Goal: Task Accomplishment & Management: Manage account settings

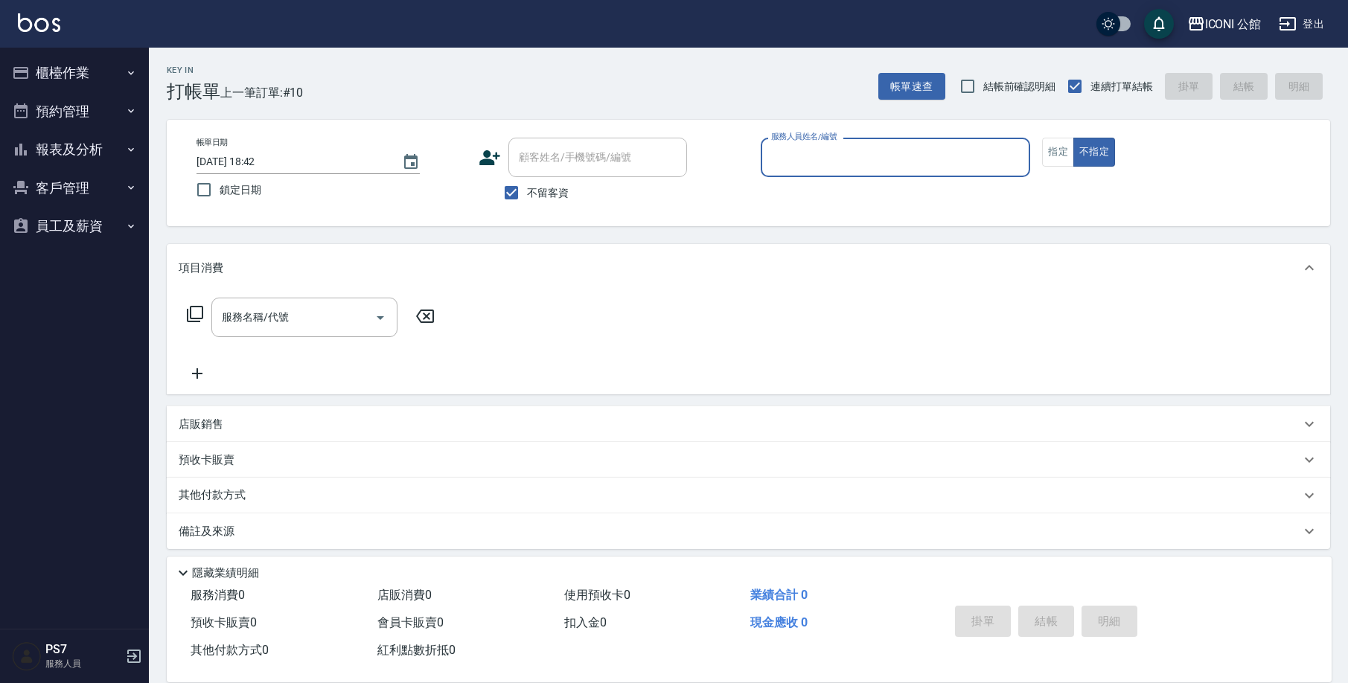
scroll to position [9, 0]
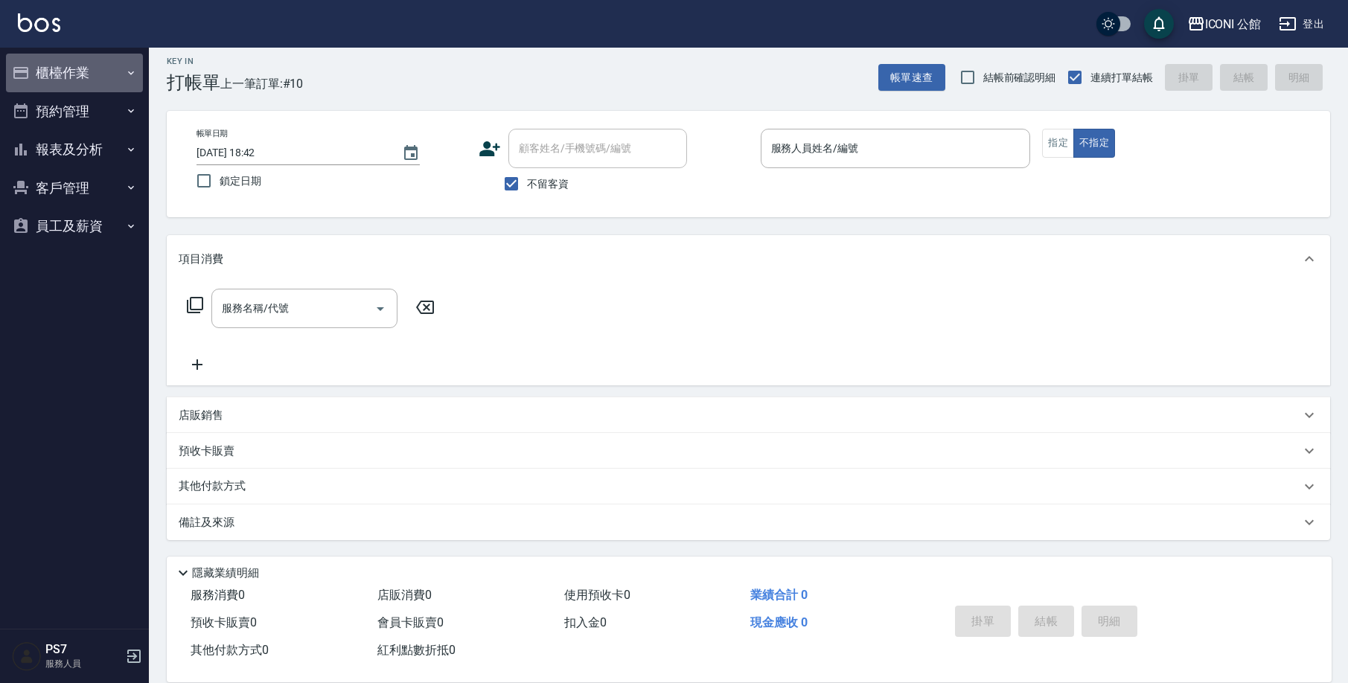
click at [98, 77] on button "櫃檯作業" at bounding box center [74, 73] width 137 height 39
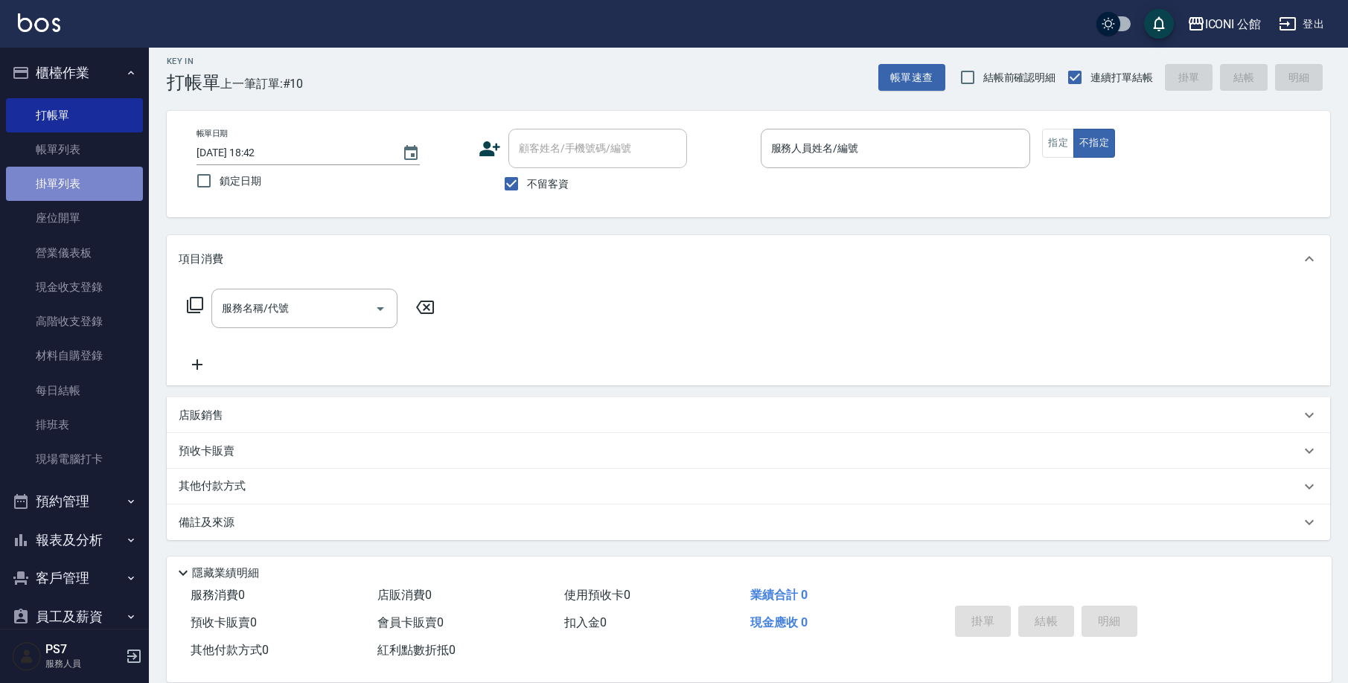
click at [91, 167] on link "掛單列表" at bounding box center [74, 184] width 137 height 34
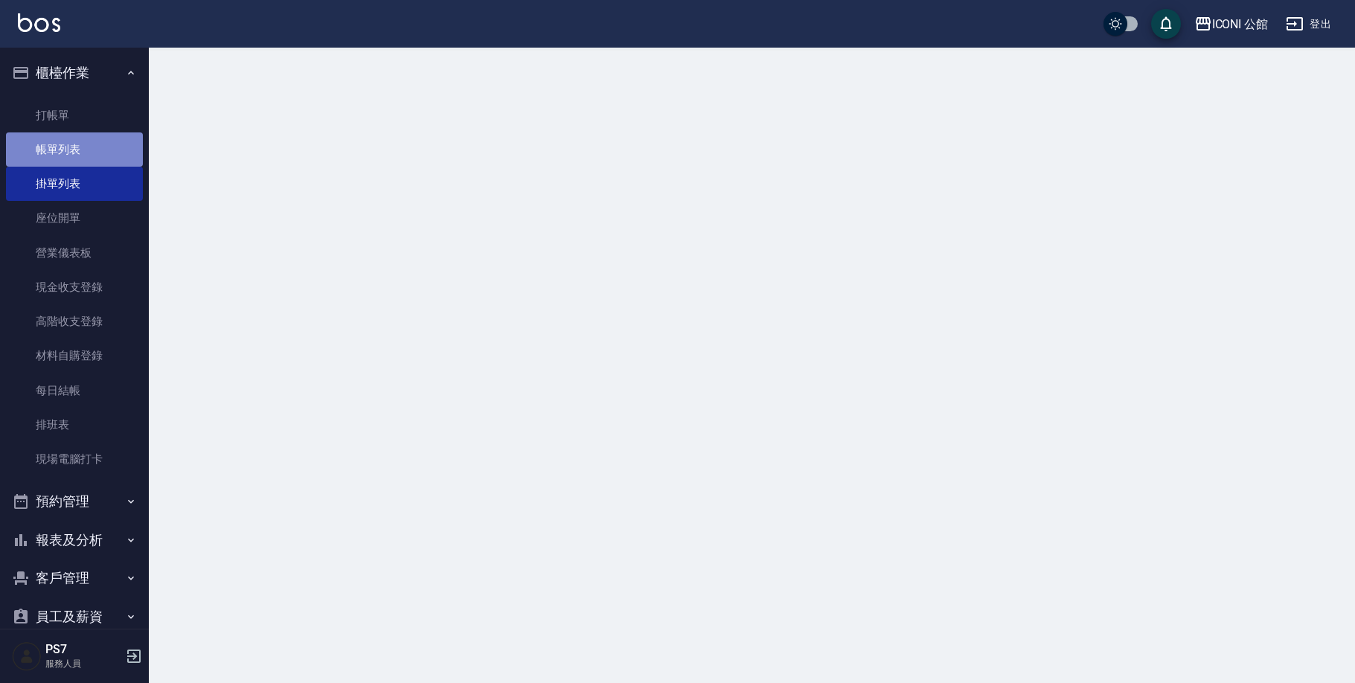
click at [92, 153] on link "帳單列表" at bounding box center [74, 149] width 137 height 34
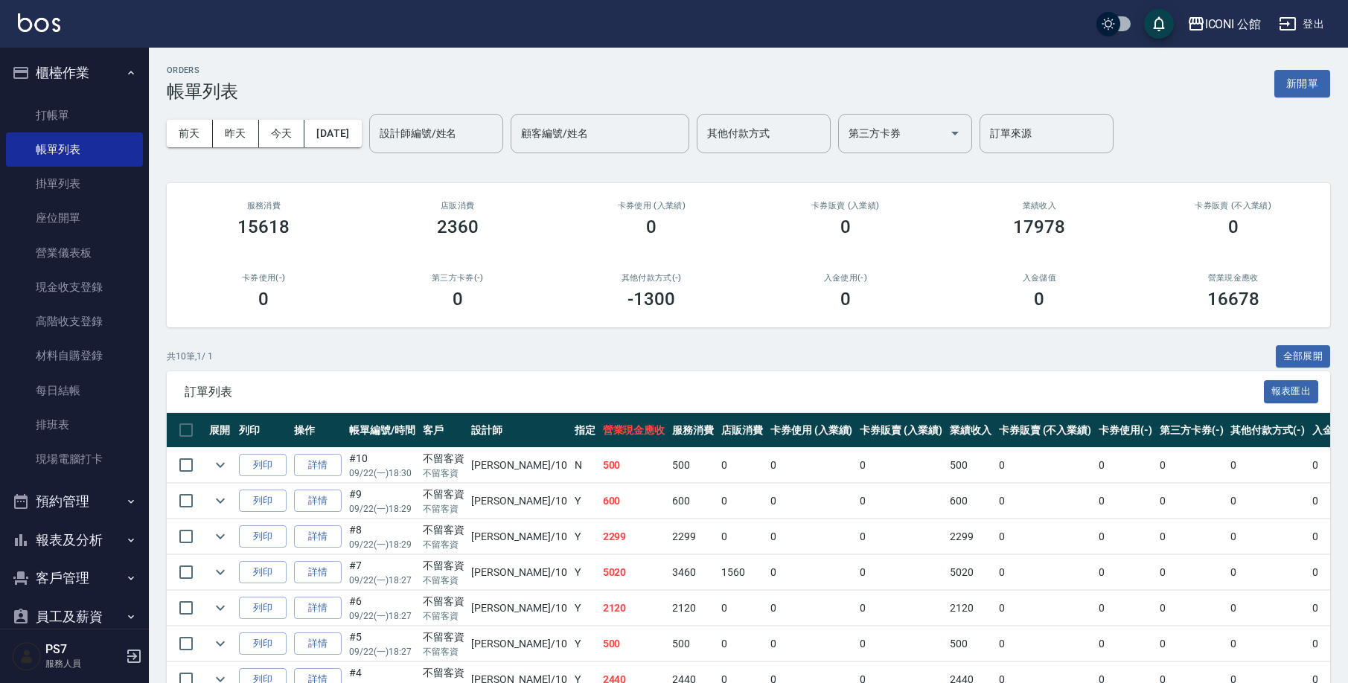
click at [77, 83] on button "櫃檯作業" at bounding box center [74, 73] width 137 height 39
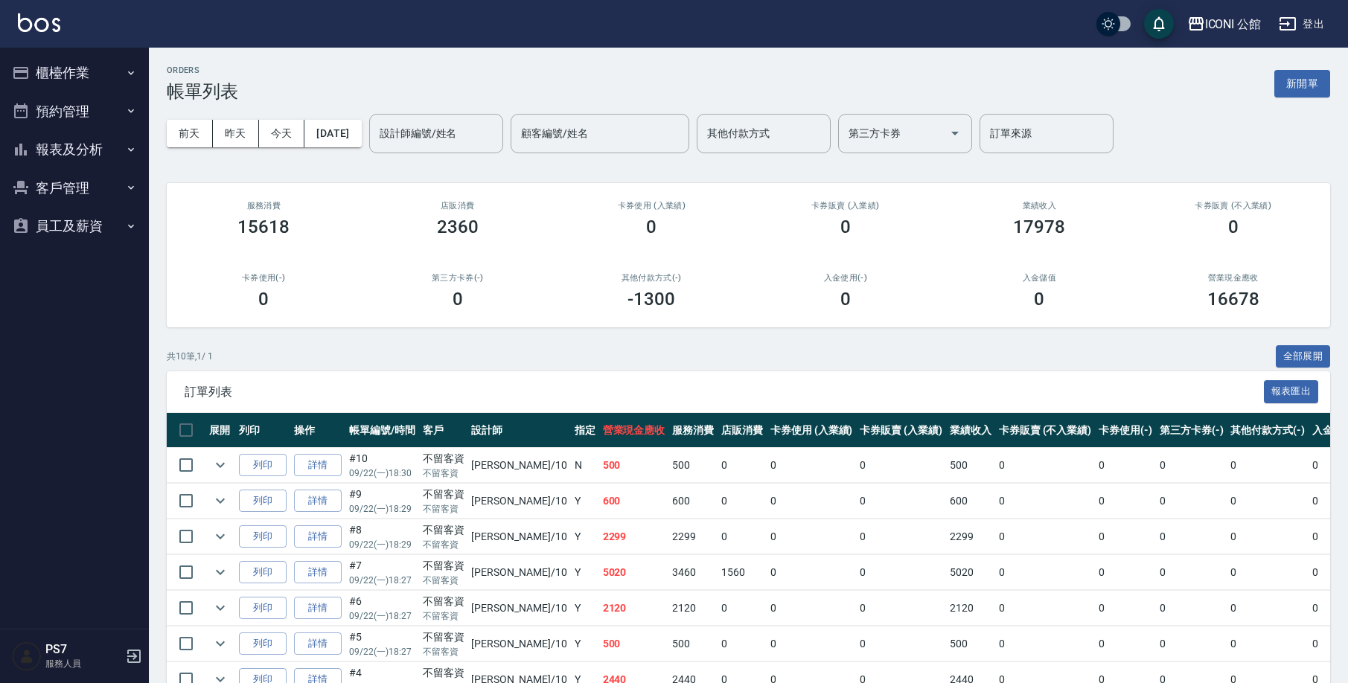
click at [60, 161] on button "報表及分析" at bounding box center [74, 149] width 137 height 39
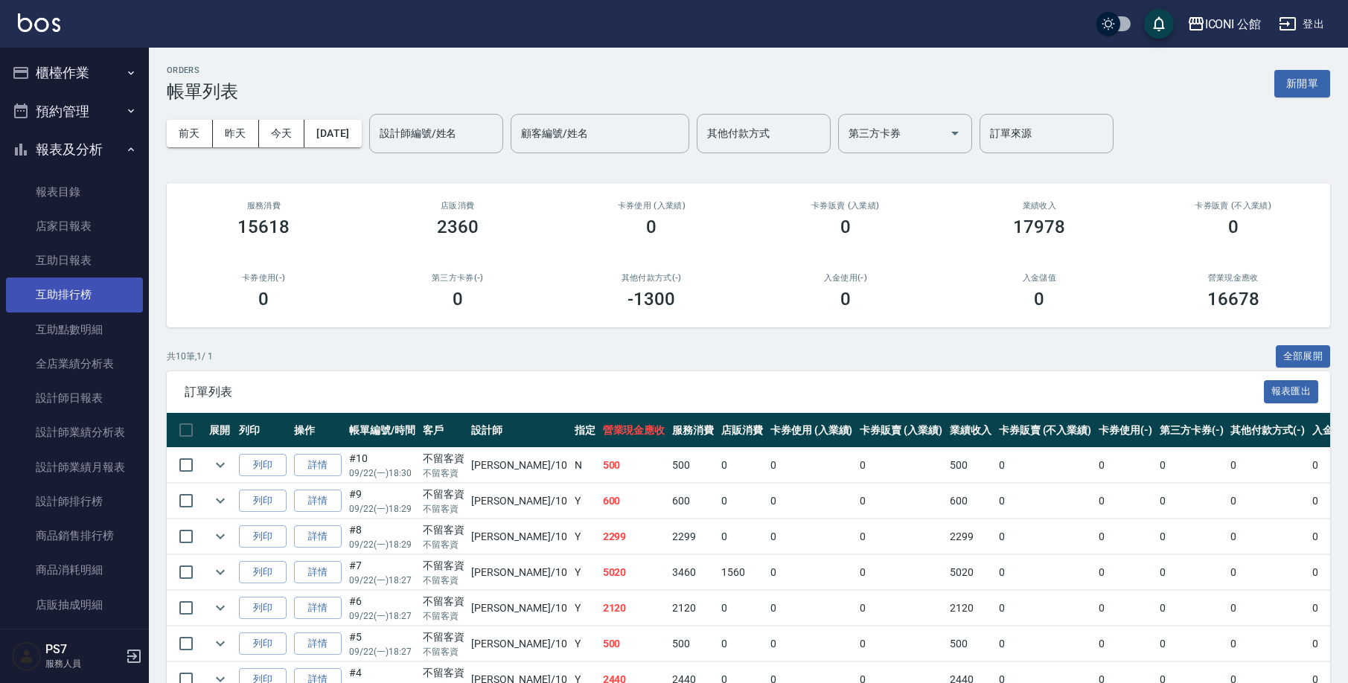
click at [64, 298] on link "互助排行榜" at bounding box center [74, 295] width 137 height 34
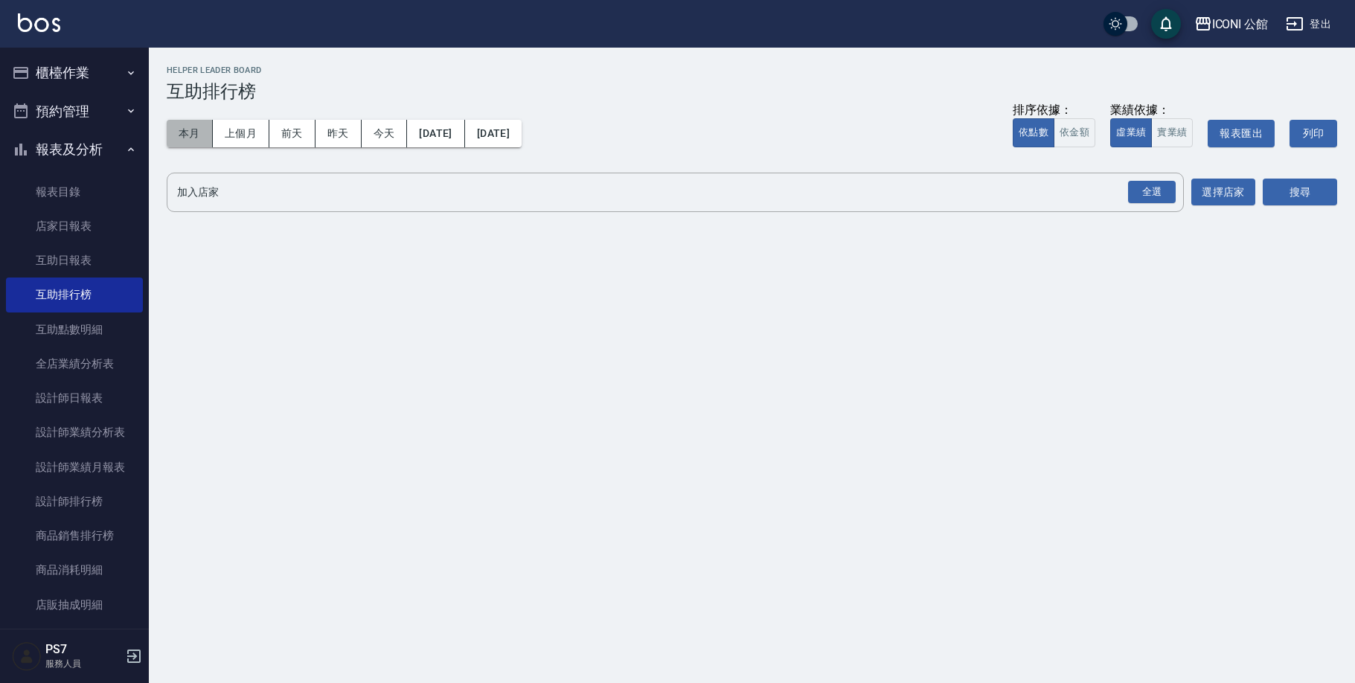
click at [187, 141] on button "本月" at bounding box center [190, 134] width 46 height 28
click at [1156, 197] on div "全選" at bounding box center [1152, 192] width 48 height 23
click at [1301, 184] on button "搜尋" at bounding box center [1300, 193] width 74 height 28
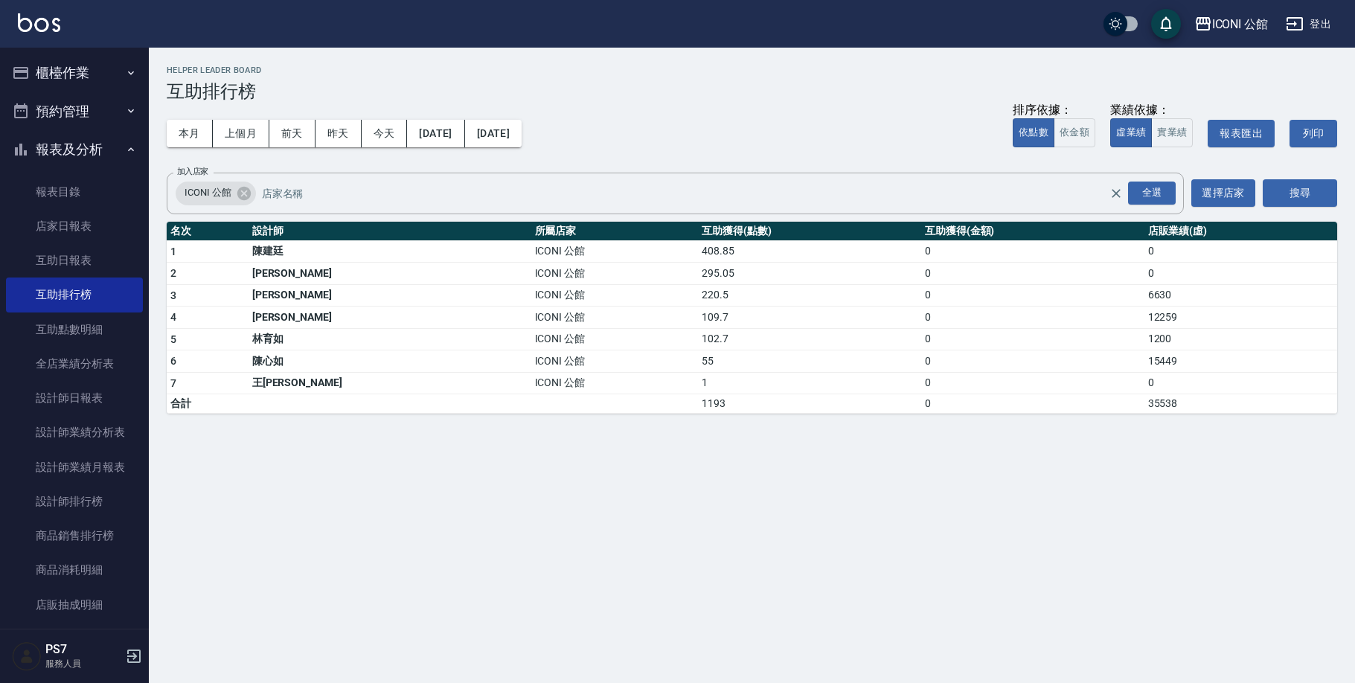
click at [77, 144] on button "報表及分析" at bounding box center [74, 149] width 137 height 39
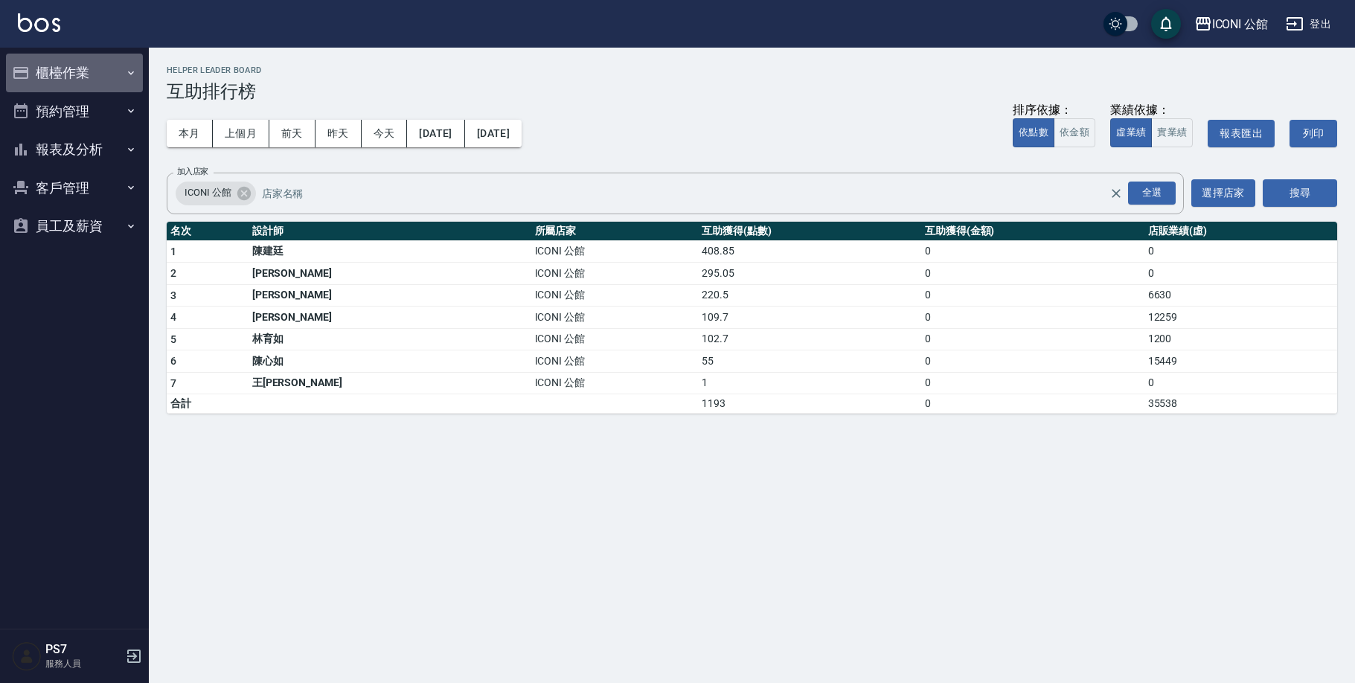
click at [86, 82] on button "櫃檯作業" at bounding box center [74, 73] width 137 height 39
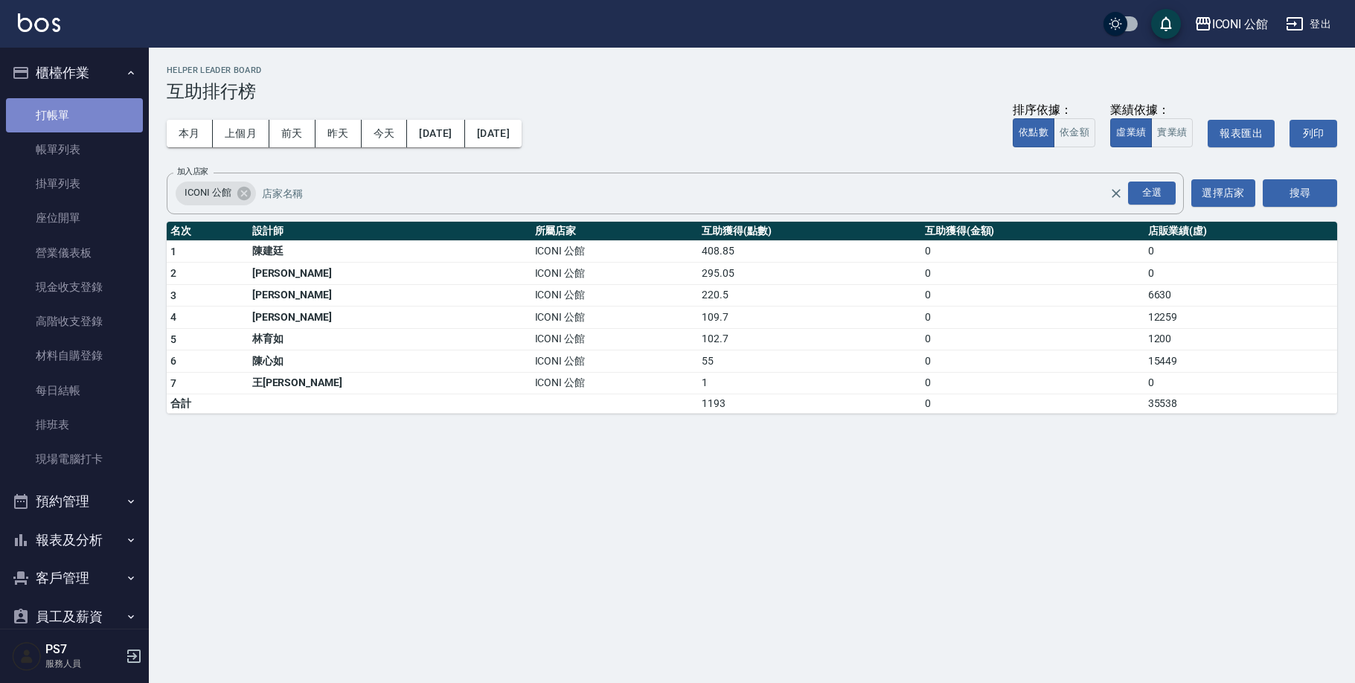
click at [82, 111] on link "打帳單" at bounding box center [74, 115] width 137 height 34
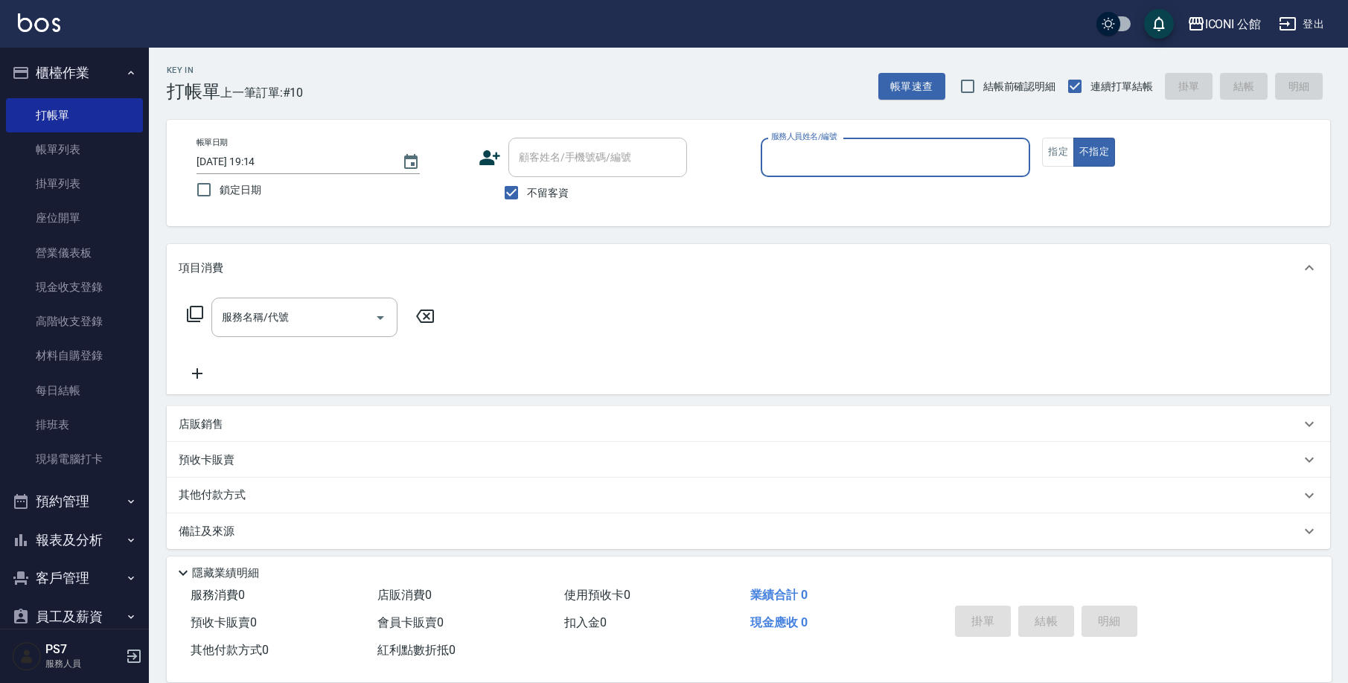
click at [77, 82] on button "櫃檯作業" at bounding box center [74, 73] width 137 height 39
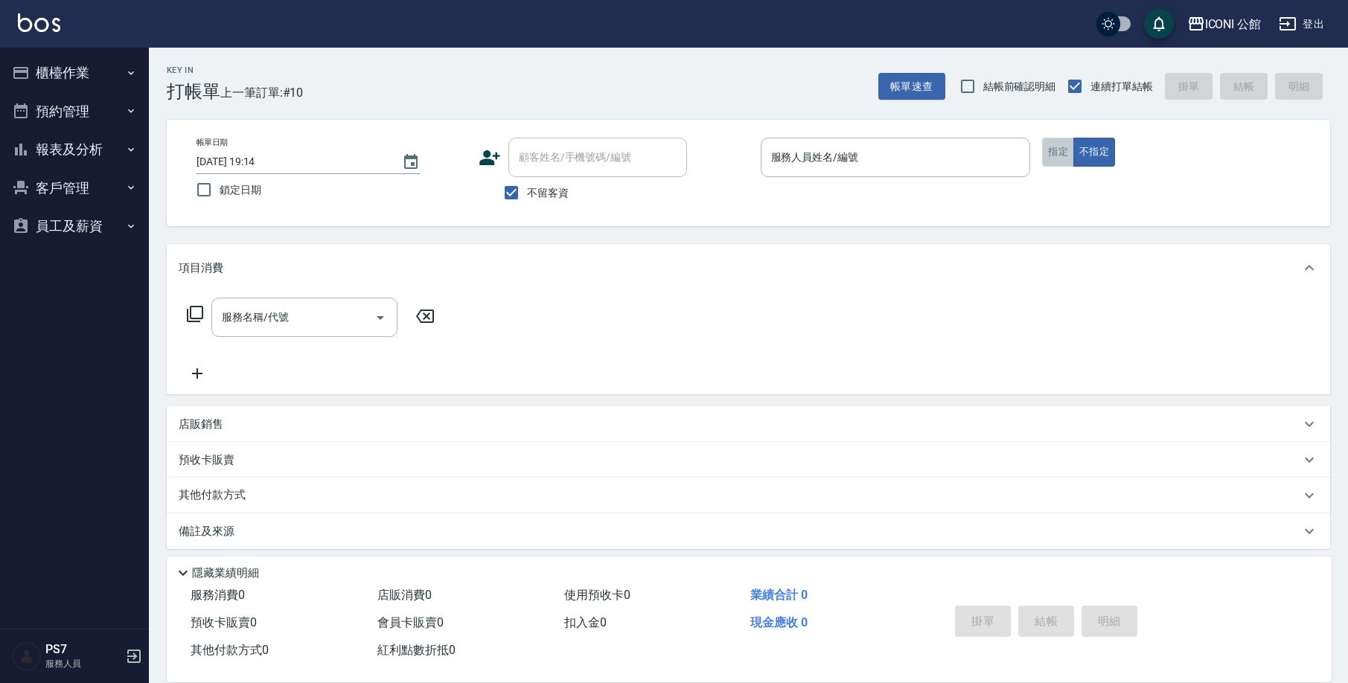
click at [1063, 162] on button "指定" at bounding box center [1058, 152] width 32 height 29
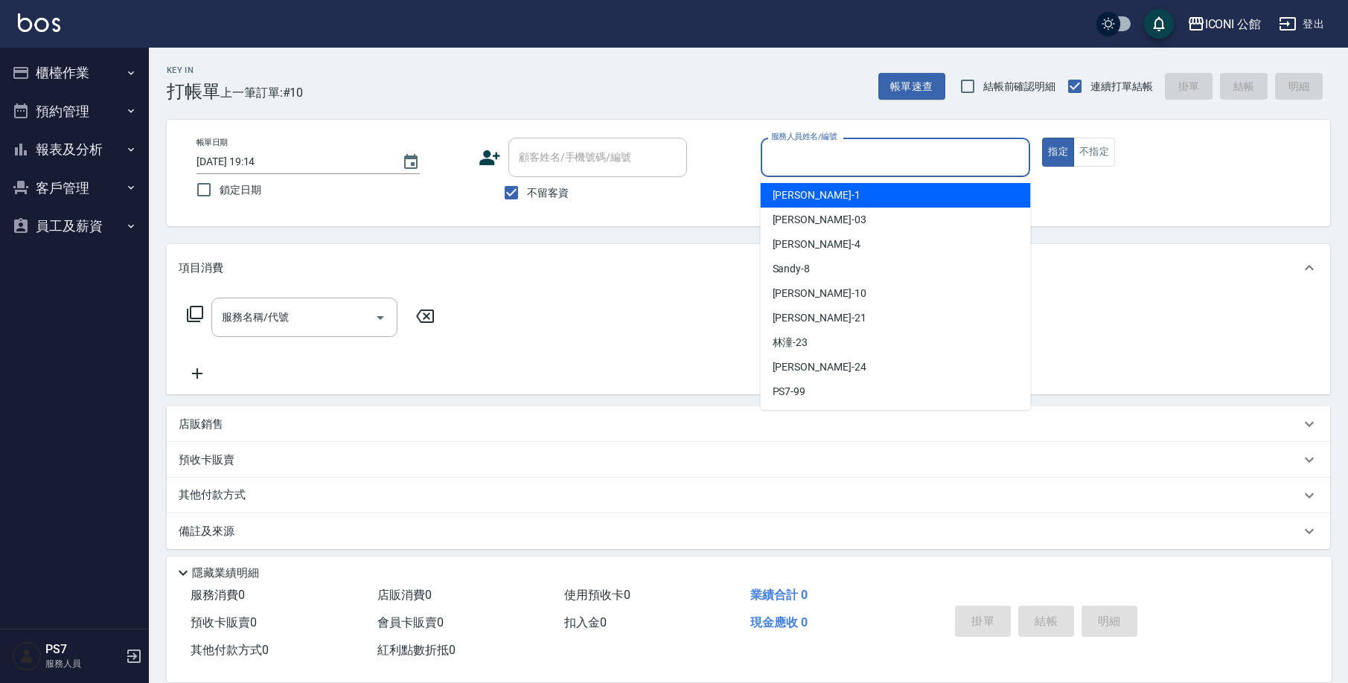
click at [879, 165] on input "服務人員姓名/編號" at bounding box center [895, 157] width 257 height 26
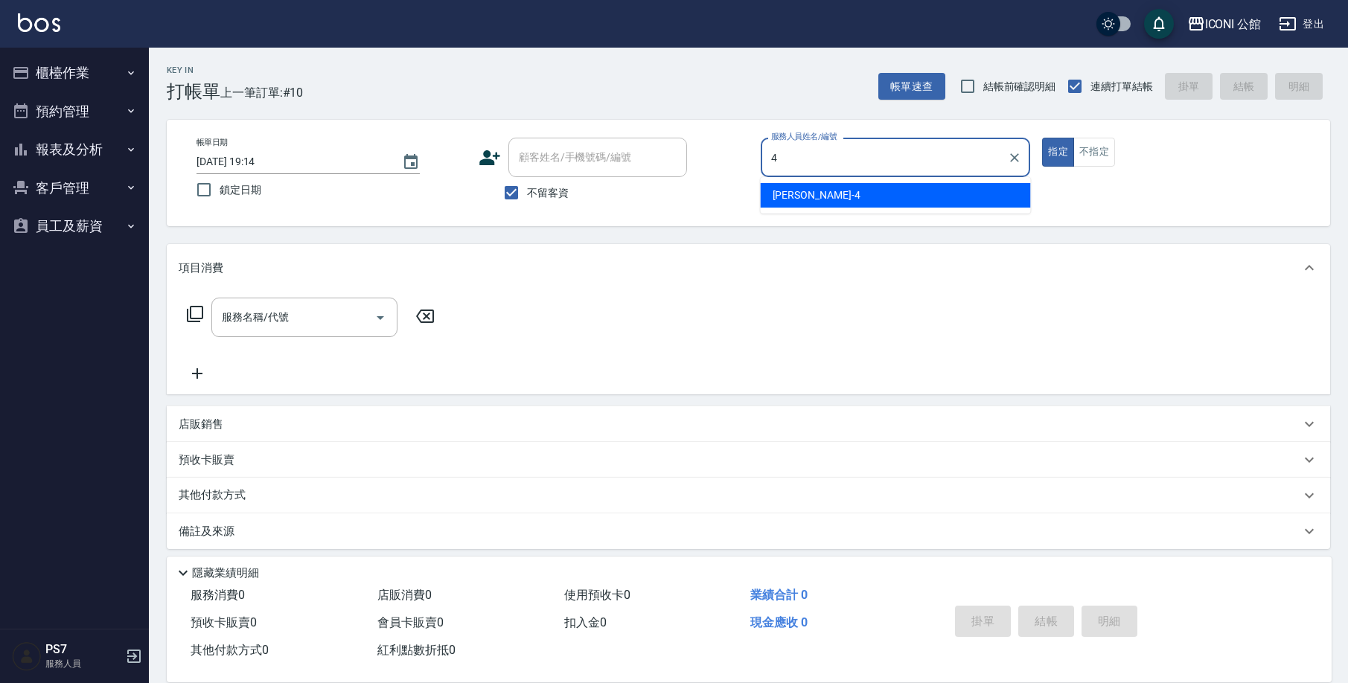
type input "Lina-4"
type button "true"
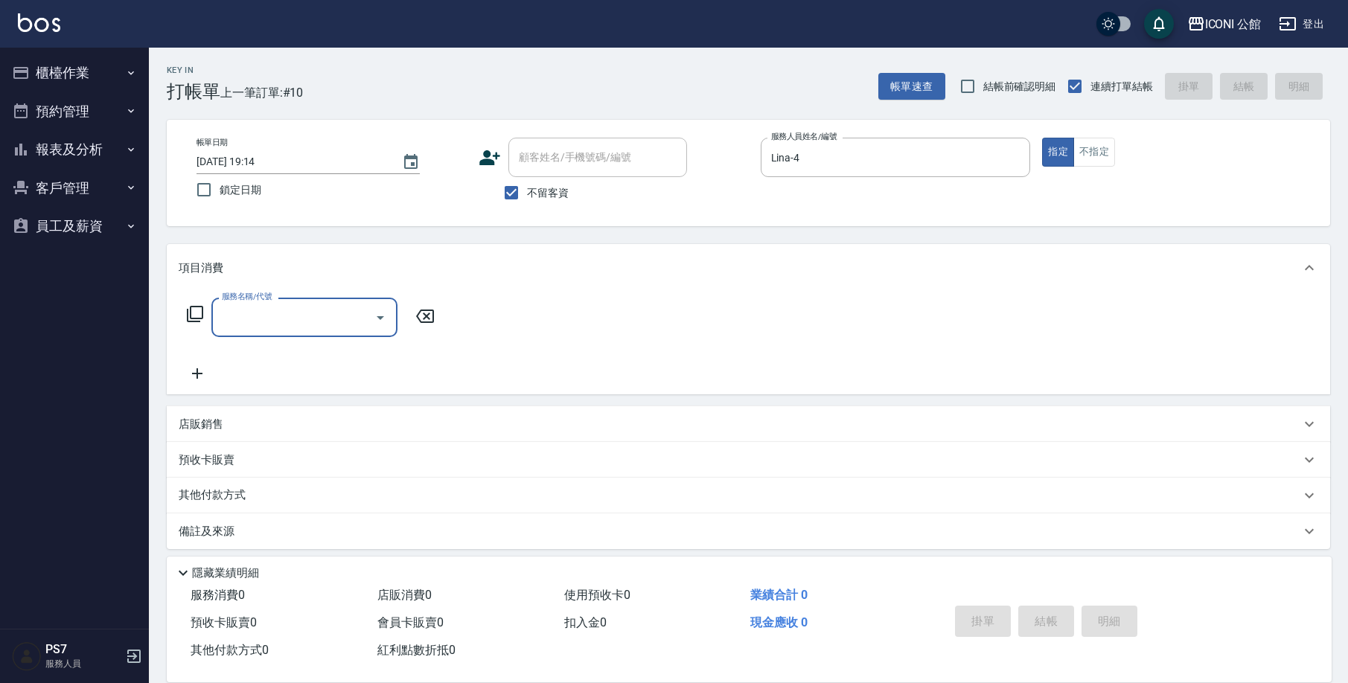
click at [200, 309] on icon at bounding box center [195, 314] width 18 height 18
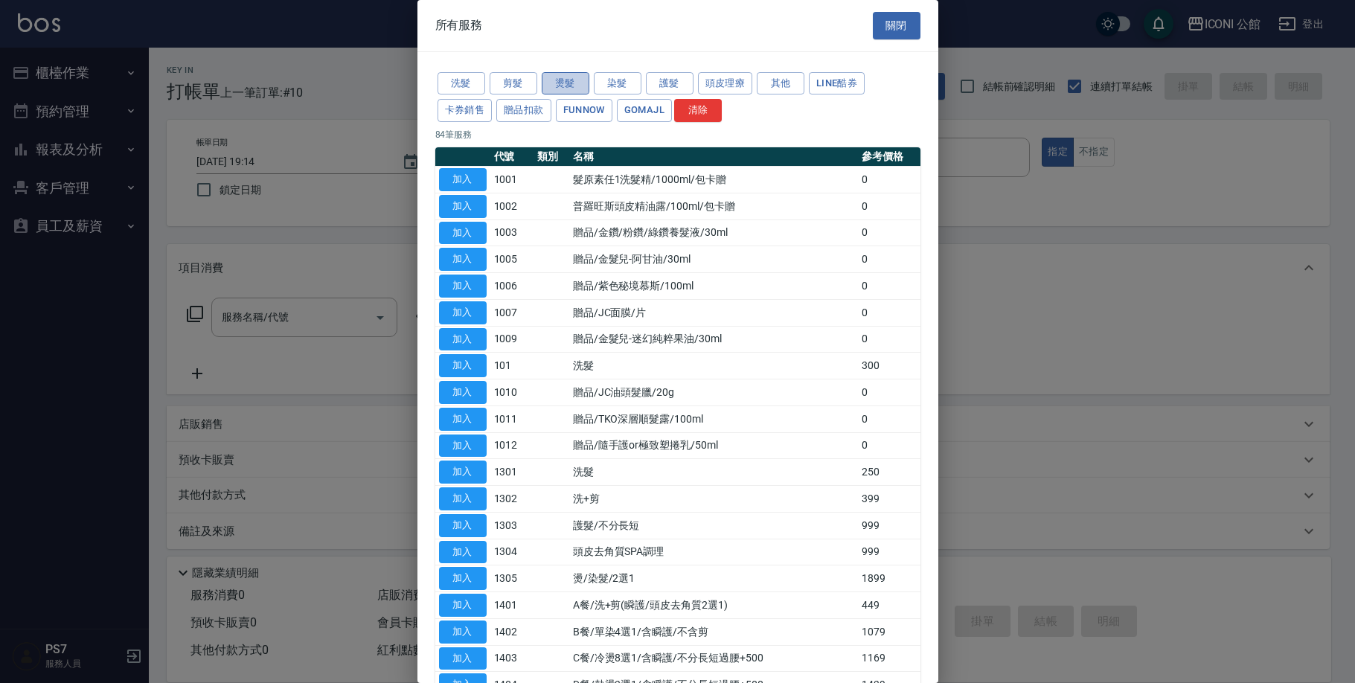
click at [579, 82] on button "燙髮" at bounding box center [566, 83] width 48 height 23
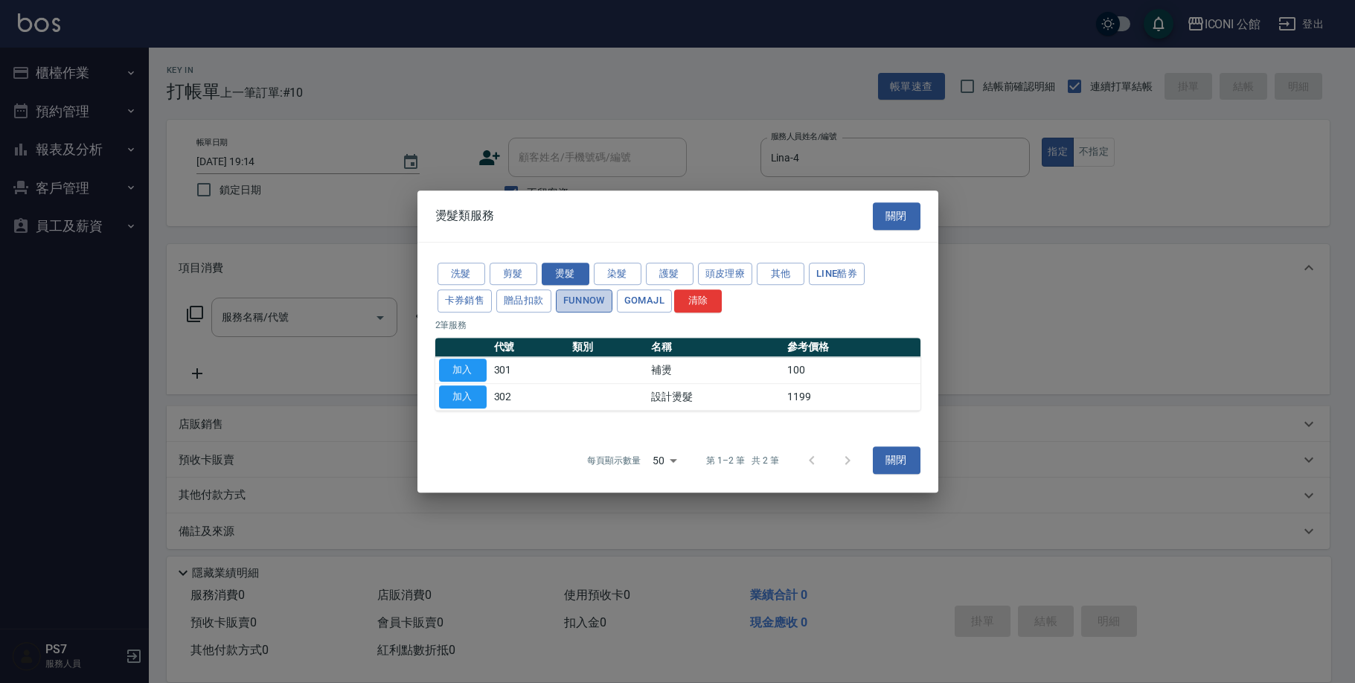
click at [592, 292] on button "FUNNOW" at bounding box center [584, 300] width 57 height 23
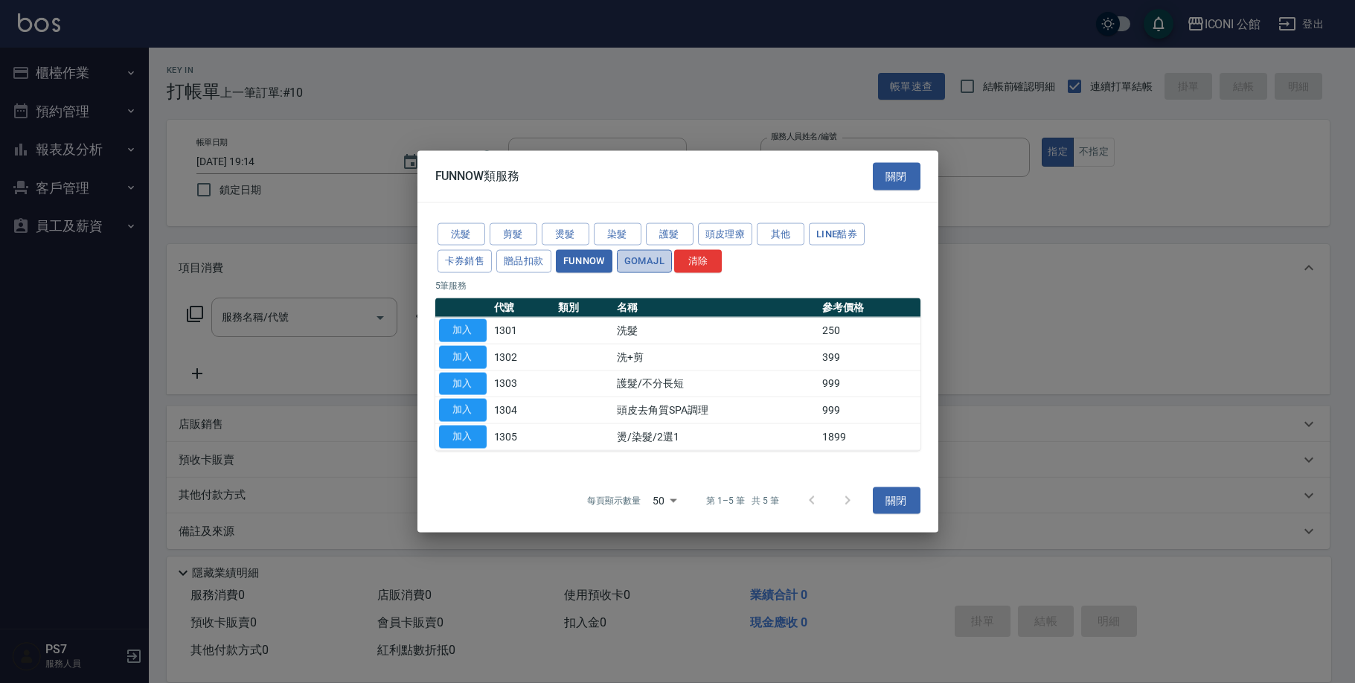
click at [644, 262] on button "GOMAJL" at bounding box center [644, 261] width 55 height 23
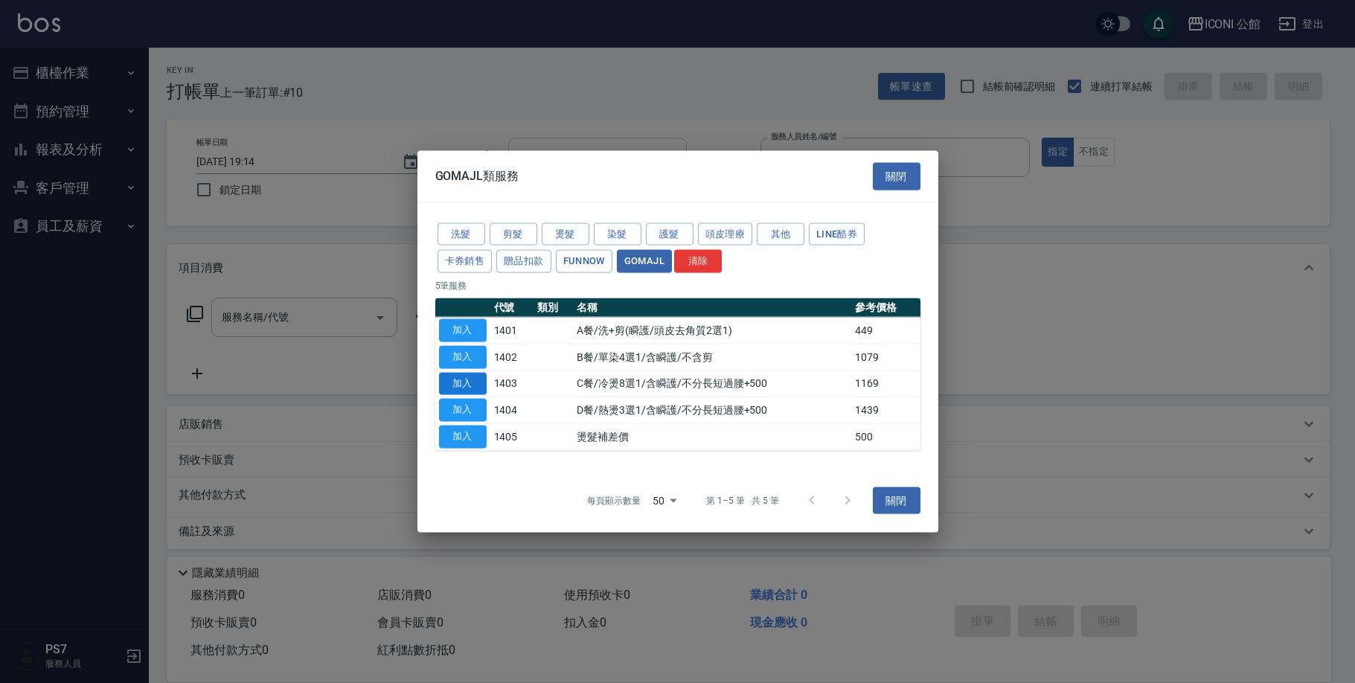
click at [466, 375] on button "加入" at bounding box center [463, 383] width 48 height 23
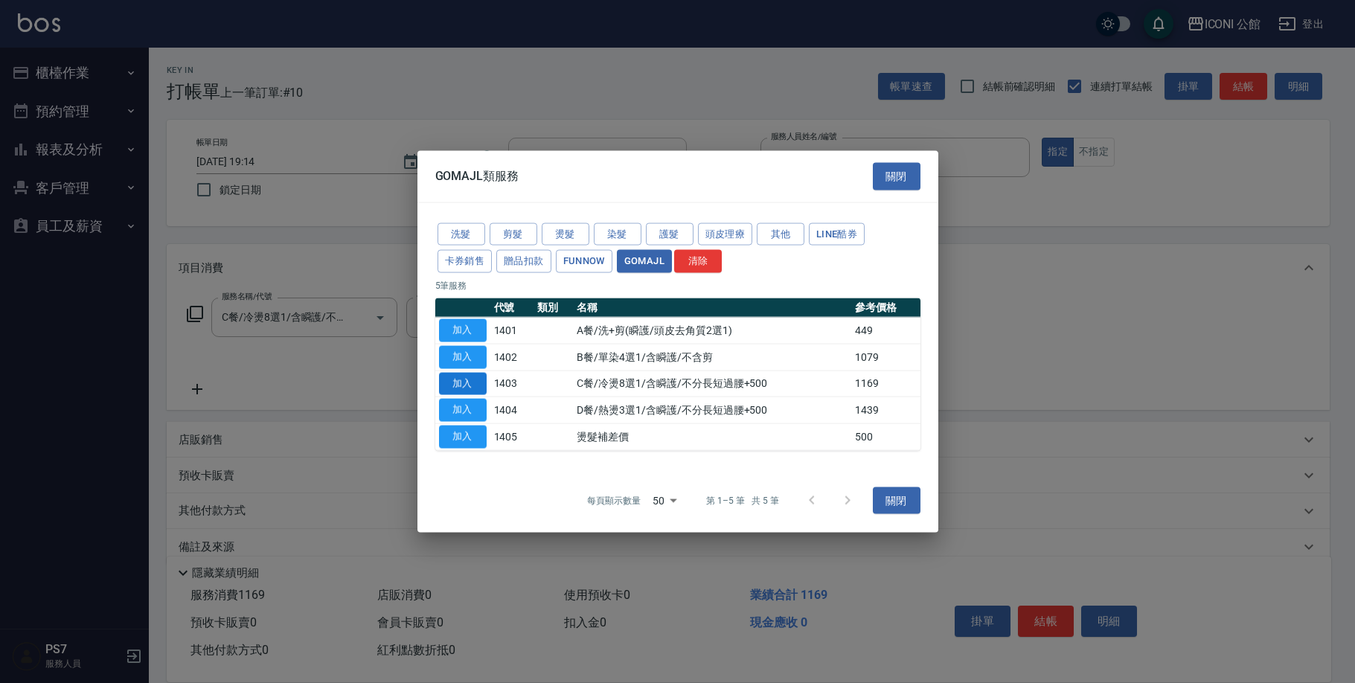
type input "C餐/冷燙8選1/含瞬護/不分長短過腰+500(1403)"
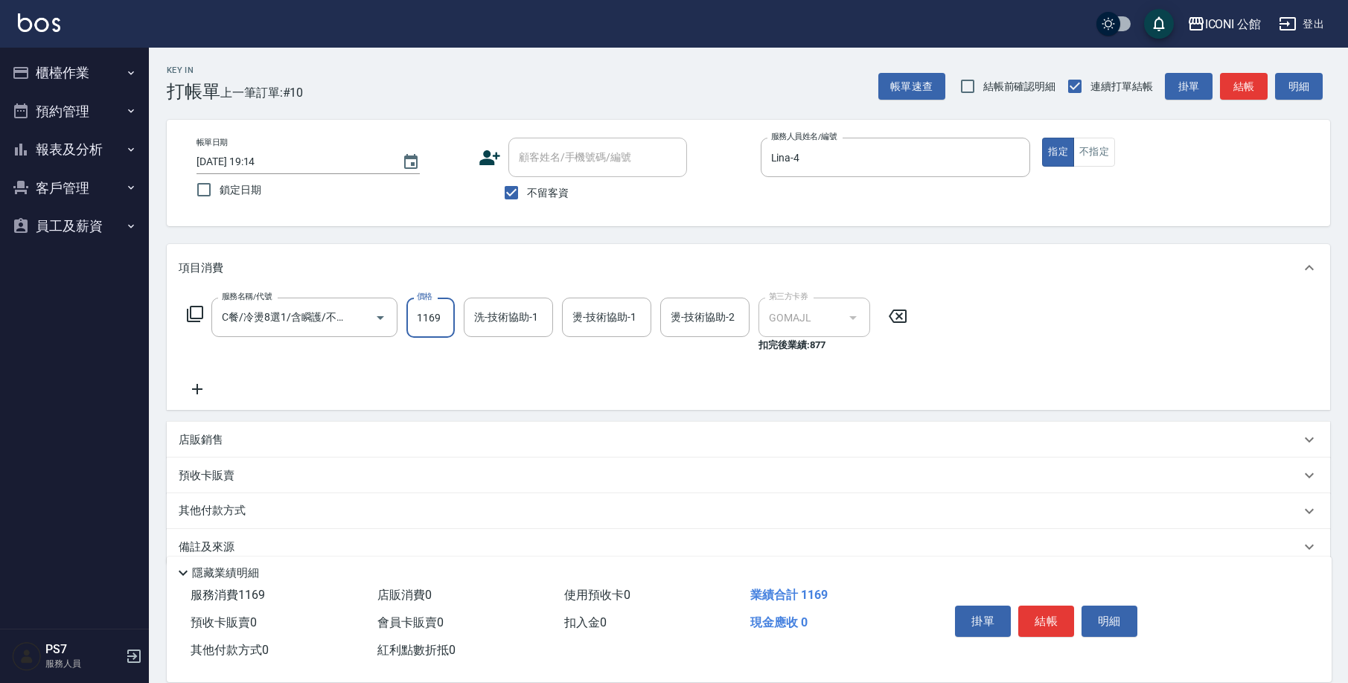
click at [430, 313] on input "1169" at bounding box center [430, 318] width 48 height 40
click at [450, 312] on input "1169" at bounding box center [430, 318] width 48 height 40
type input "1299"
type input "Lina-4"
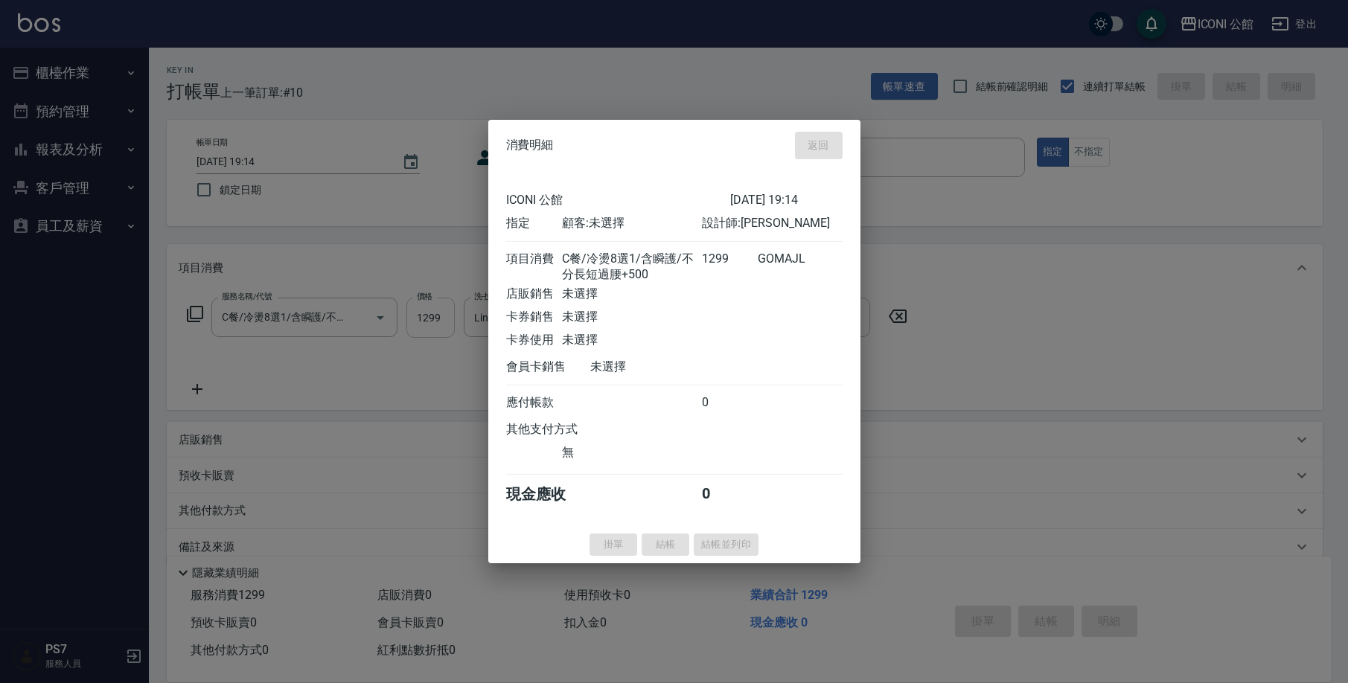
type input "[DATE] 19:15"
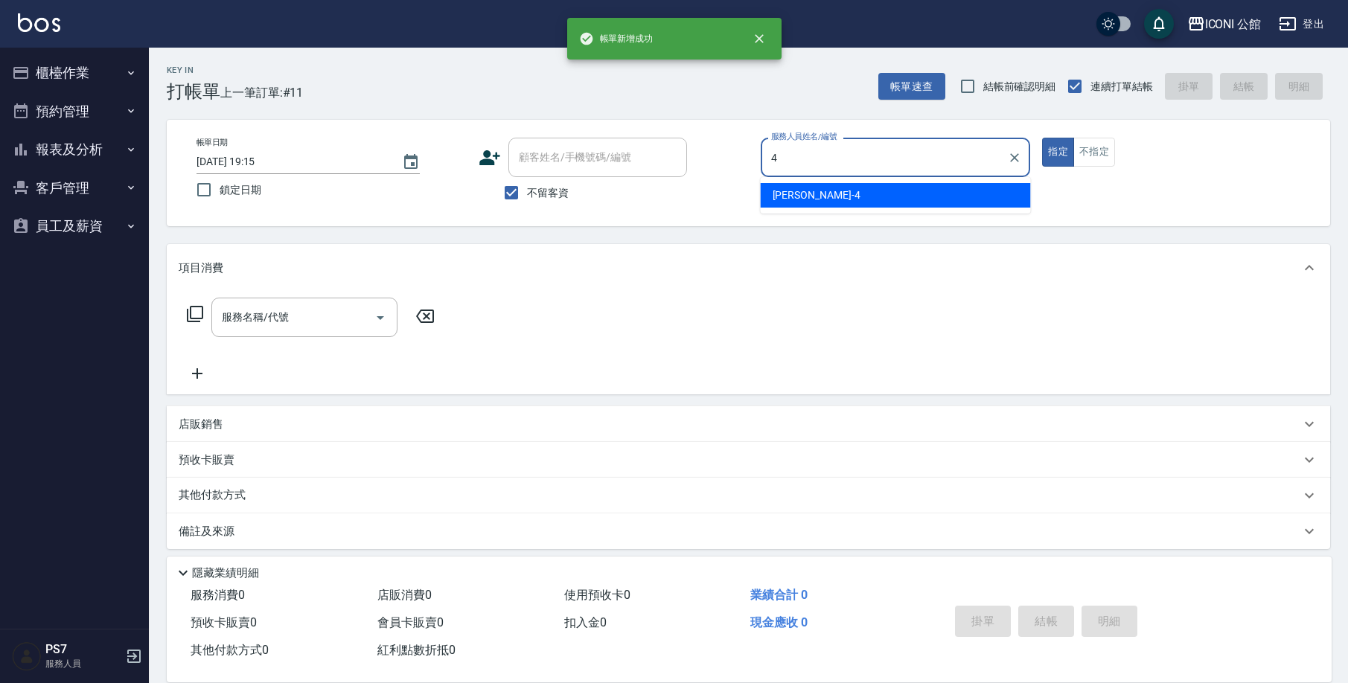
type input "Lina-4"
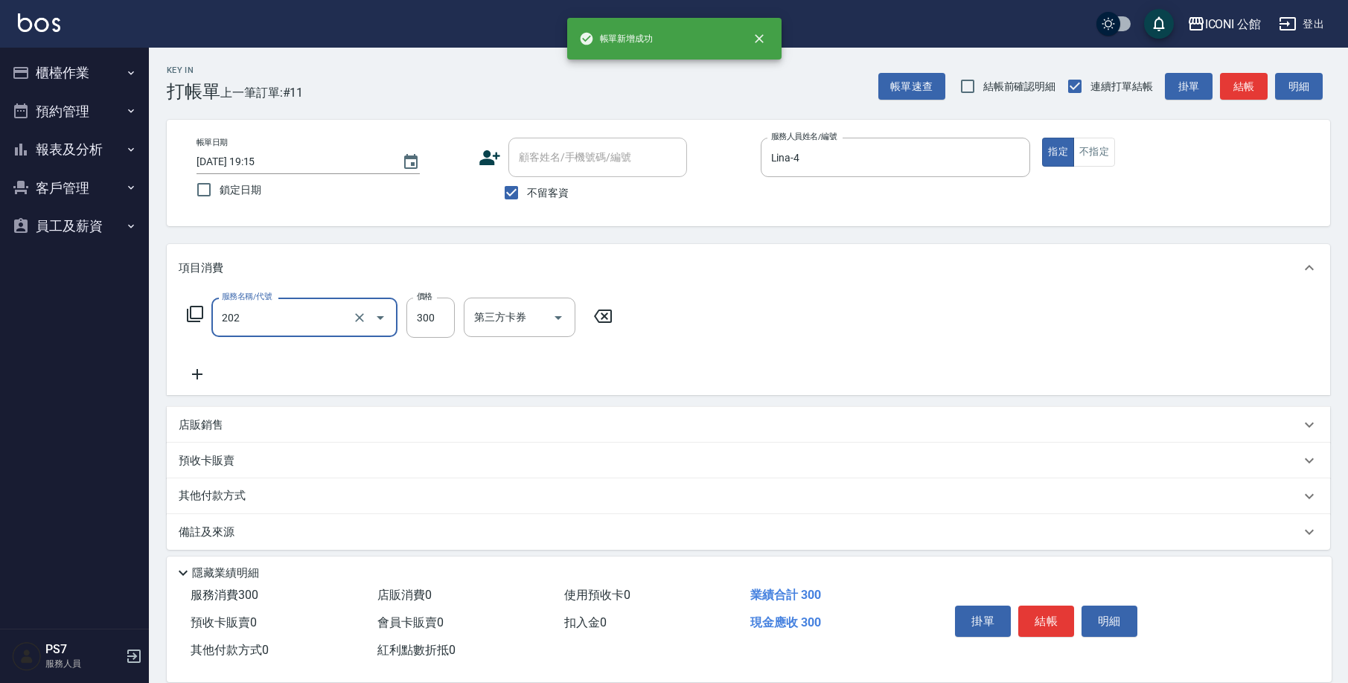
type input "單剪(202)"
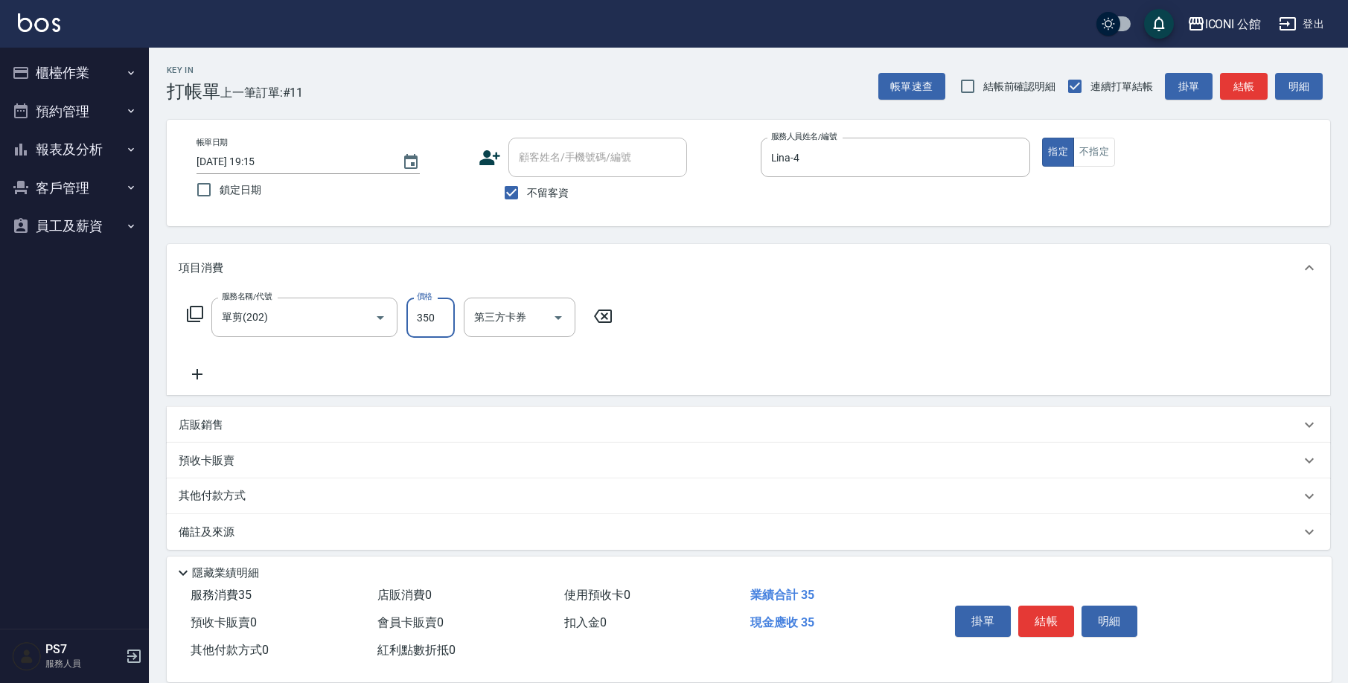
type input "350"
click at [250, 484] on div "其他付款方式" at bounding box center [748, 496] width 1163 height 36
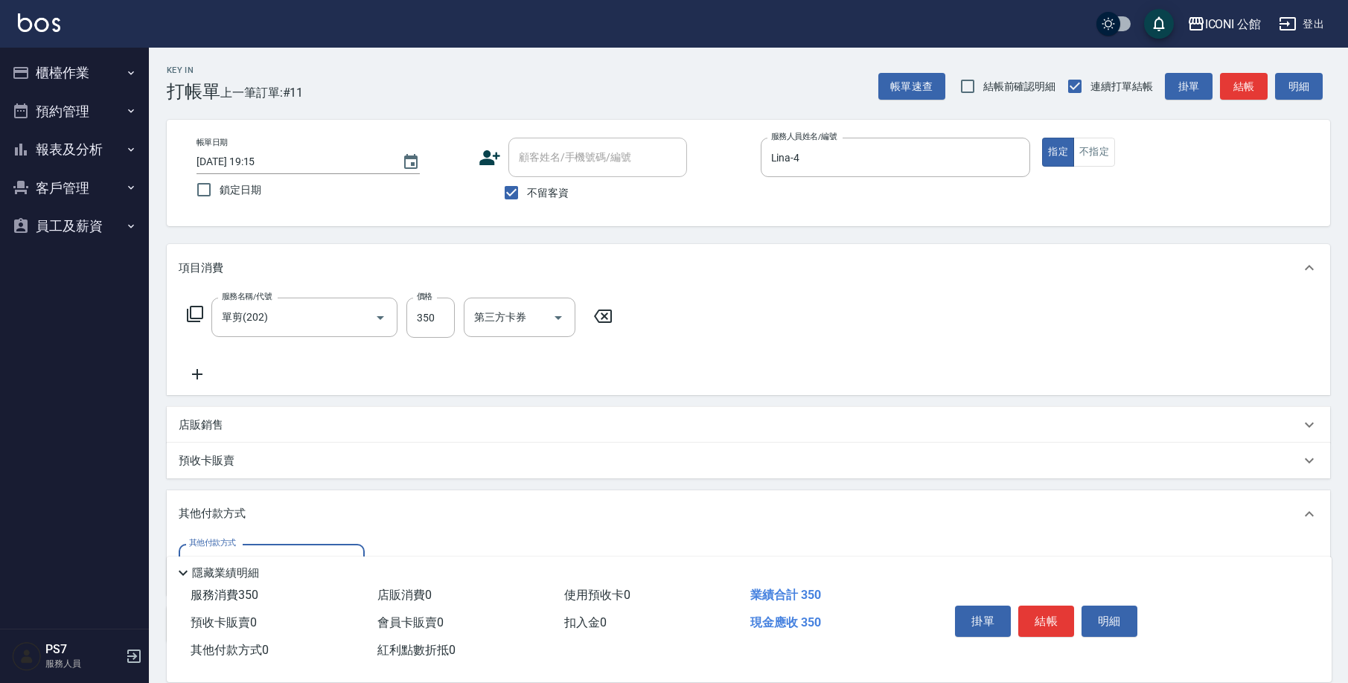
scroll to position [103, 0]
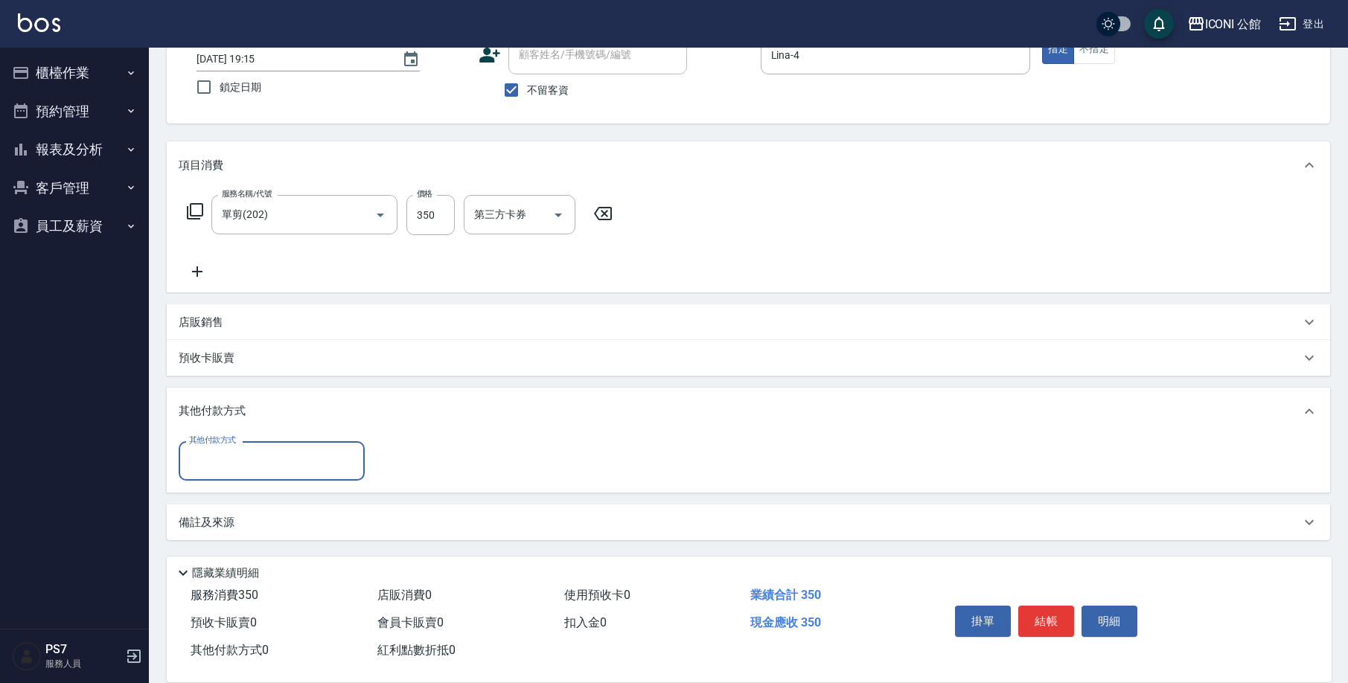
click at [256, 475] on div "其他付款方式" at bounding box center [272, 460] width 186 height 39
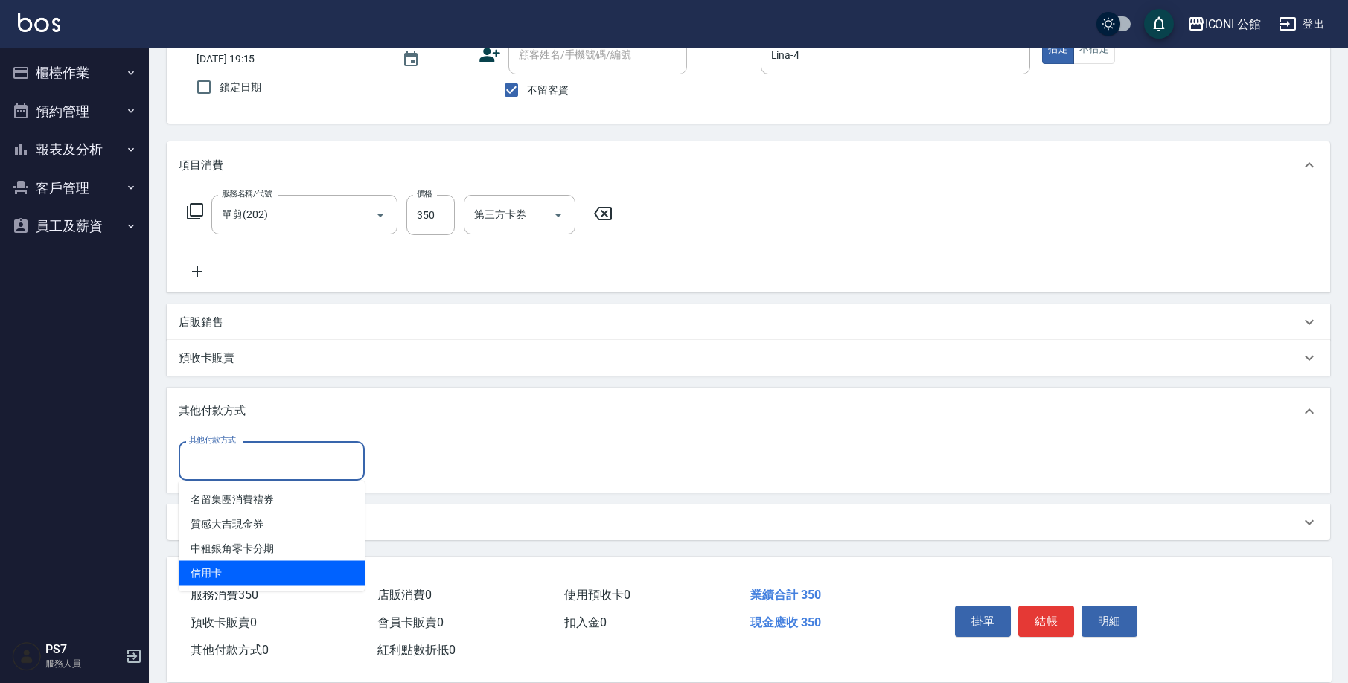
click at [259, 563] on span "信用卡" at bounding box center [272, 573] width 186 height 25
type input "信用卡"
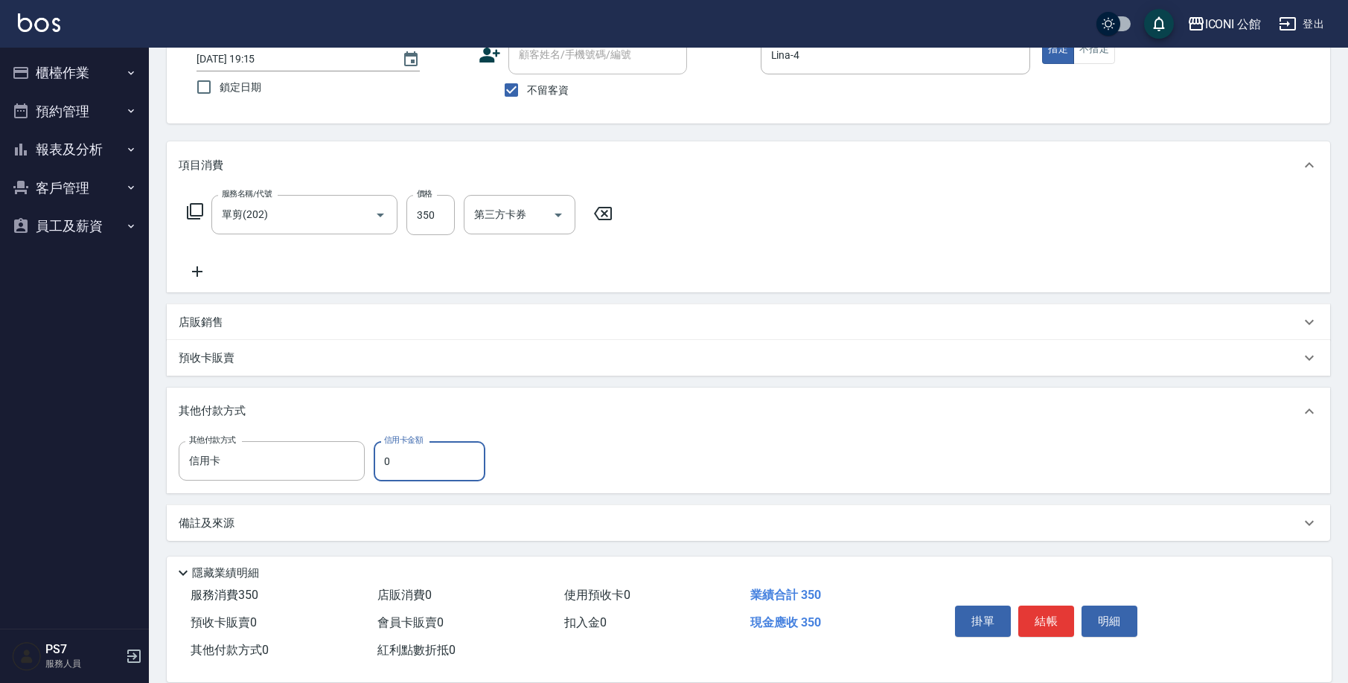
click at [458, 476] on input "0" at bounding box center [430, 461] width 112 height 40
type input "350"
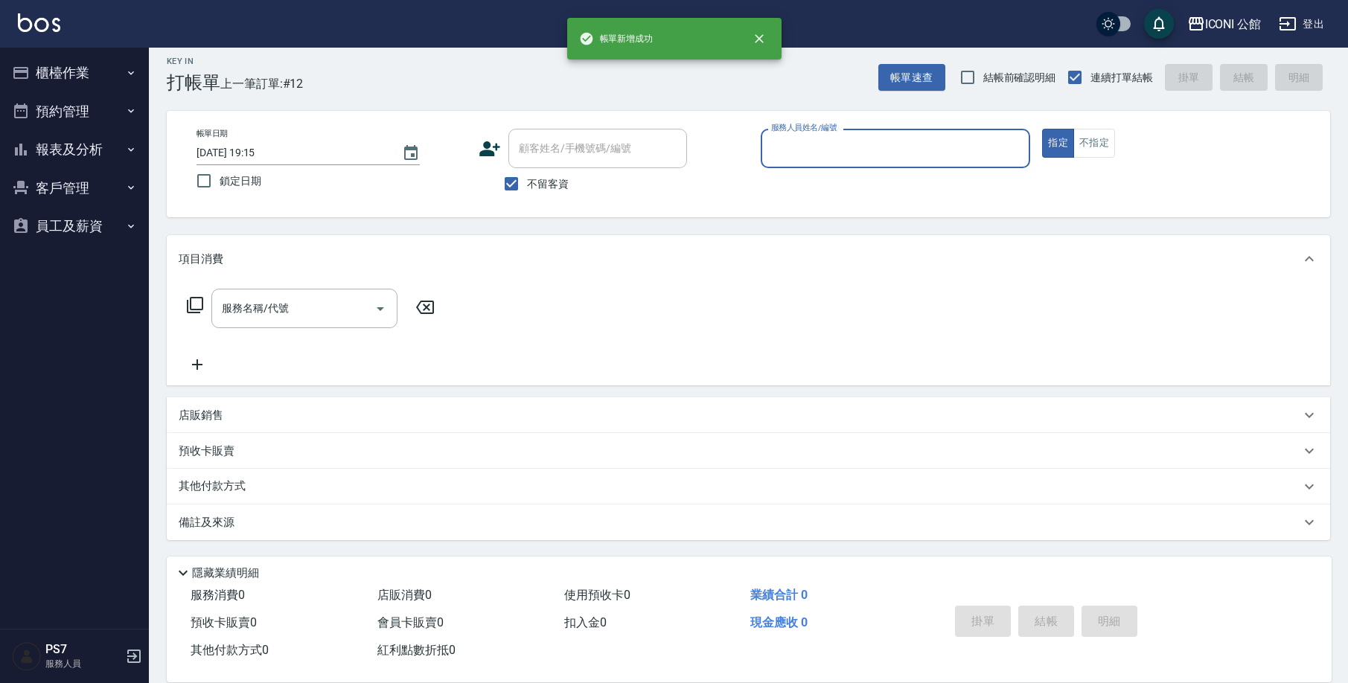
scroll to position [9, 0]
type input "Lina-4"
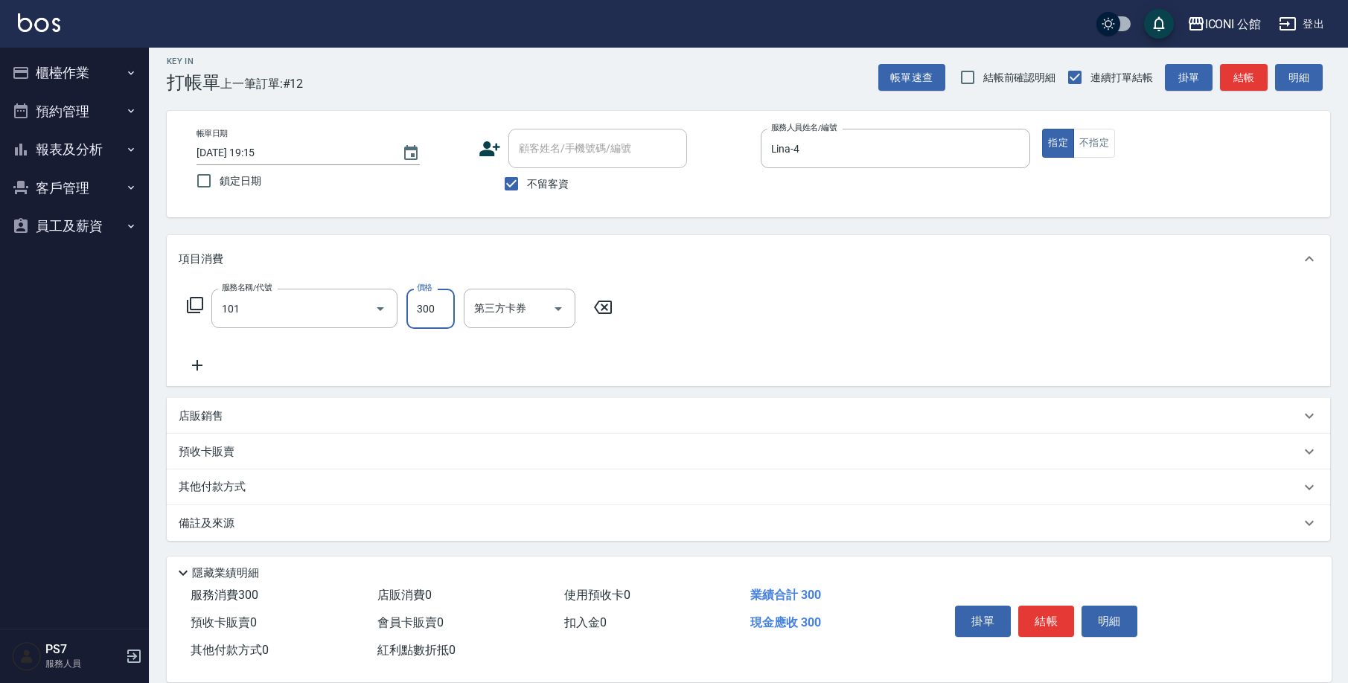
type input "洗髮(101)"
type input "Lina-4"
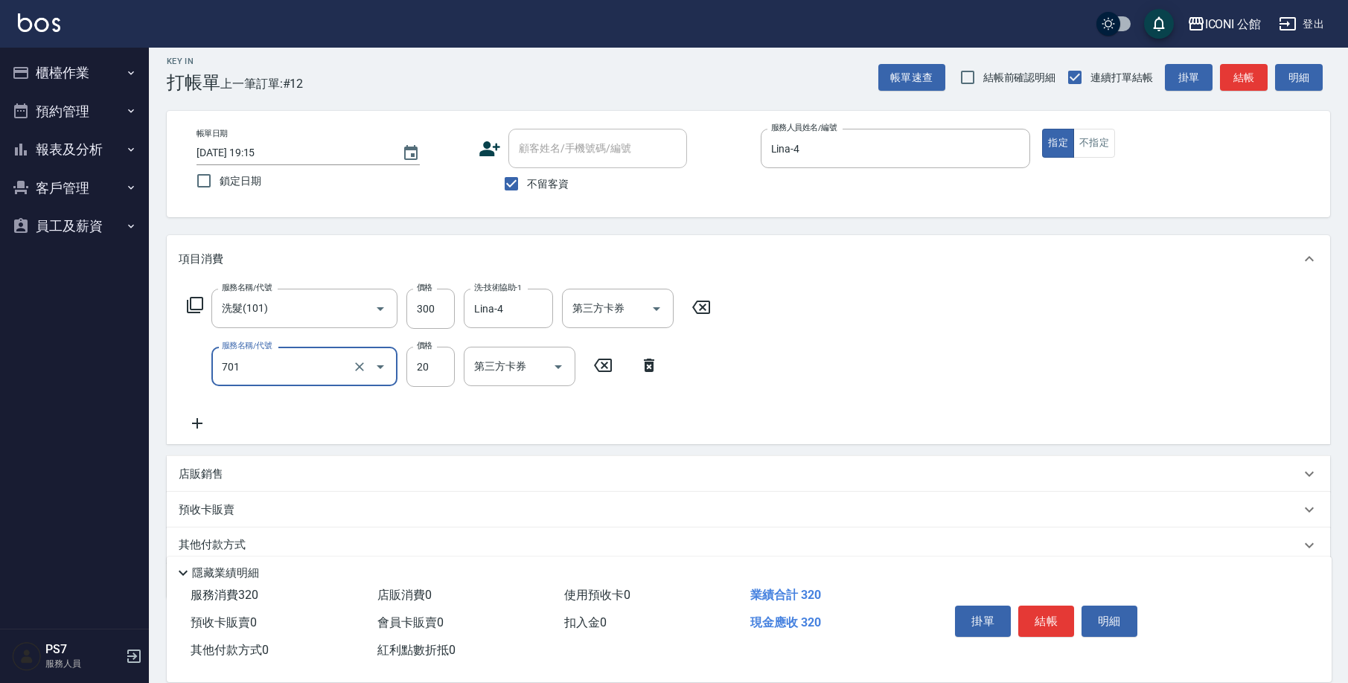
type input "潤絲(701)"
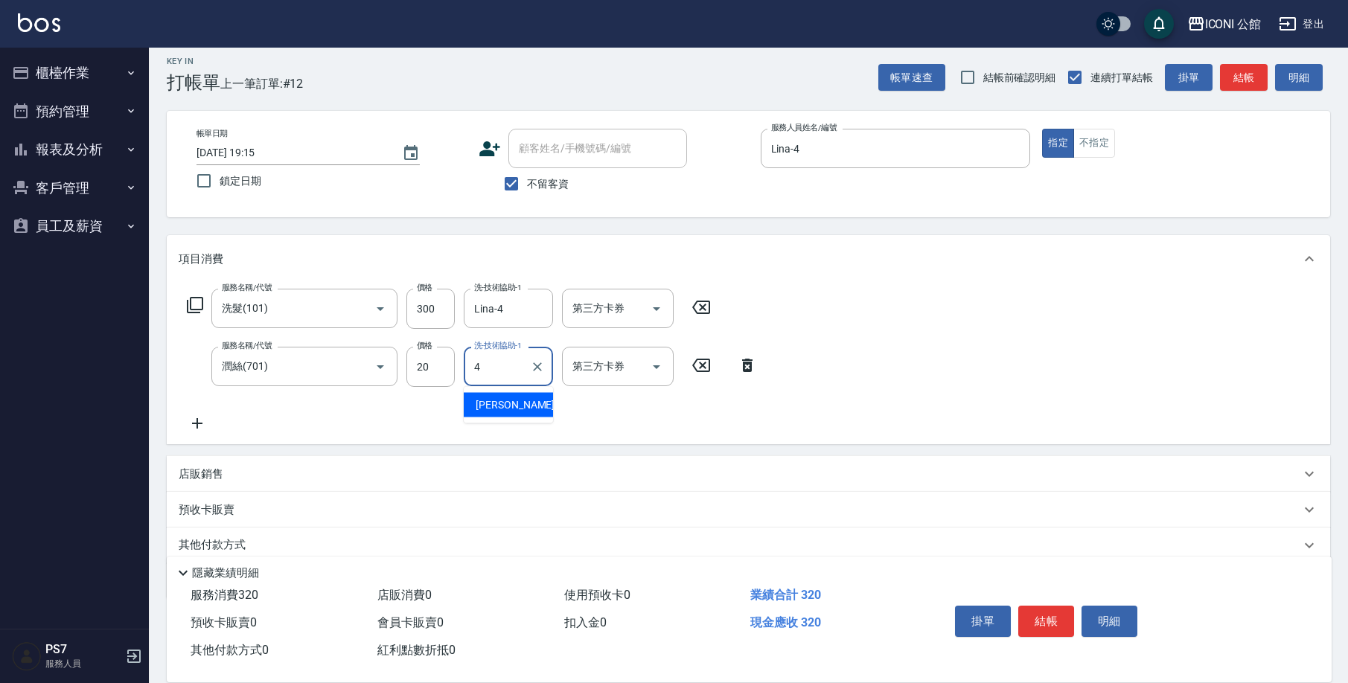
type input "Lina-4"
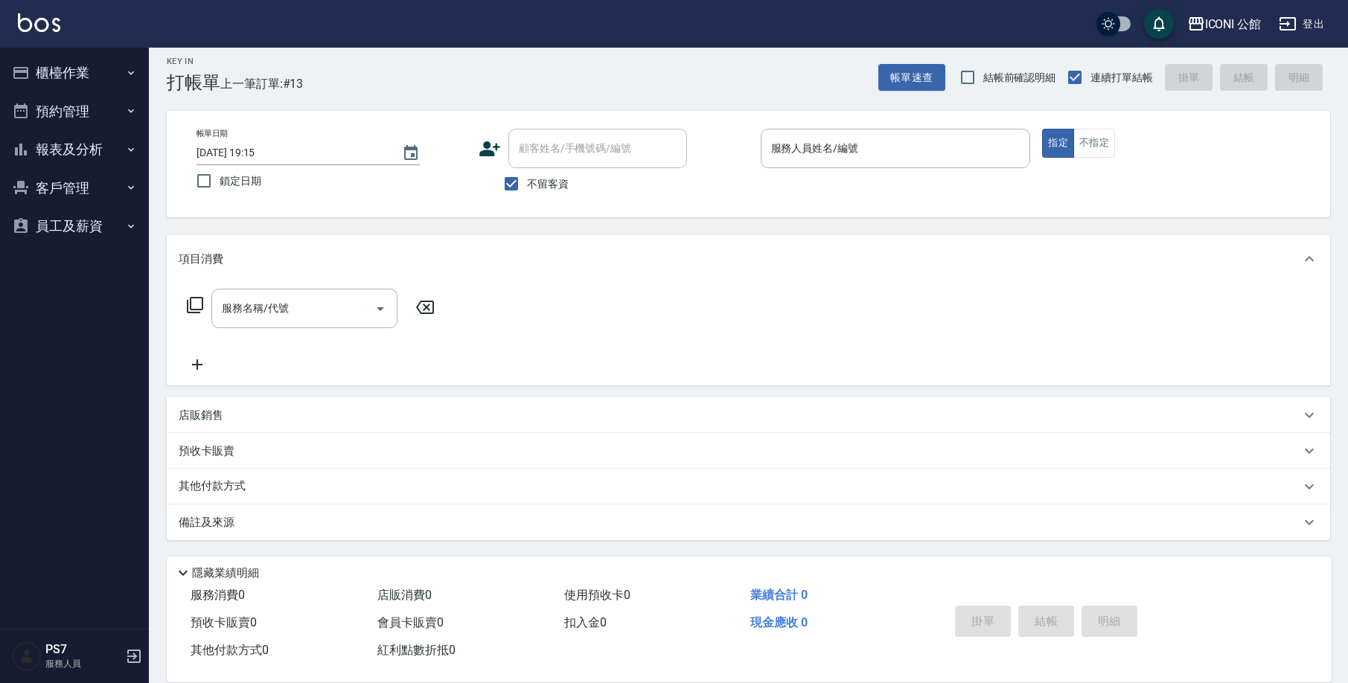
click at [103, 294] on nav "櫃檯作業 打帳單 帳單列表 掛單列表 座位開單 營業儀表板 現金收支登錄 高階收支登錄 材料自購登錄 每日結帳 排班表 現場電腦打卡 預約管理 預約管理 單日…" at bounding box center [74, 338] width 149 height 581
click at [72, 150] on button "報表及分析" at bounding box center [74, 149] width 137 height 39
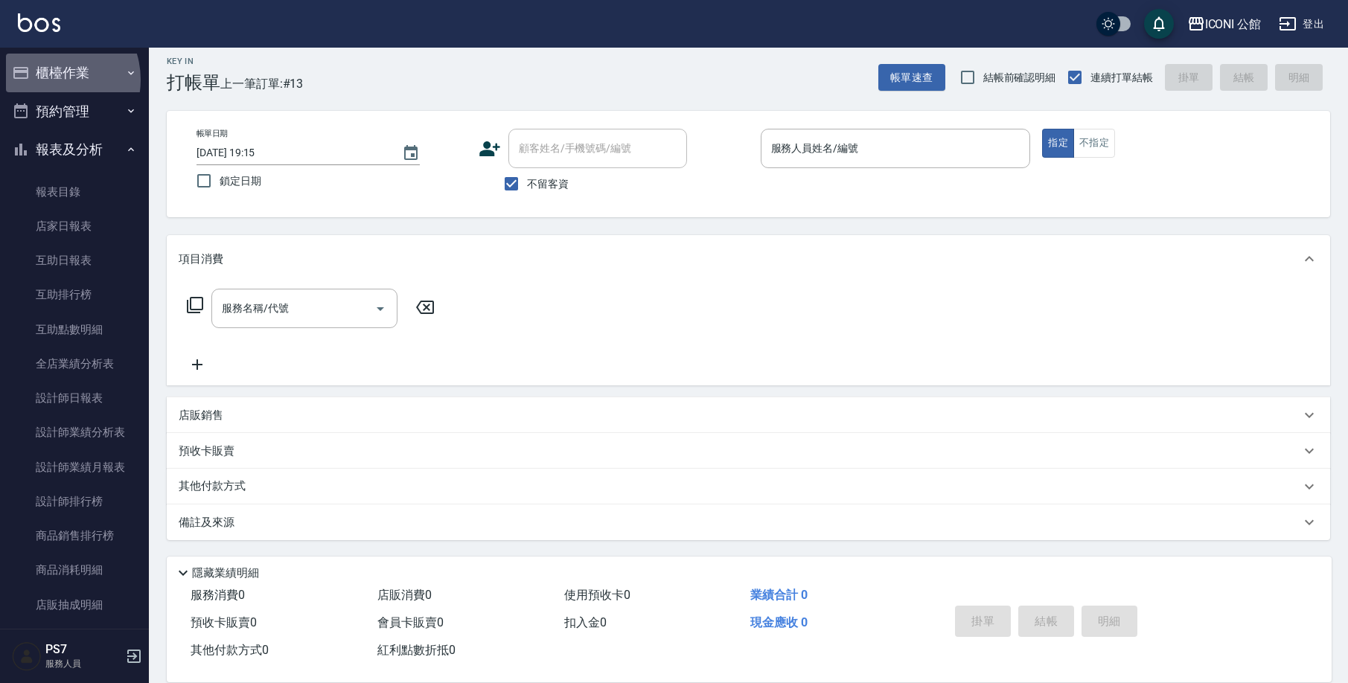
click at [52, 80] on button "櫃檯作業" at bounding box center [74, 73] width 137 height 39
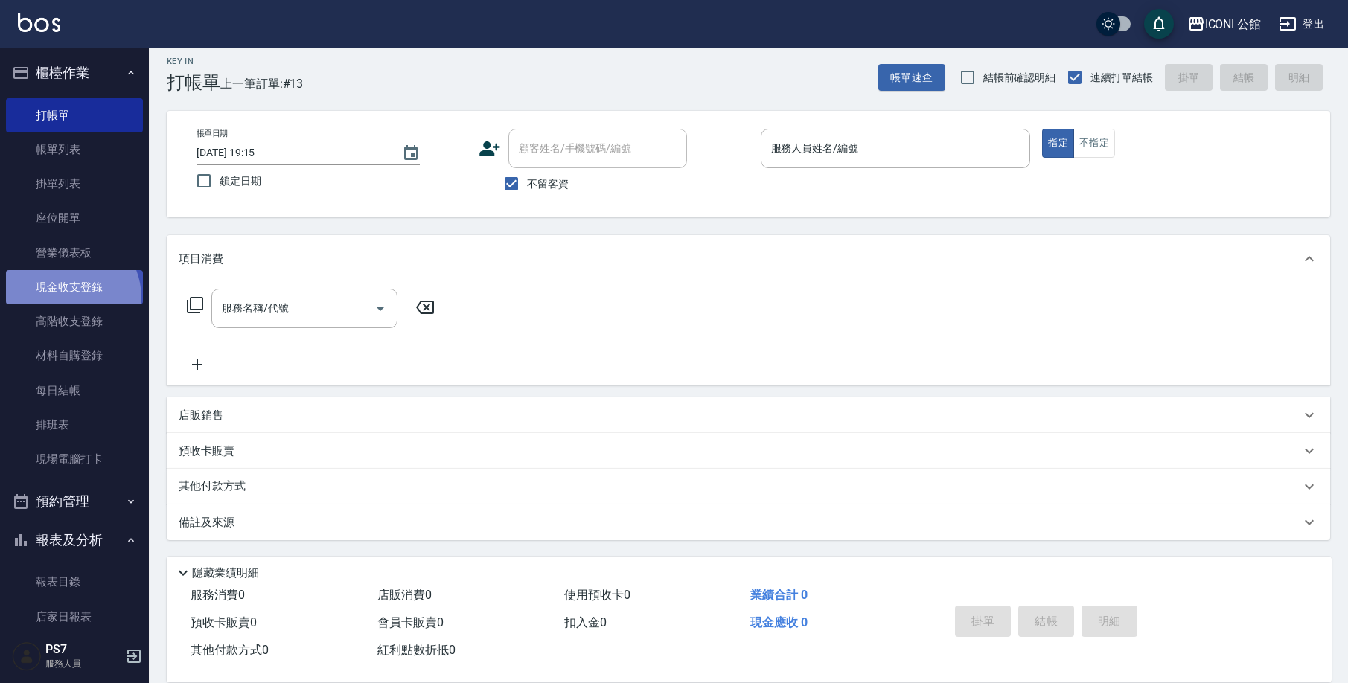
click at [65, 296] on link "現金收支登錄" at bounding box center [74, 287] width 137 height 34
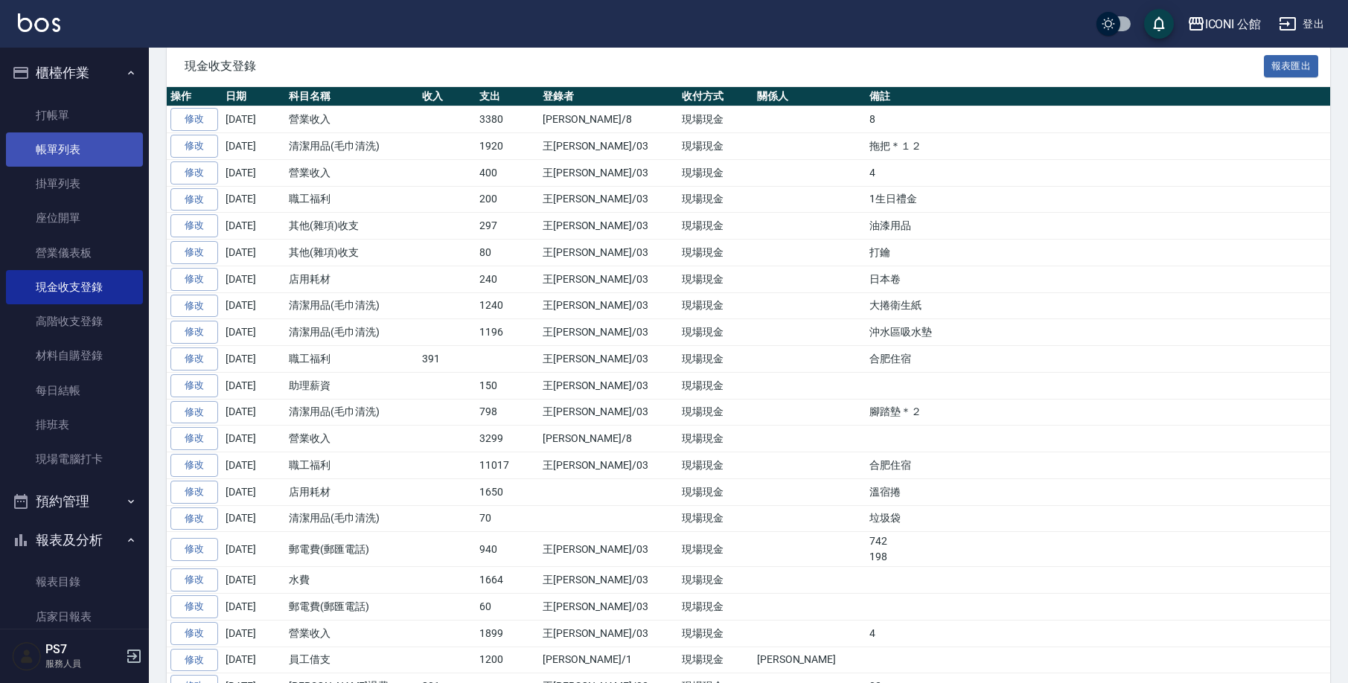
scroll to position [61, 0]
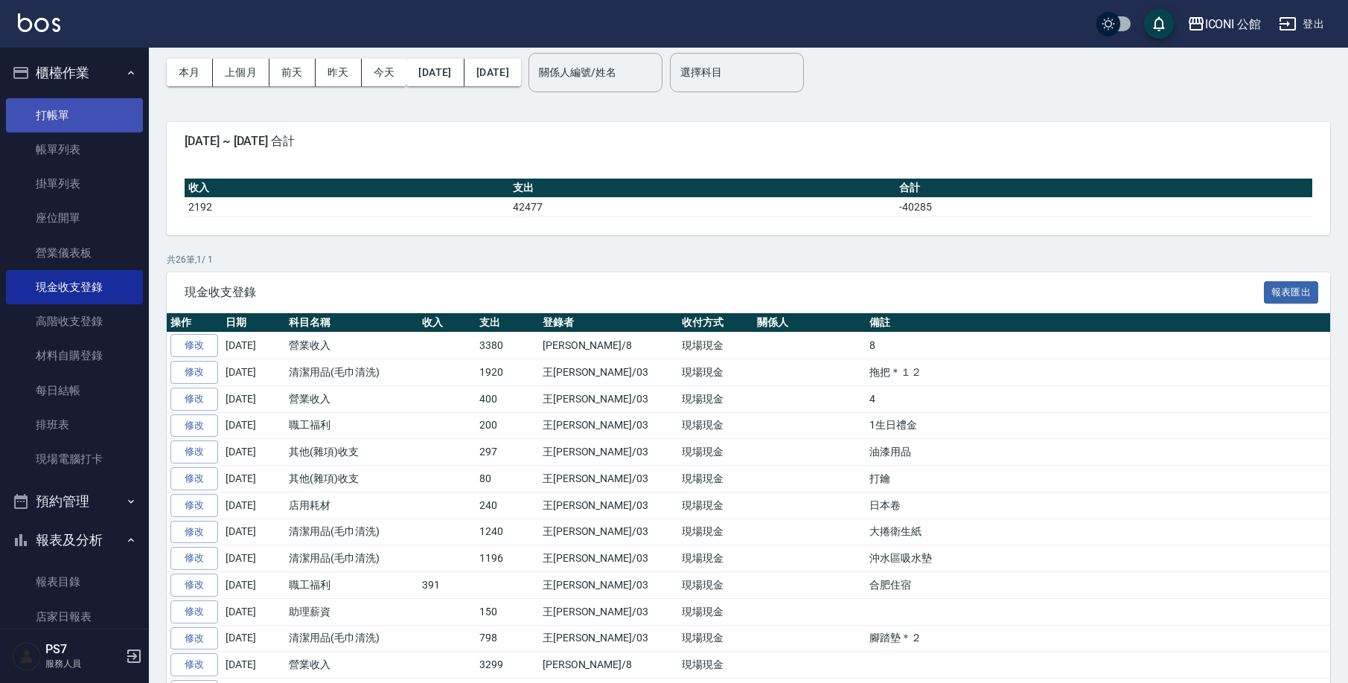
click at [59, 103] on link "打帳單" at bounding box center [74, 115] width 137 height 34
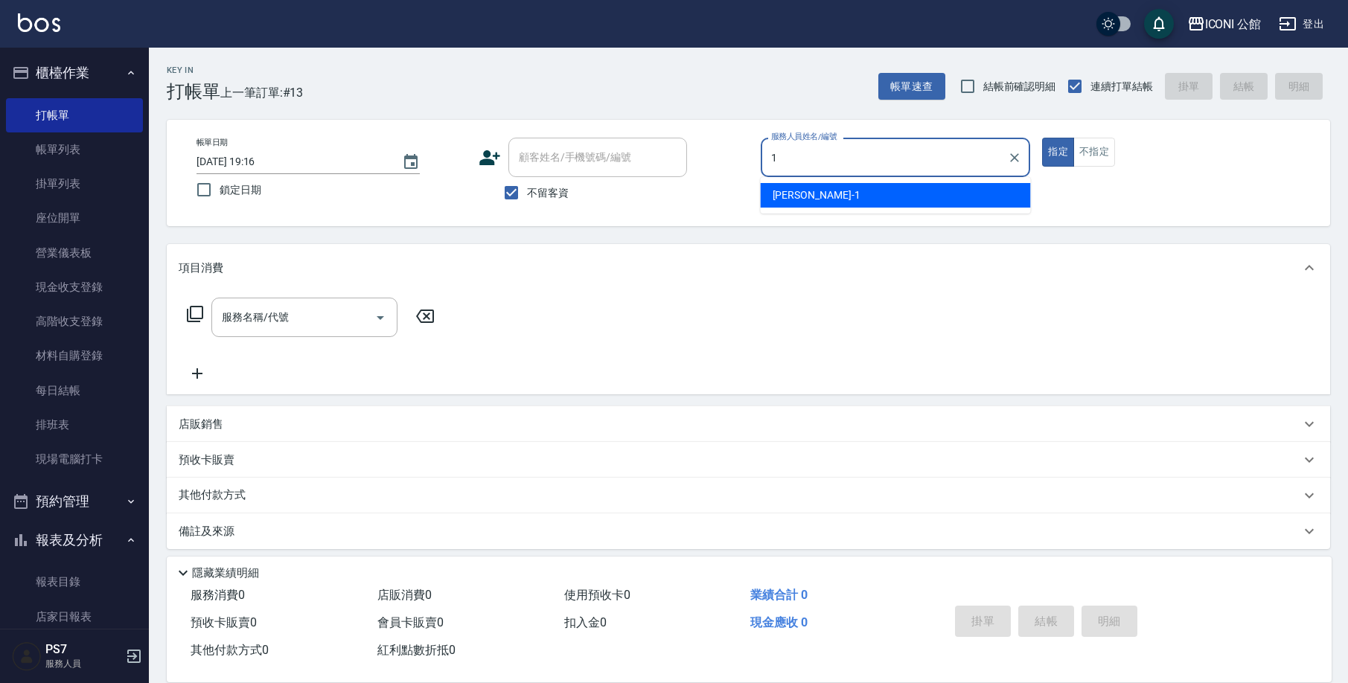
type input "[PERSON_NAME]-1"
type button "true"
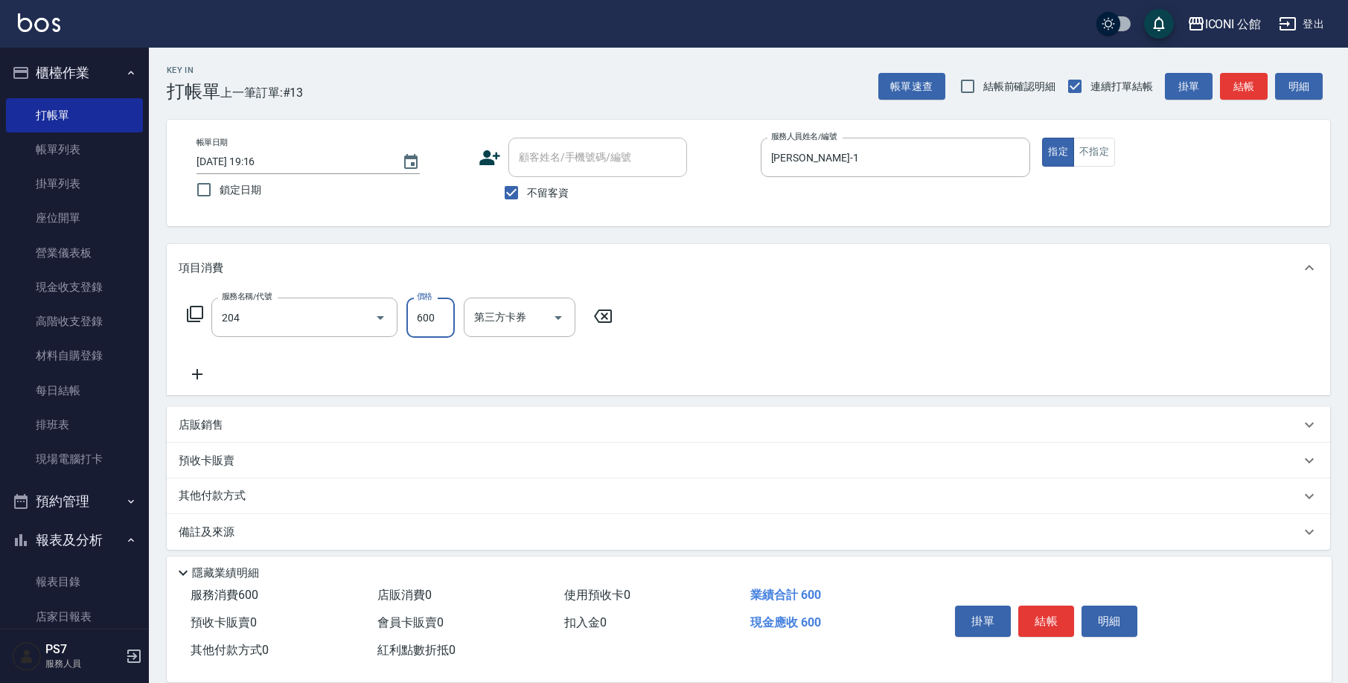
type input "指定洗+剪(204)"
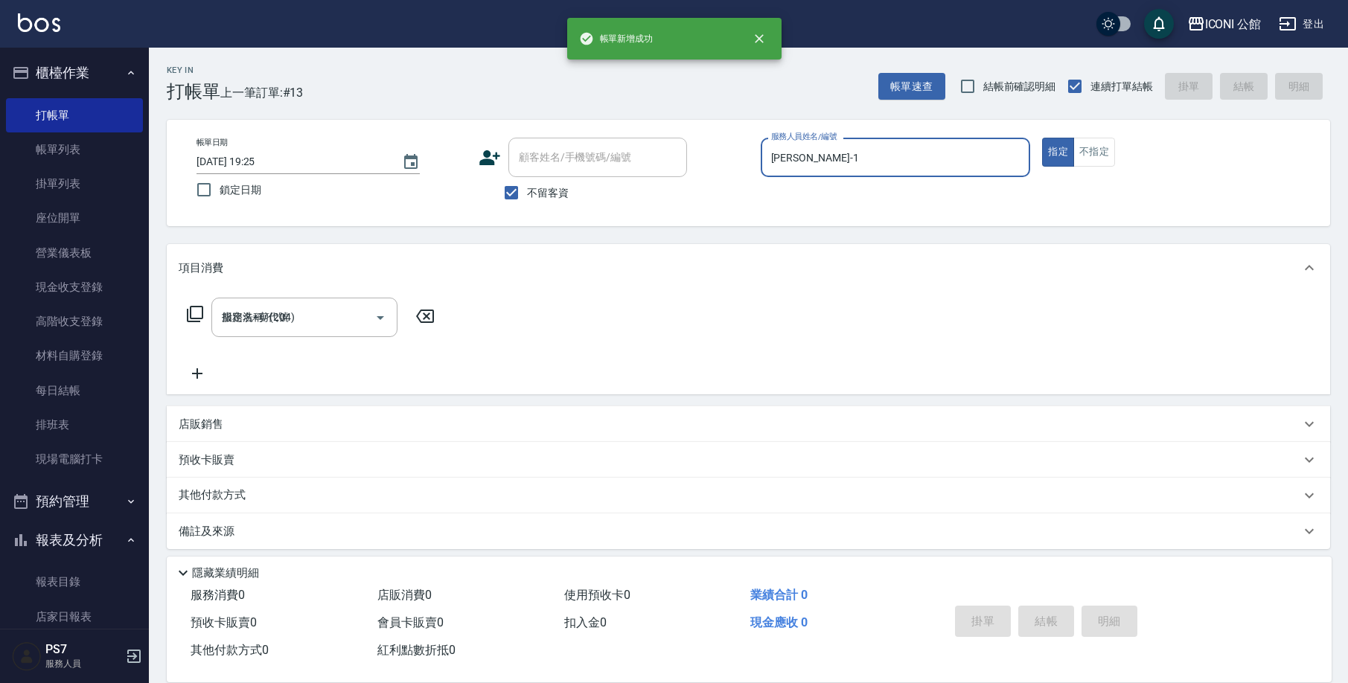
type input "[DATE] 19:25"
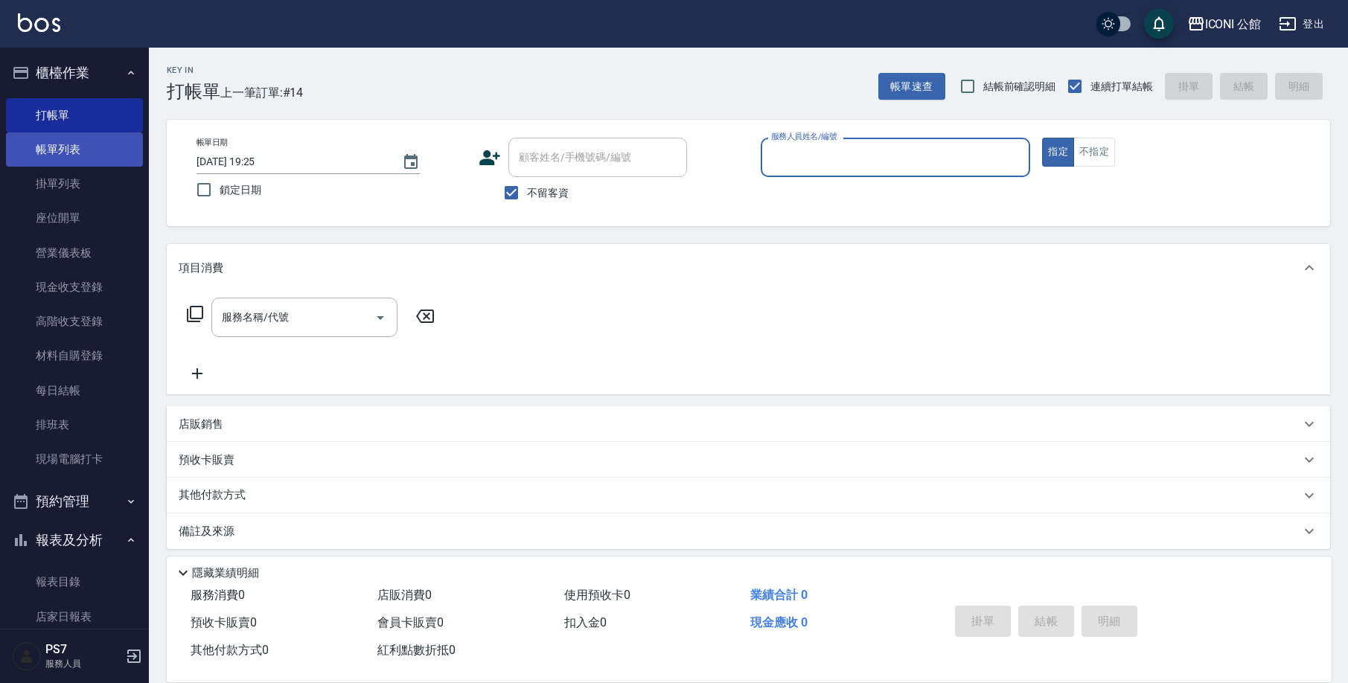
click at [85, 164] on link "帳單列表" at bounding box center [74, 149] width 137 height 34
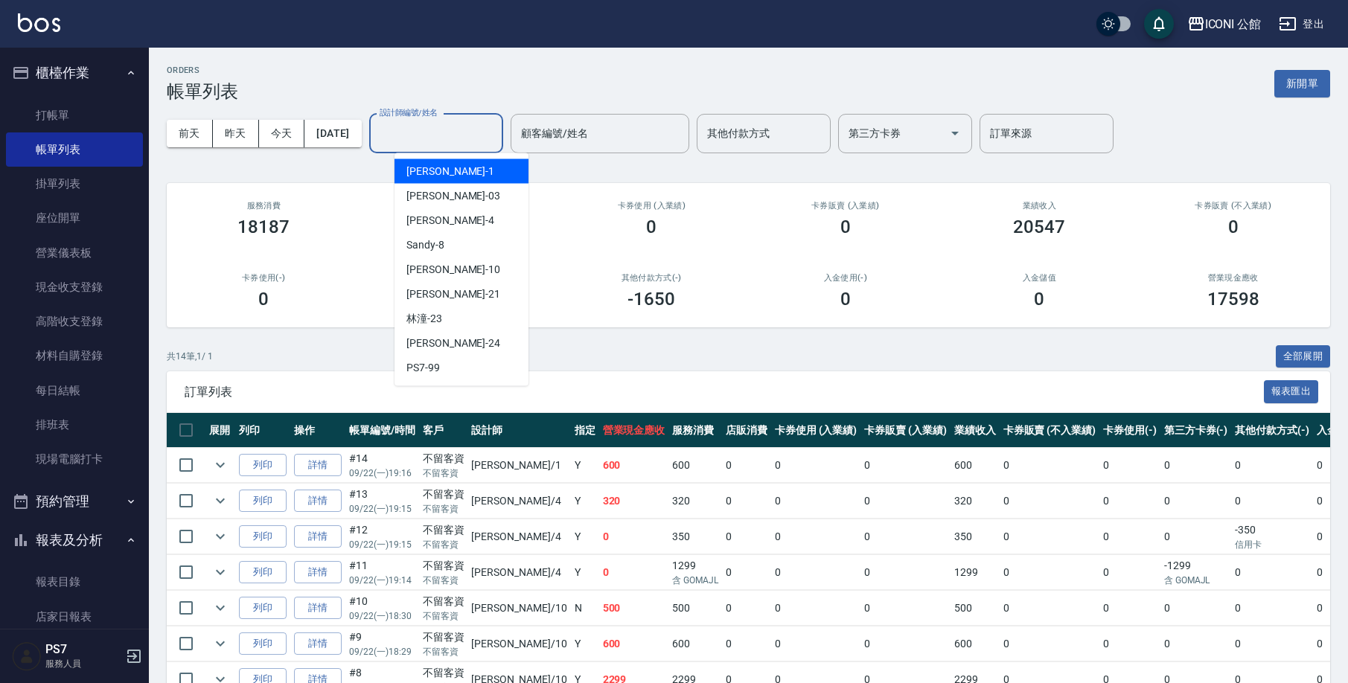
click at [426, 135] on input "設計師編號/姓名" at bounding box center [436, 134] width 121 height 26
type input "Sandy-8"
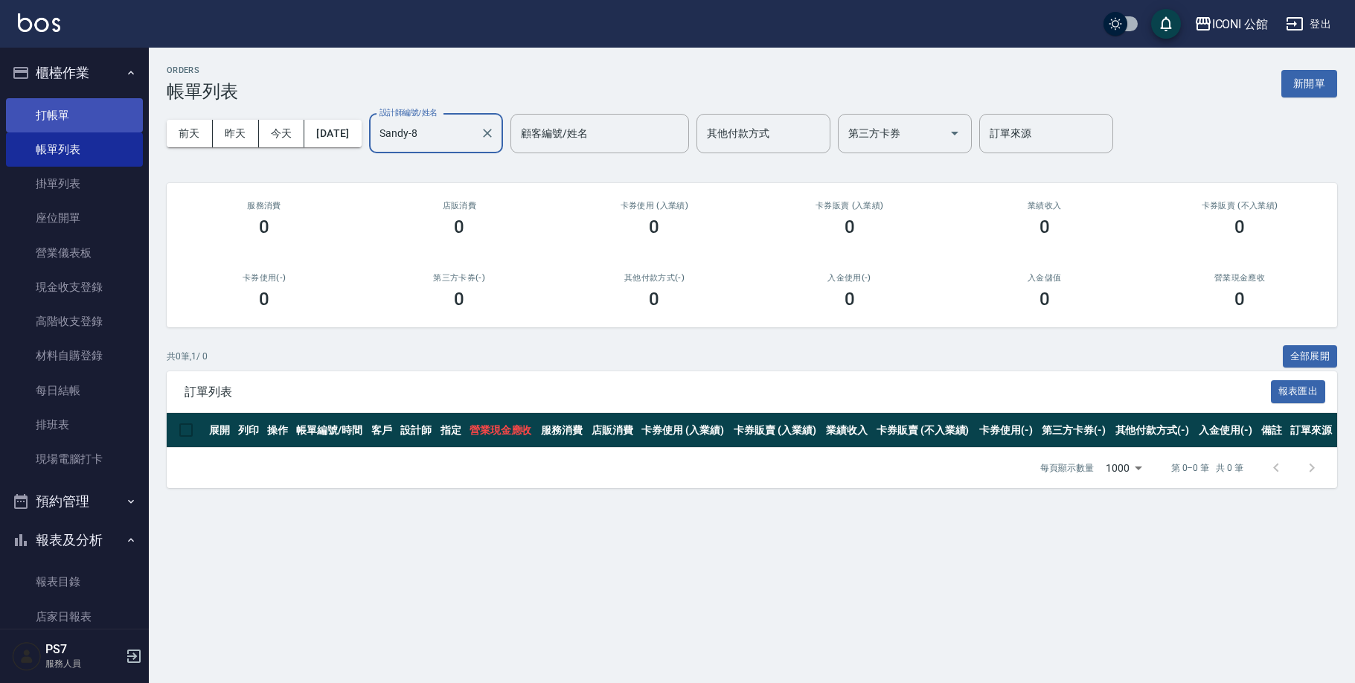
click at [118, 112] on link "打帳單" at bounding box center [74, 115] width 137 height 34
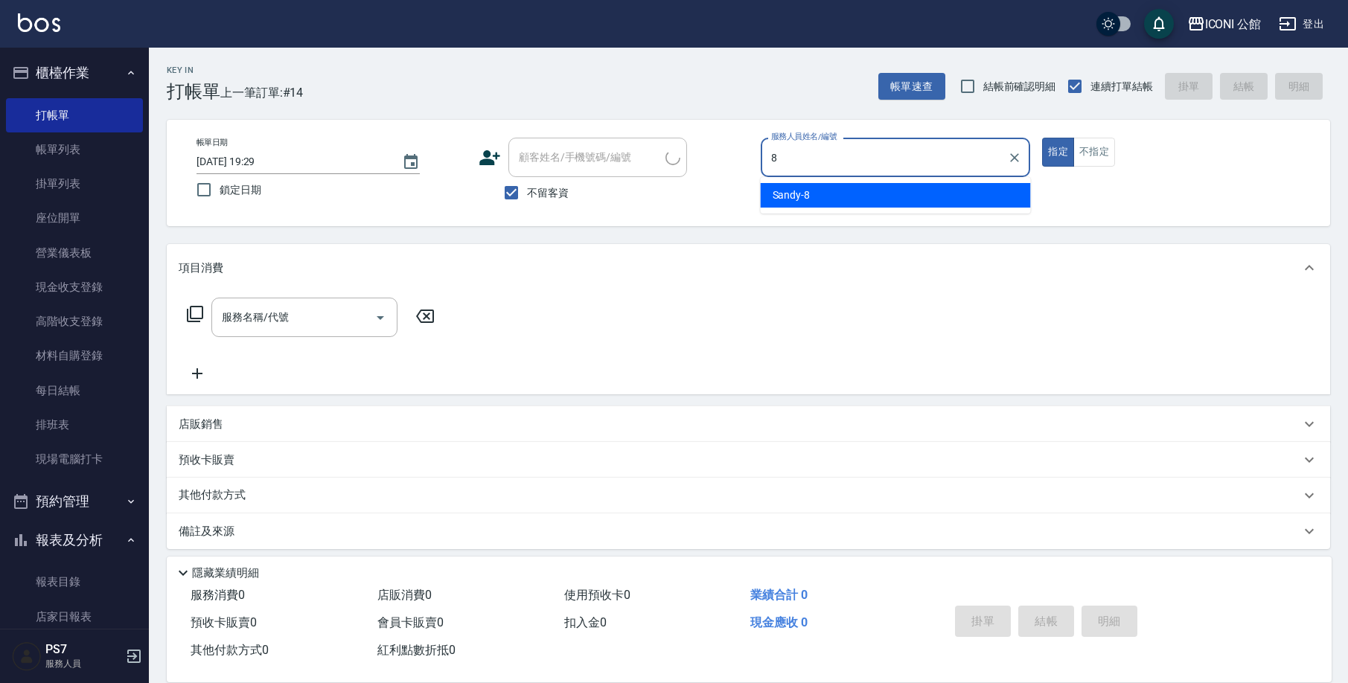
type input "Sandy-8"
type button "true"
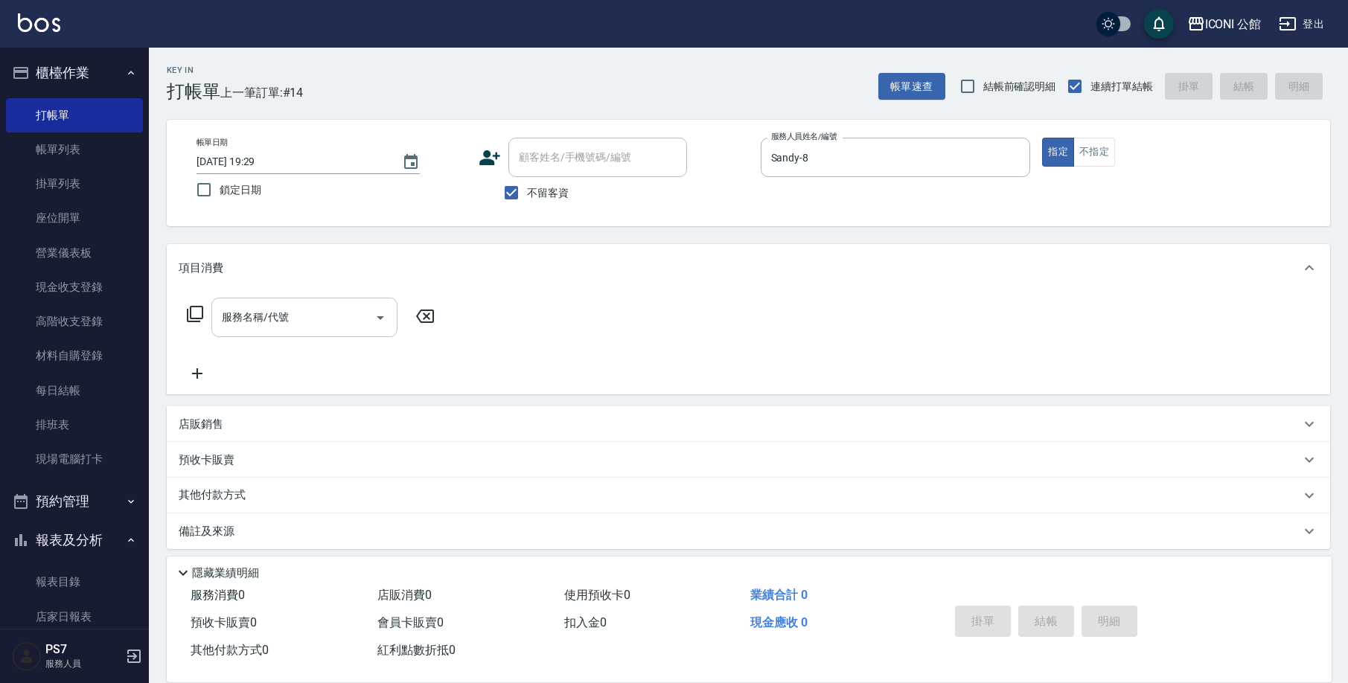
click at [341, 311] on input "服務名稱/代號" at bounding box center [293, 317] width 150 height 26
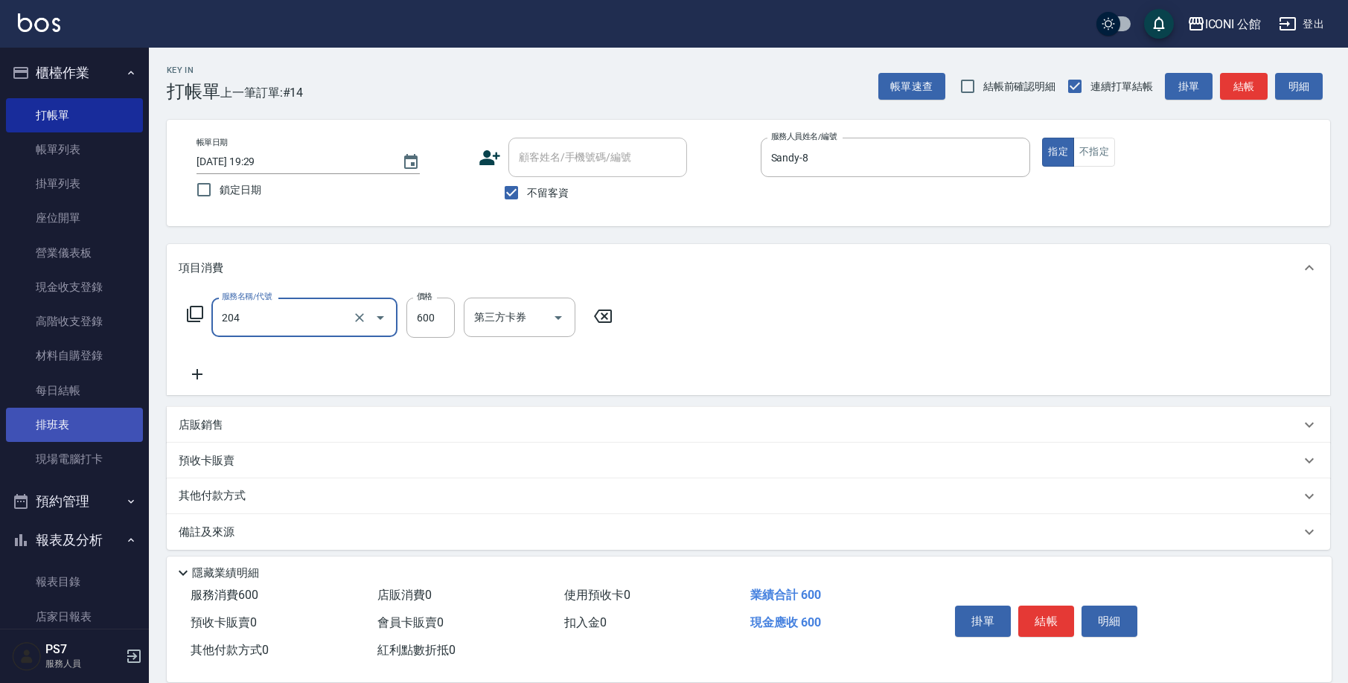
type input "指定洗+剪(204)"
type input "500"
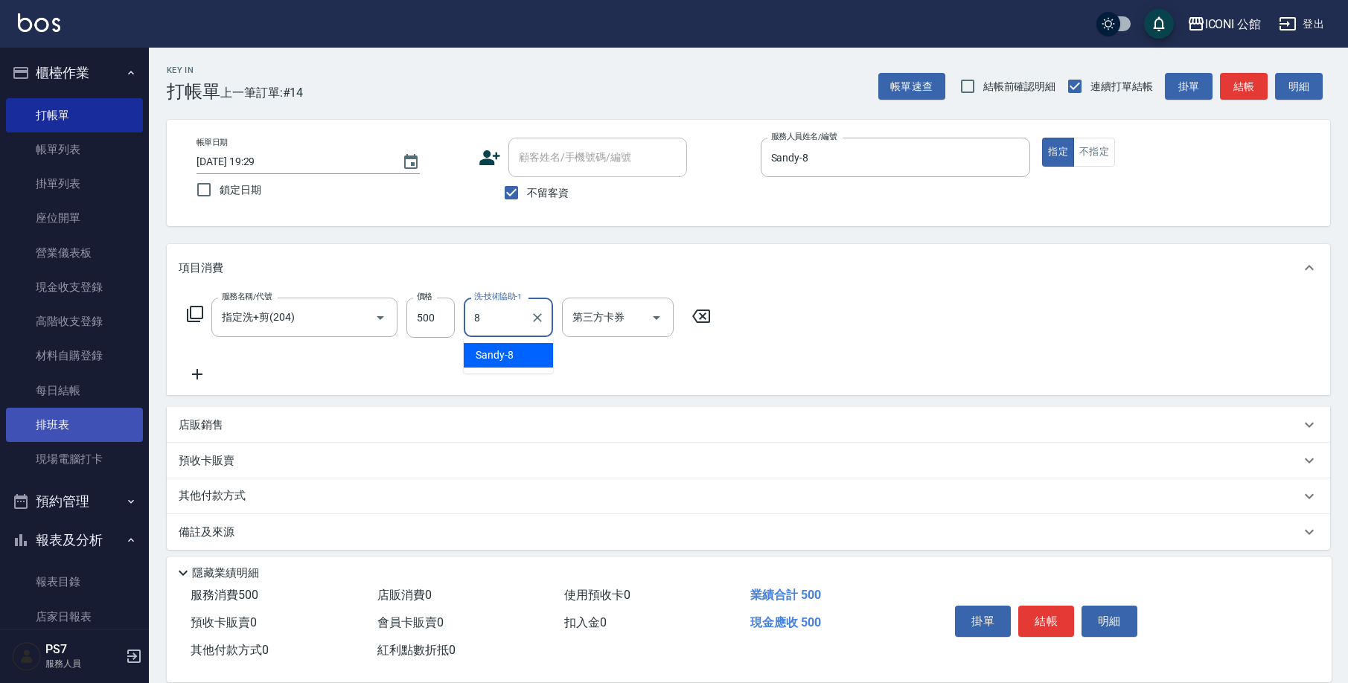
type input "Sandy-8"
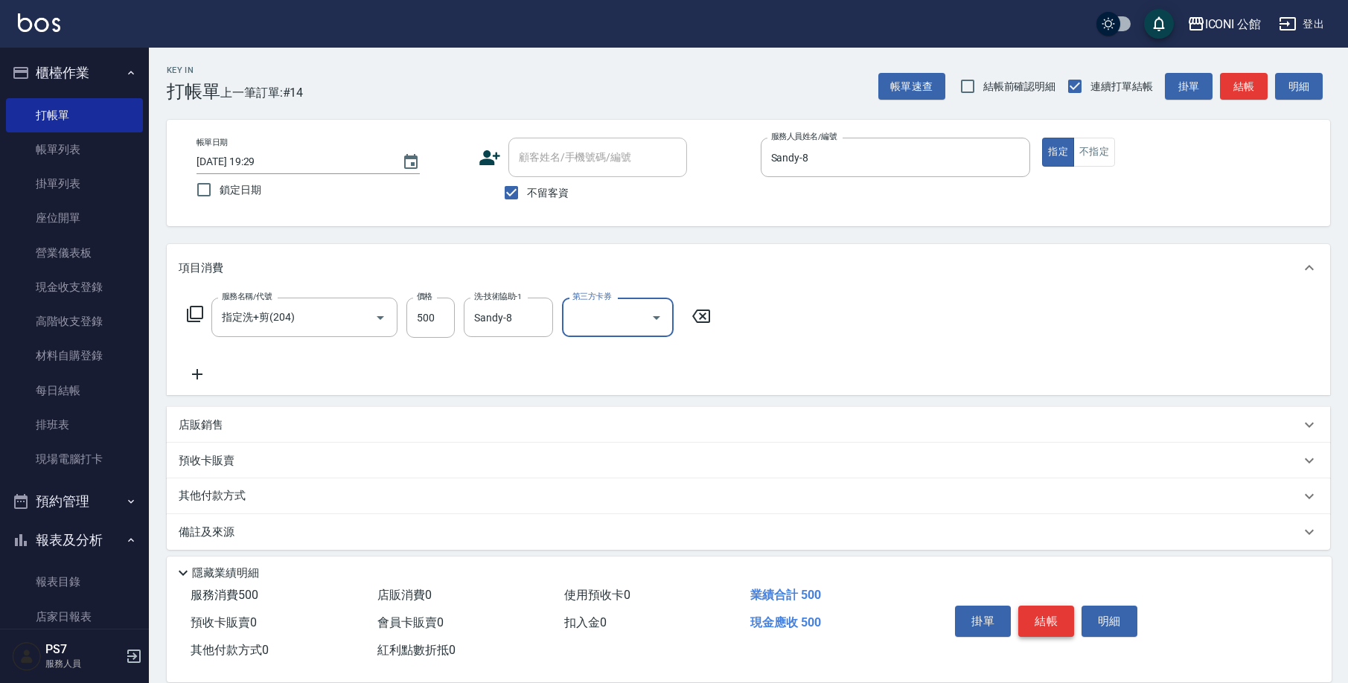
click at [1059, 618] on button "結帳" at bounding box center [1046, 621] width 56 height 31
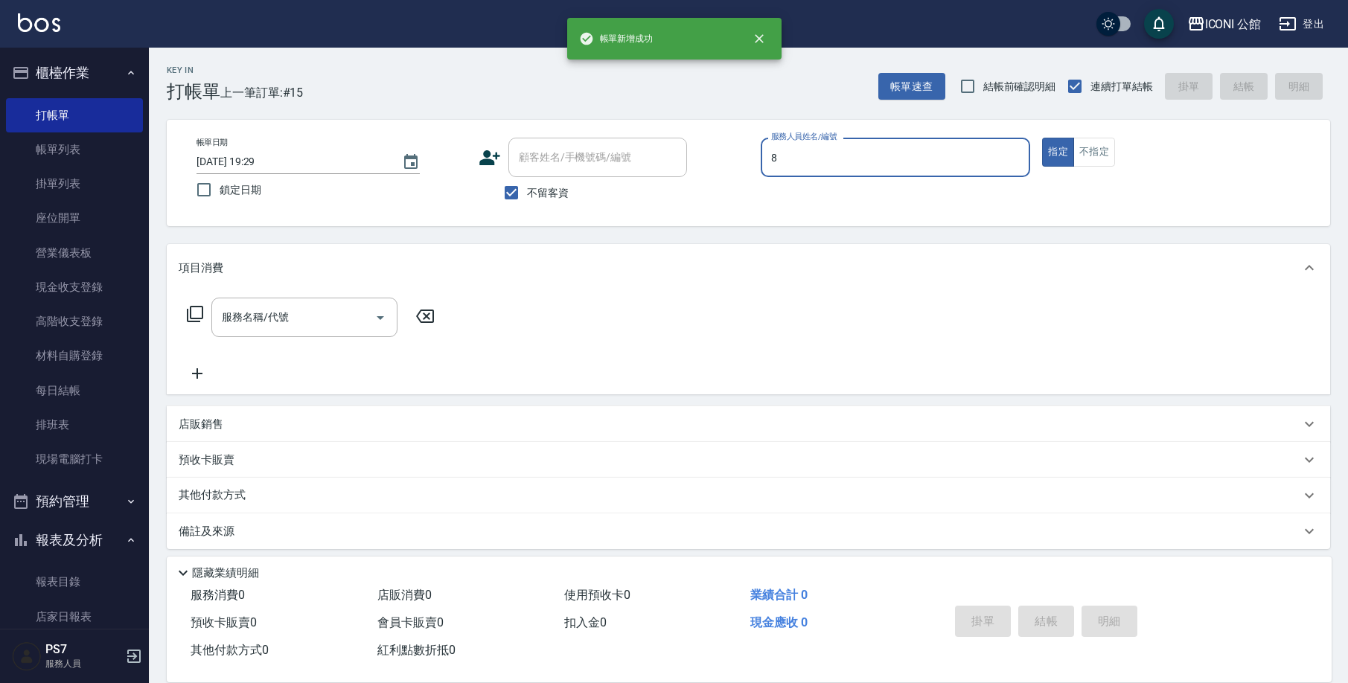
type input "Sandy-8"
click at [1104, 153] on button "不指定" at bounding box center [1094, 152] width 42 height 29
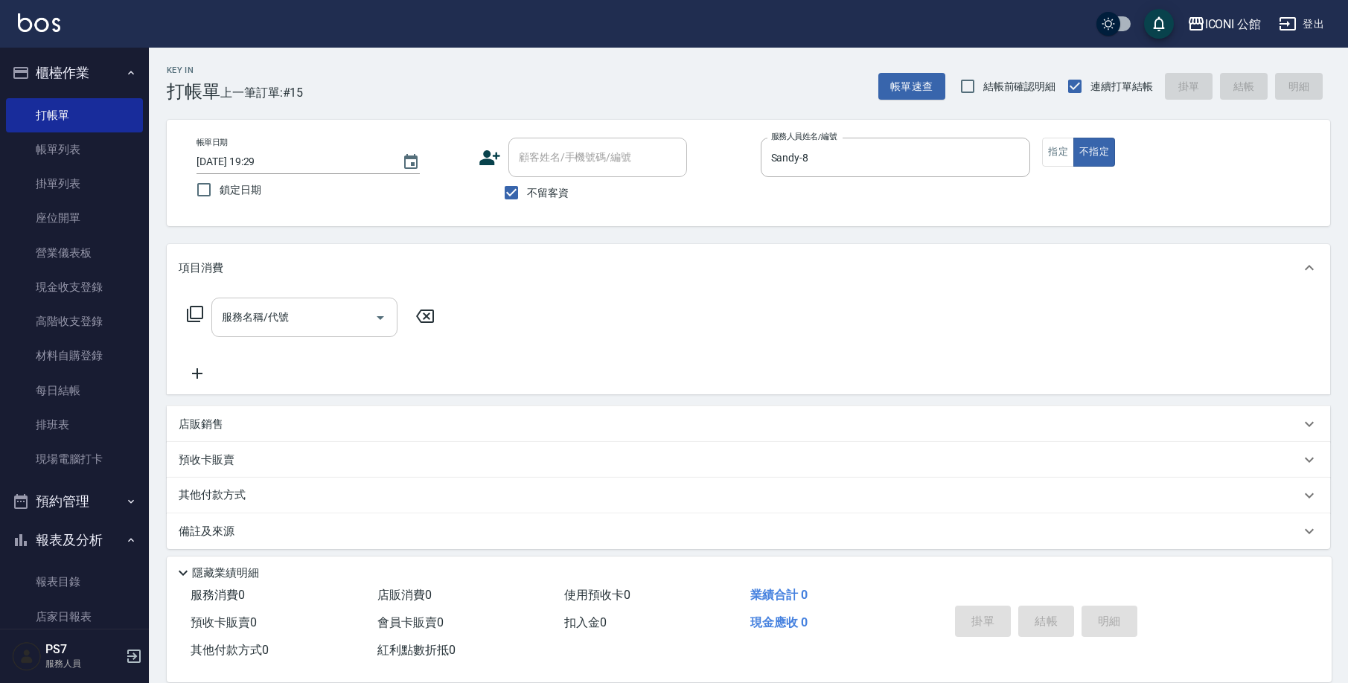
click at [270, 334] on div "服務名稱/代號" at bounding box center [304, 317] width 186 height 39
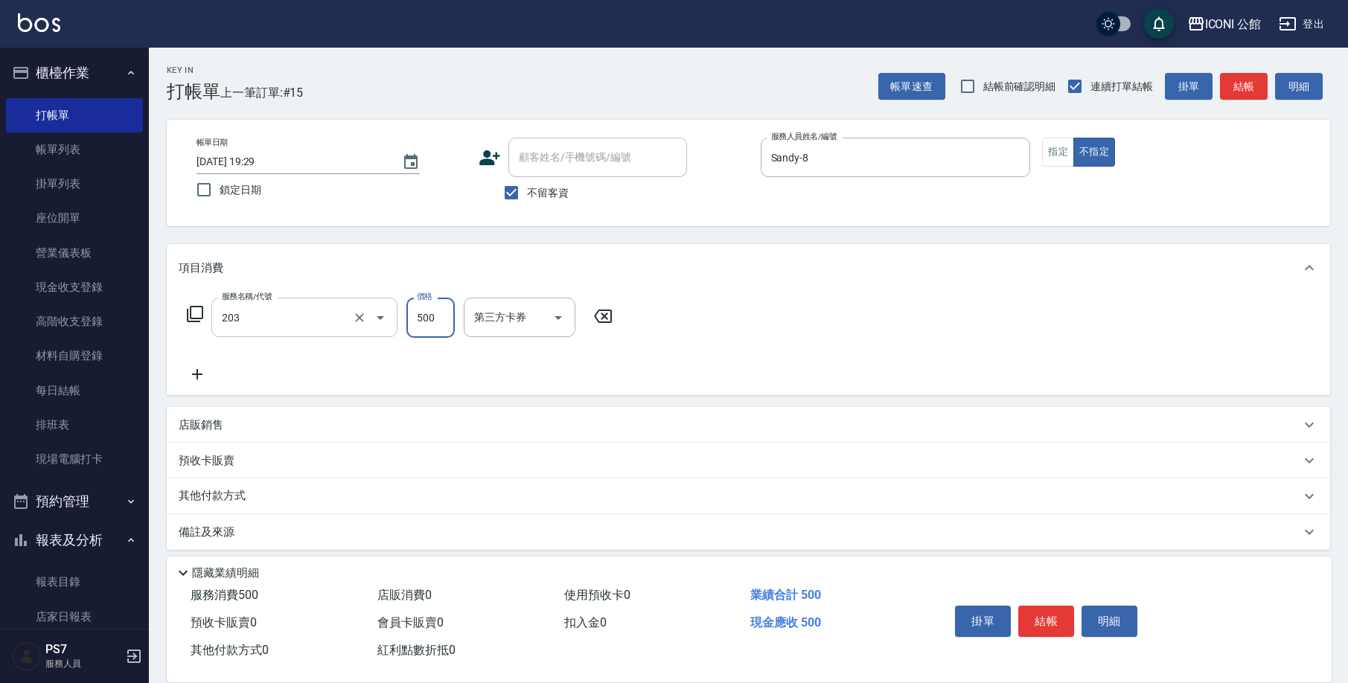
type input "不指定洗+剪(203)"
type input "500"
type input "Sandy-8"
click at [1041, 607] on button "結帳" at bounding box center [1046, 621] width 56 height 31
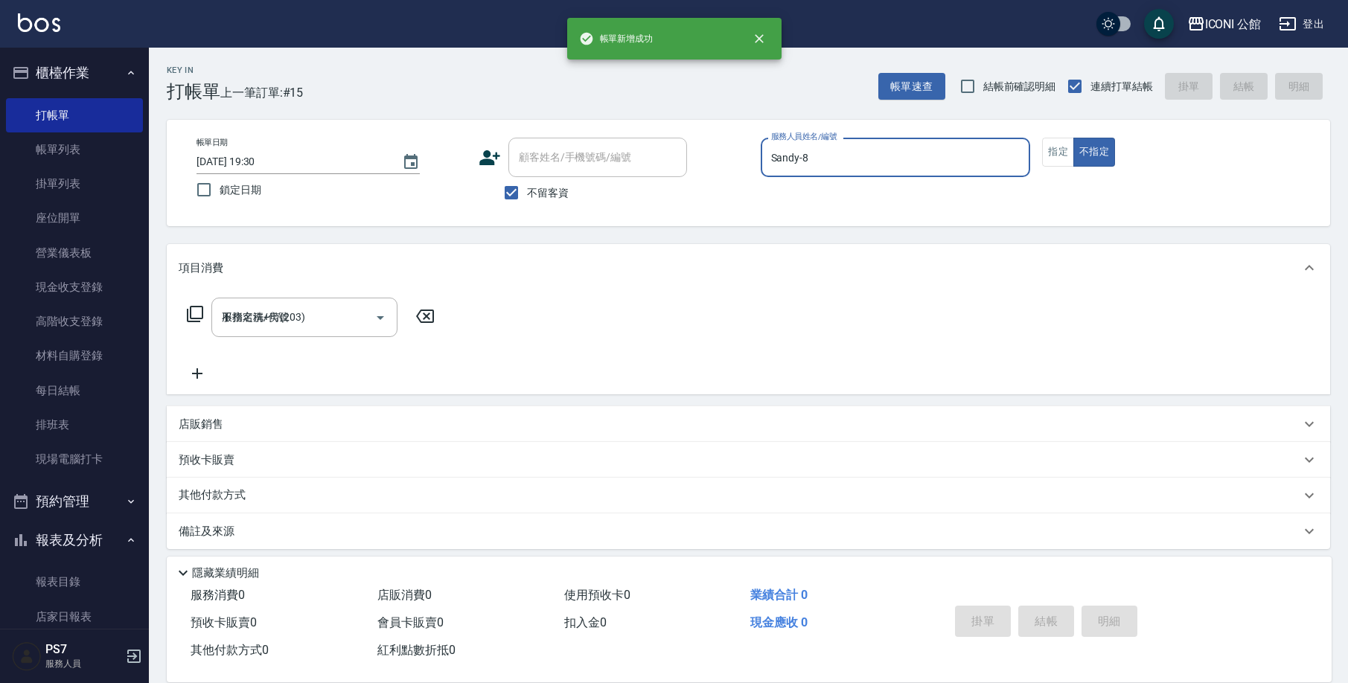
type input "[DATE] 19:30"
type input "Sandy-8"
type button "false"
click at [1073, 150] on button "不指定" at bounding box center [1094, 152] width 42 height 29
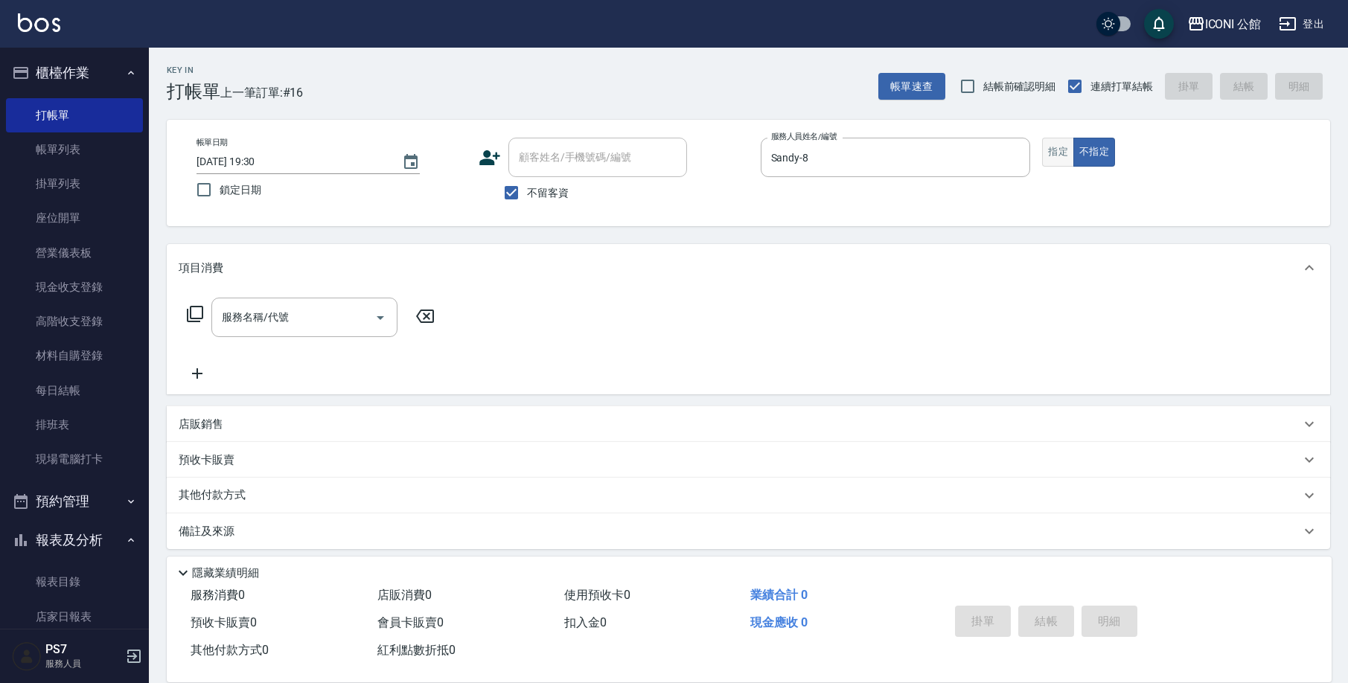
click at [1050, 155] on button "指定" at bounding box center [1058, 152] width 32 height 29
click at [192, 317] on icon at bounding box center [195, 314] width 18 height 18
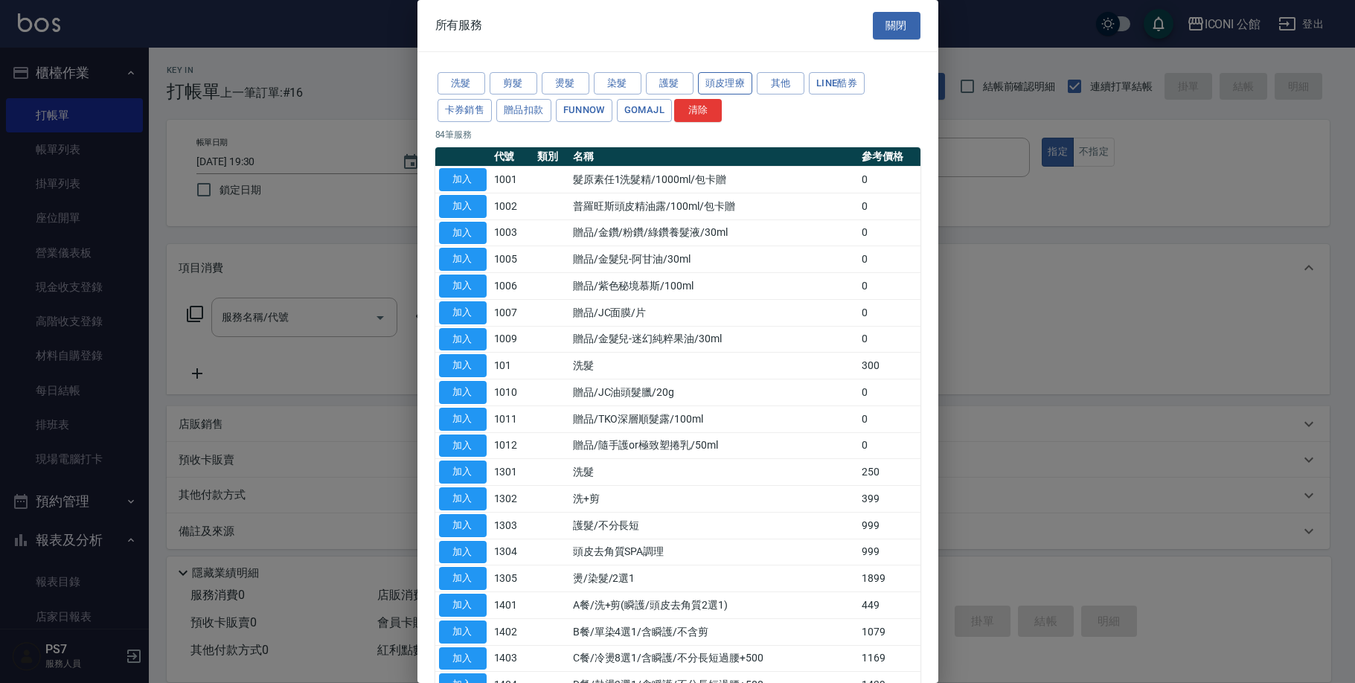
click at [700, 86] on button "頭皮理療" at bounding box center [725, 83] width 55 height 23
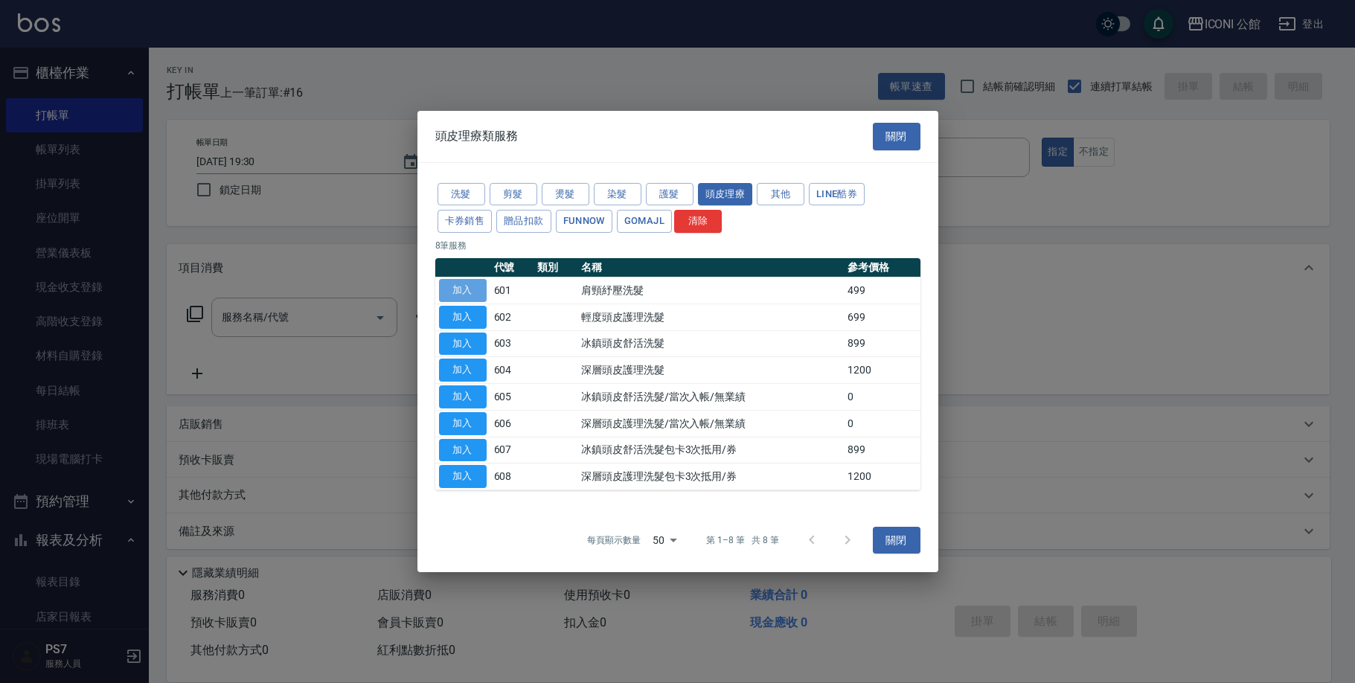
click at [455, 296] on button "加入" at bounding box center [463, 290] width 48 height 23
type input "肩頸紓壓洗髮(601)"
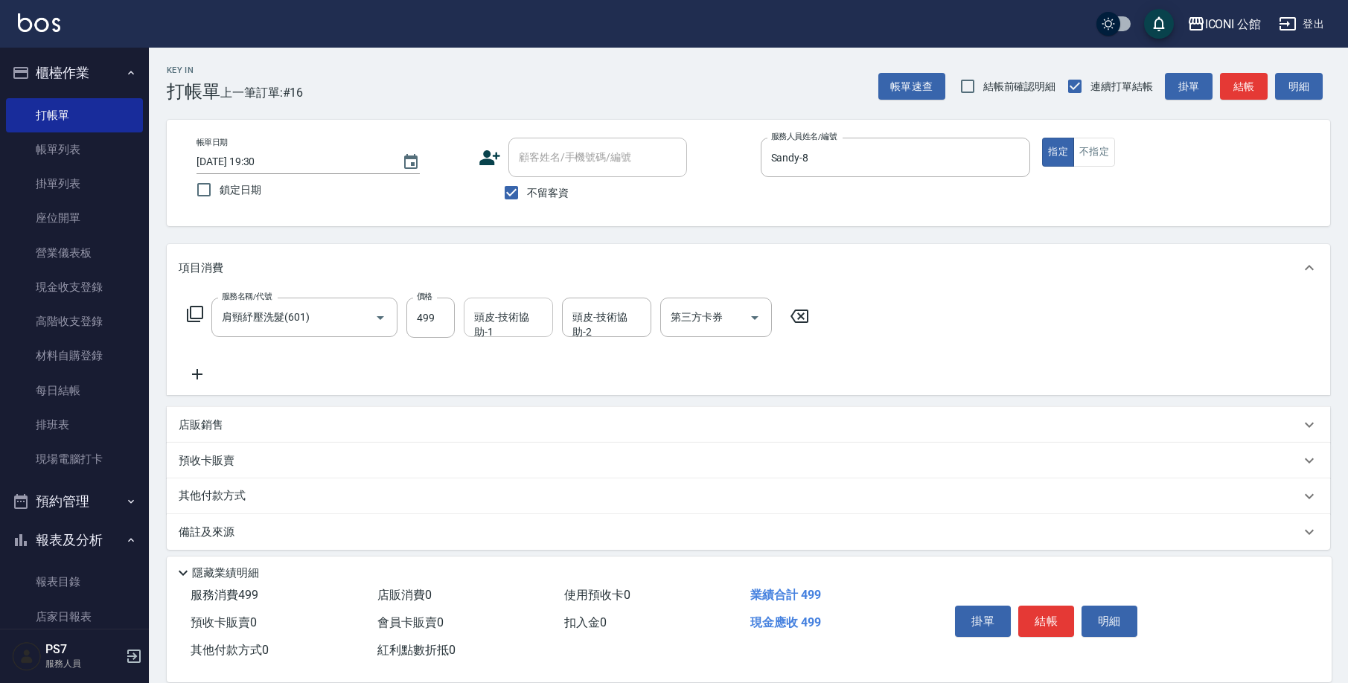
click at [530, 333] on div "頭皮-技術協助-1" at bounding box center [508, 317] width 89 height 39
type input "[PERSON_NAME]-1"
type input "Sandy-8"
click at [1055, 629] on button "結帳" at bounding box center [1046, 621] width 56 height 31
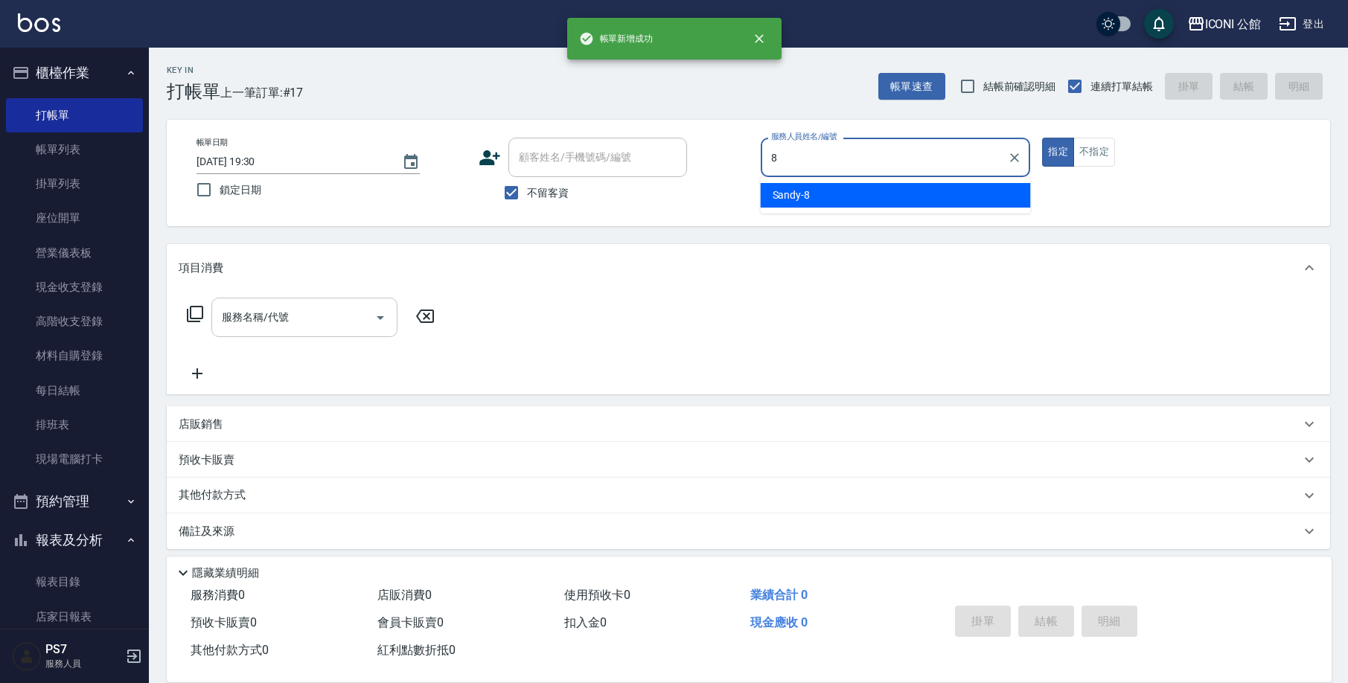
type input "Sandy-8"
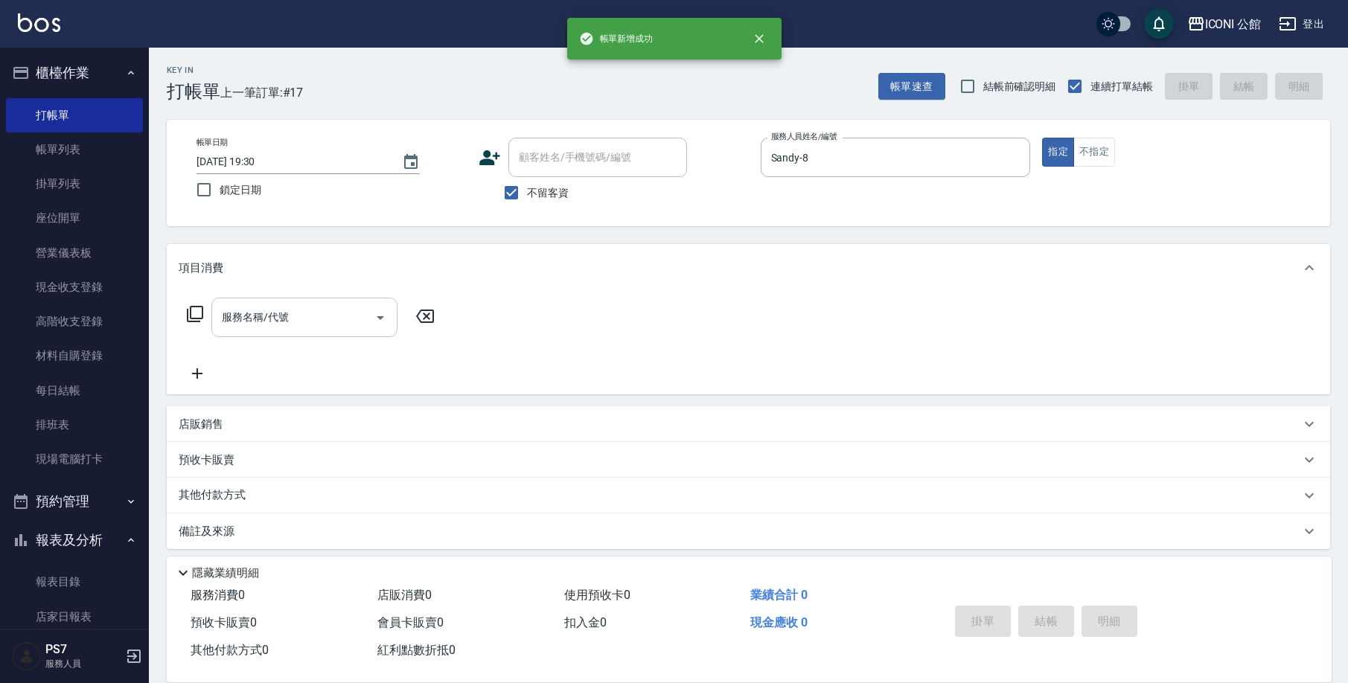
click at [231, 332] on div "服務名稱/代號" at bounding box center [304, 317] width 186 height 39
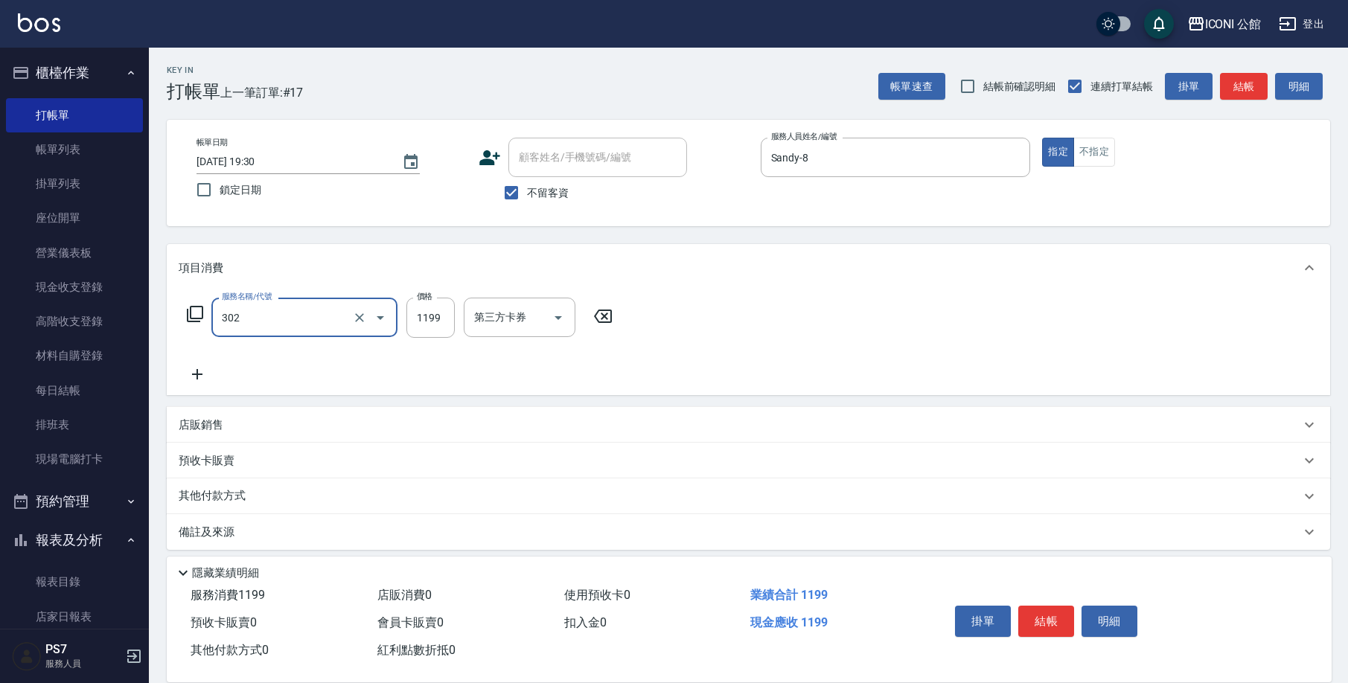
type input "設計燙髮(302)"
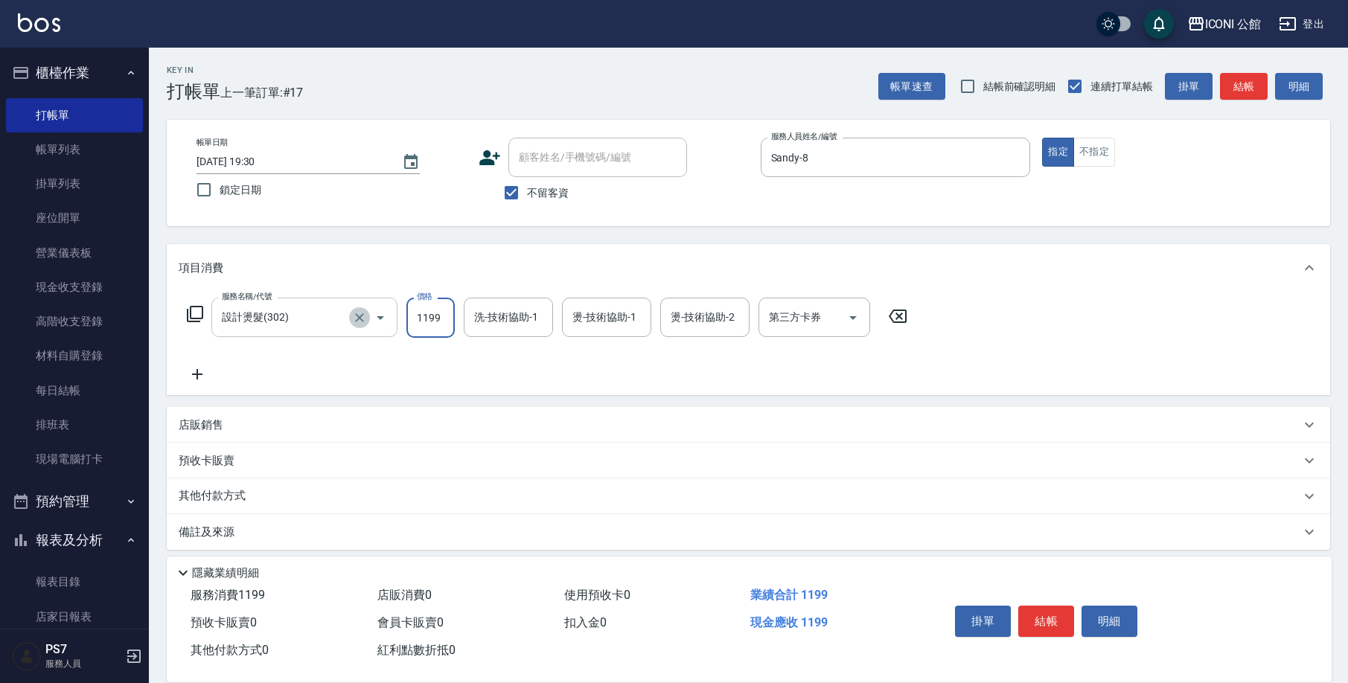
click at [363, 315] on icon "Clear" at bounding box center [359, 317] width 15 height 15
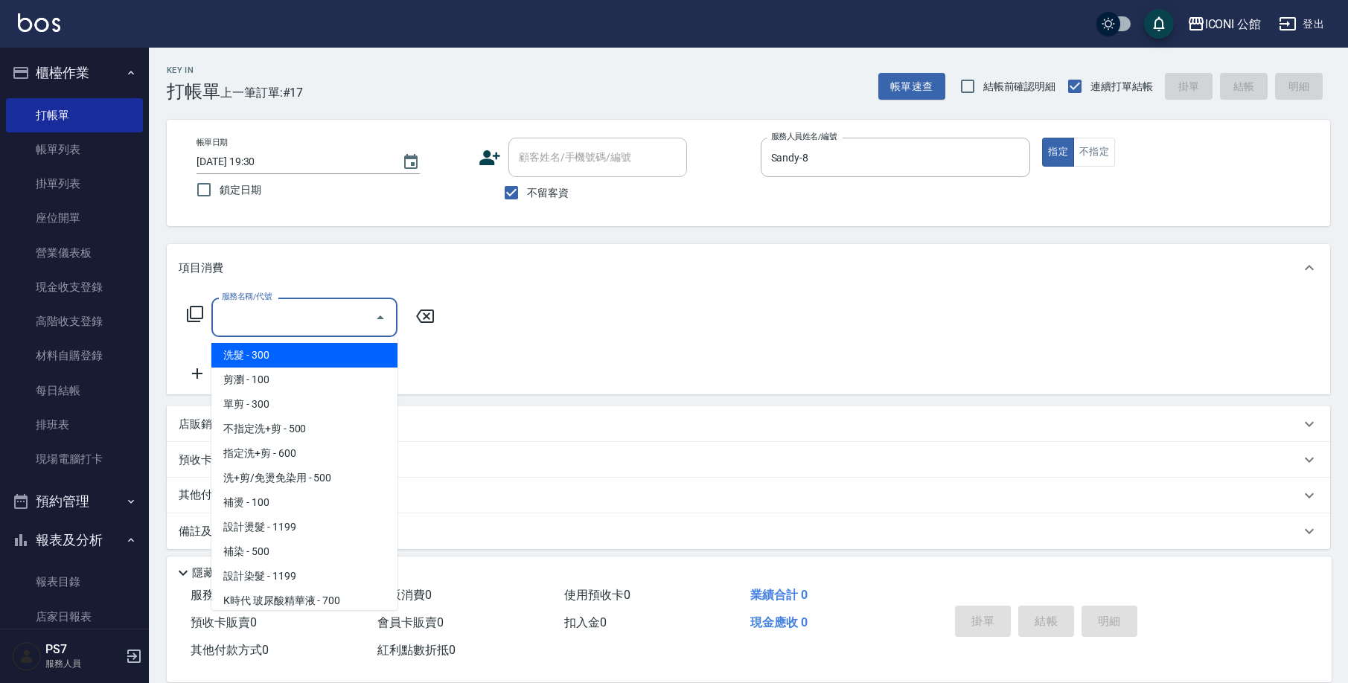
type input "0"
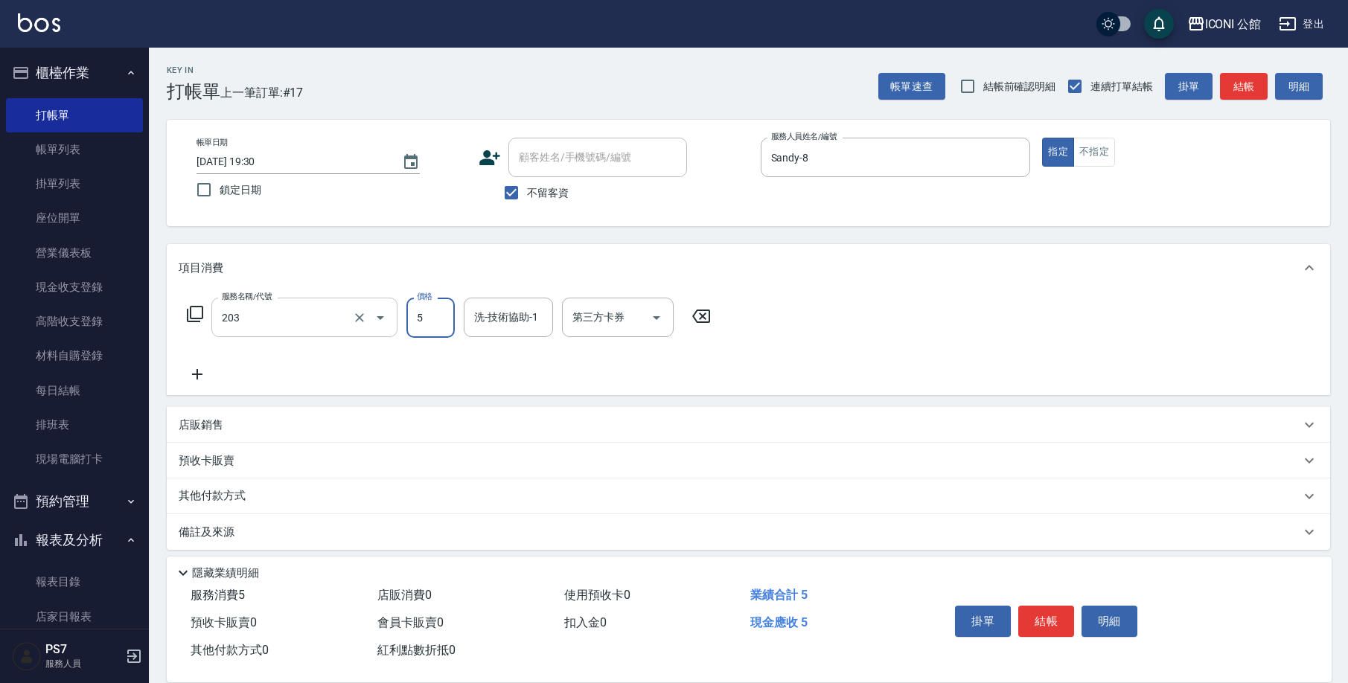
type input "不指定洗+剪(203)"
type input "500"
type input "[PERSON_NAME]-1"
click at [200, 316] on icon at bounding box center [195, 314] width 18 height 18
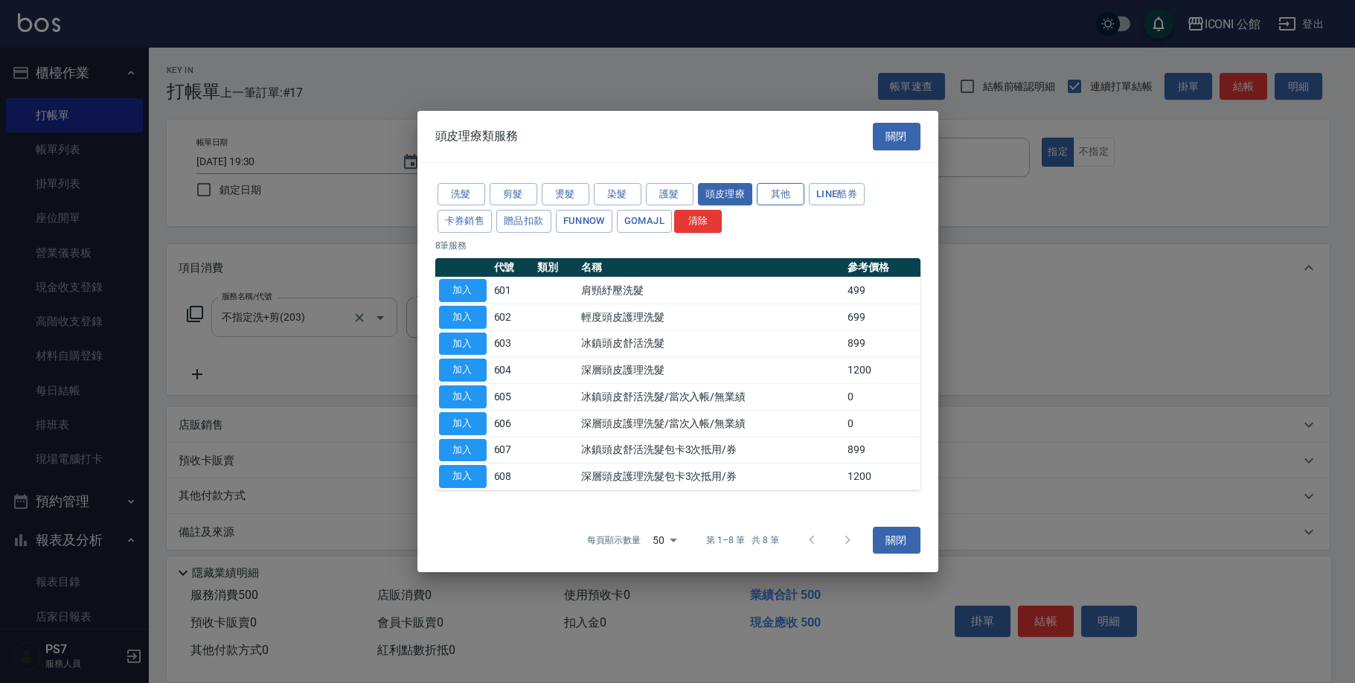
click at [793, 186] on button "其他" at bounding box center [781, 193] width 48 height 23
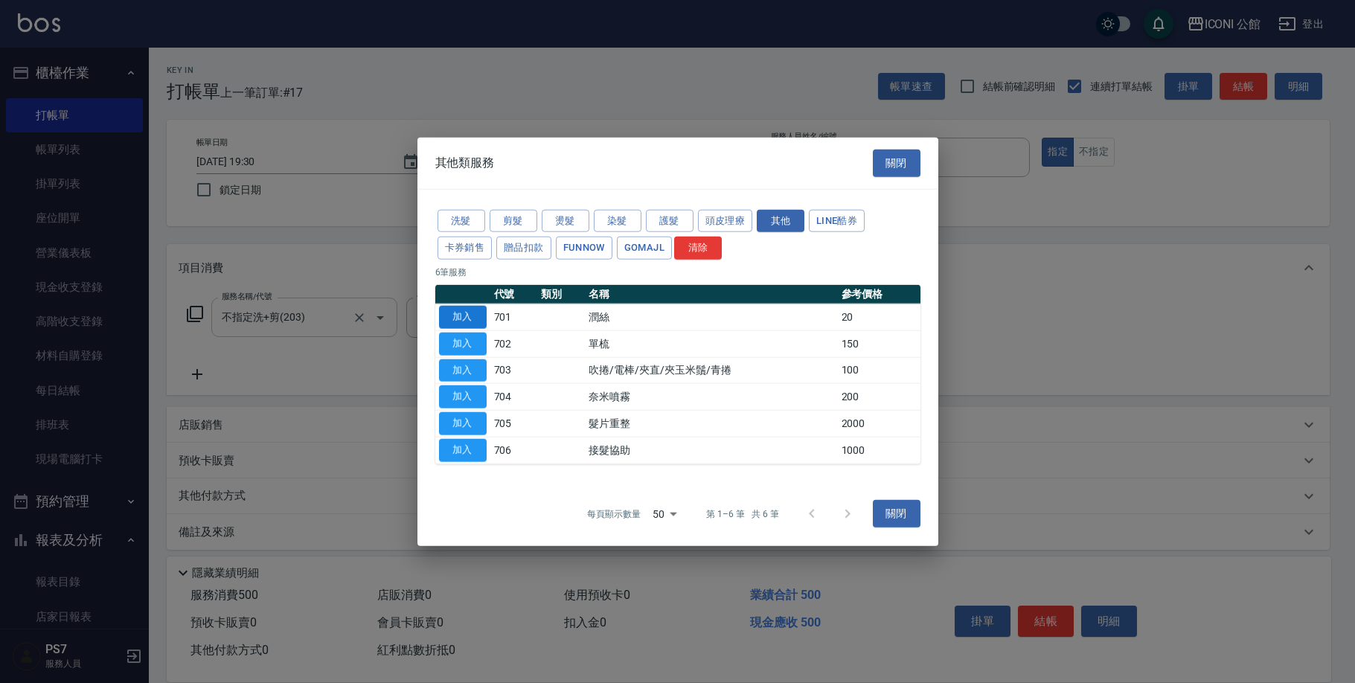
click at [472, 307] on button "加入" at bounding box center [463, 317] width 48 height 23
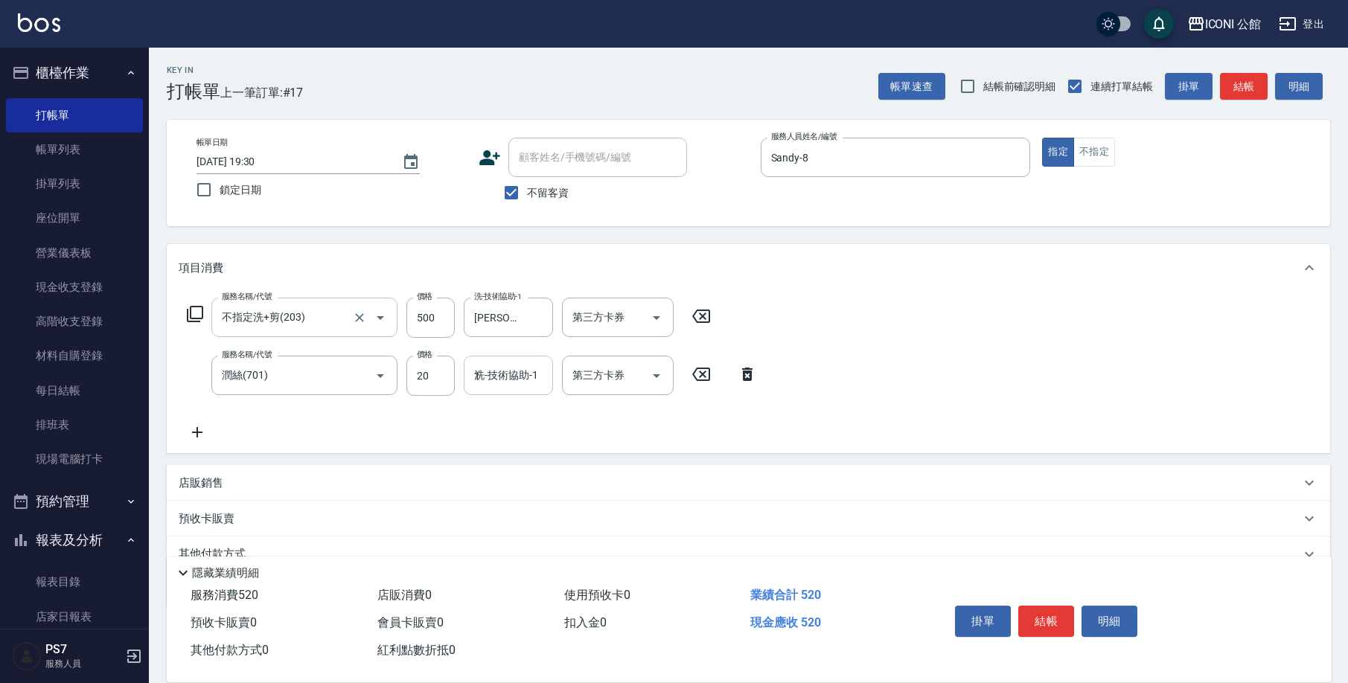
click at [492, 374] on input "1" at bounding box center [508, 375] width 76 height 26
type input "[PERSON_NAME]-1"
click at [1076, 167] on div "帳單日期 [DATE] 19:30 鎖定日期 顧客姓名/手機號碼/編號 顧客姓名/手機號碼/編號 不留客資 服務人員姓名/編號 [PERSON_NAME]-8…" at bounding box center [748, 173] width 1127 height 71
click at [1081, 169] on div "帳單日期 [DATE] 19:30 鎖定日期 顧客姓名/手機號碼/編號 顧客姓名/手機號碼/編號 不留客資 服務人員姓名/編號 [PERSON_NAME]-8…" at bounding box center [748, 173] width 1127 height 71
click at [1089, 153] on button "不指定" at bounding box center [1094, 152] width 42 height 29
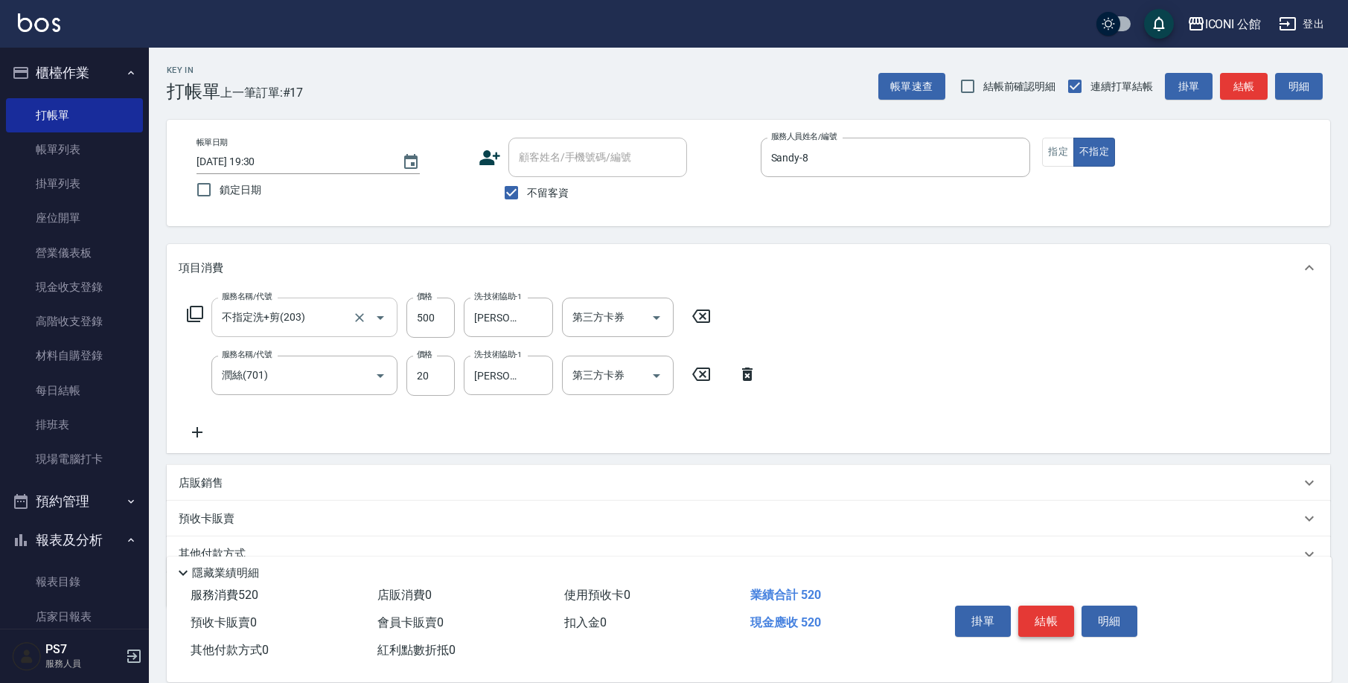
click at [1040, 625] on button "結帳" at bounding box center [1046, 621] width 56 height 31
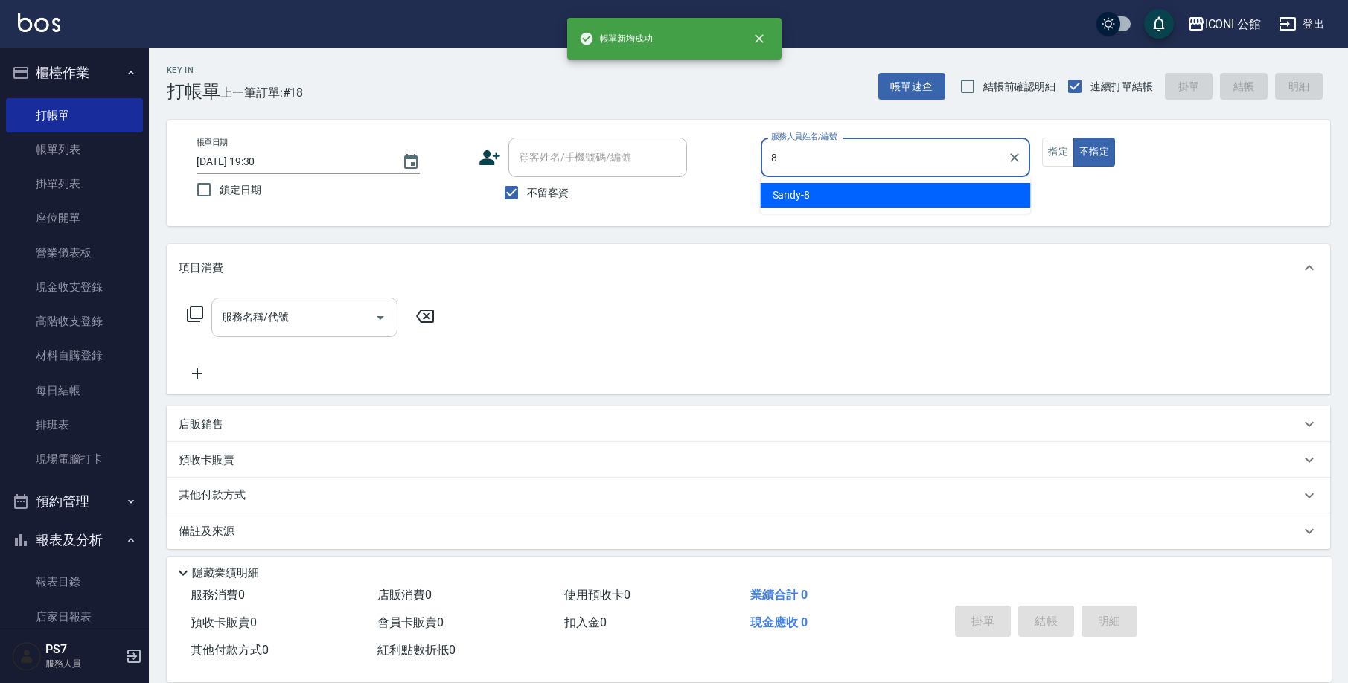
type input "Sandy-8"
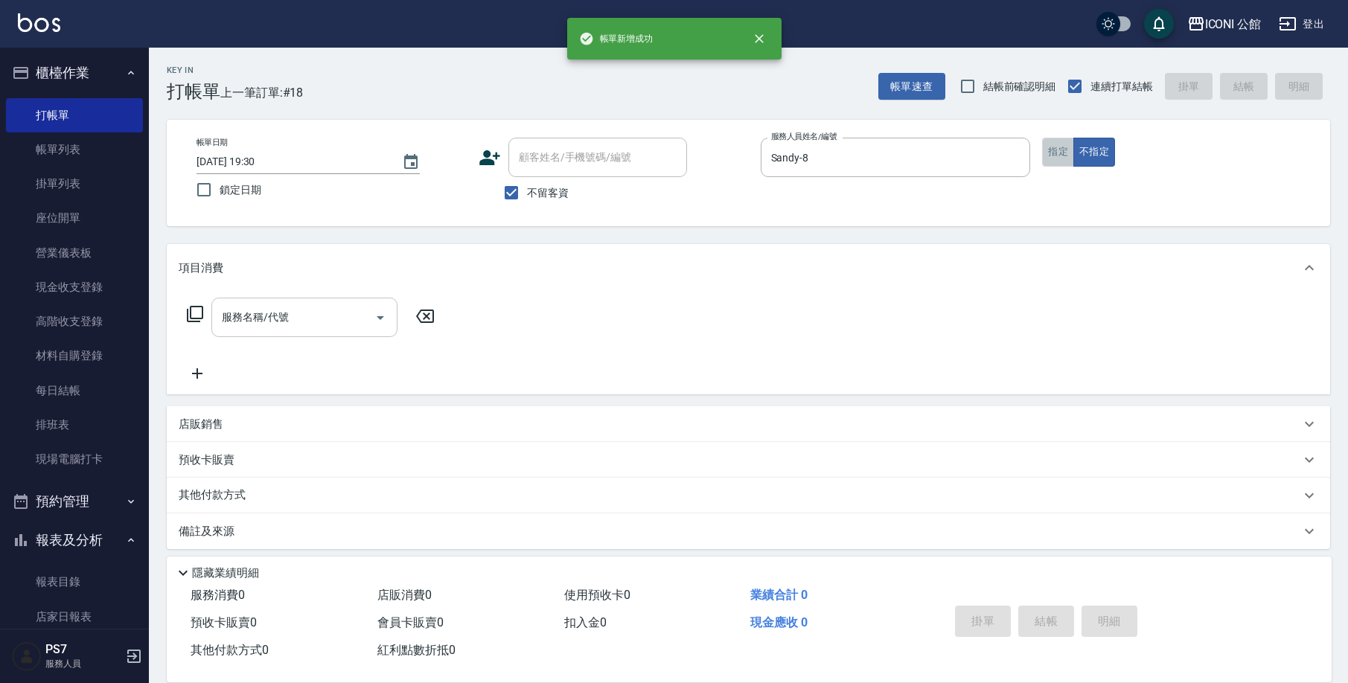
click at [1047, 154] on button "指定" at bounding box center [1058, 152] width 32 height 29
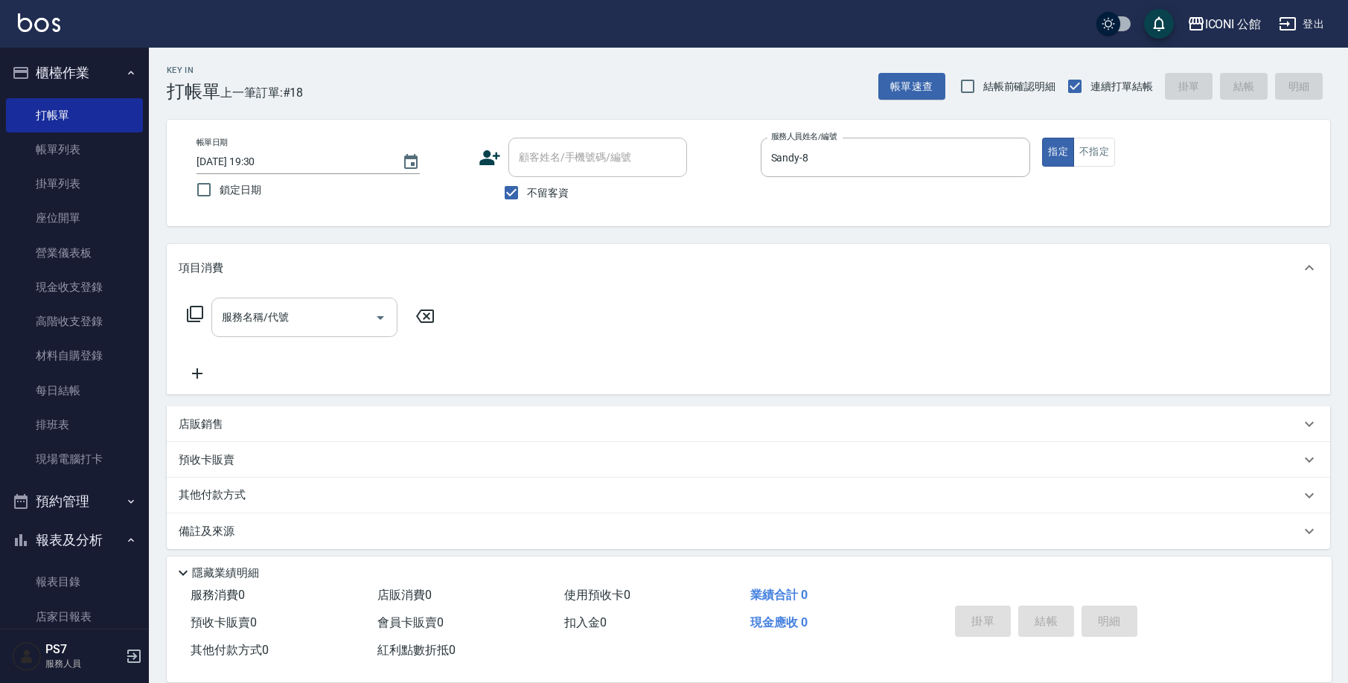
click at [287, 343] on div "服務名稱/代號 服務名稱/代號" at bounding box center [311, 340] width 265 height 85
click at [289, 323] on input "服務名稱/代號" at bounding box center [293, 317] width 150 height 26
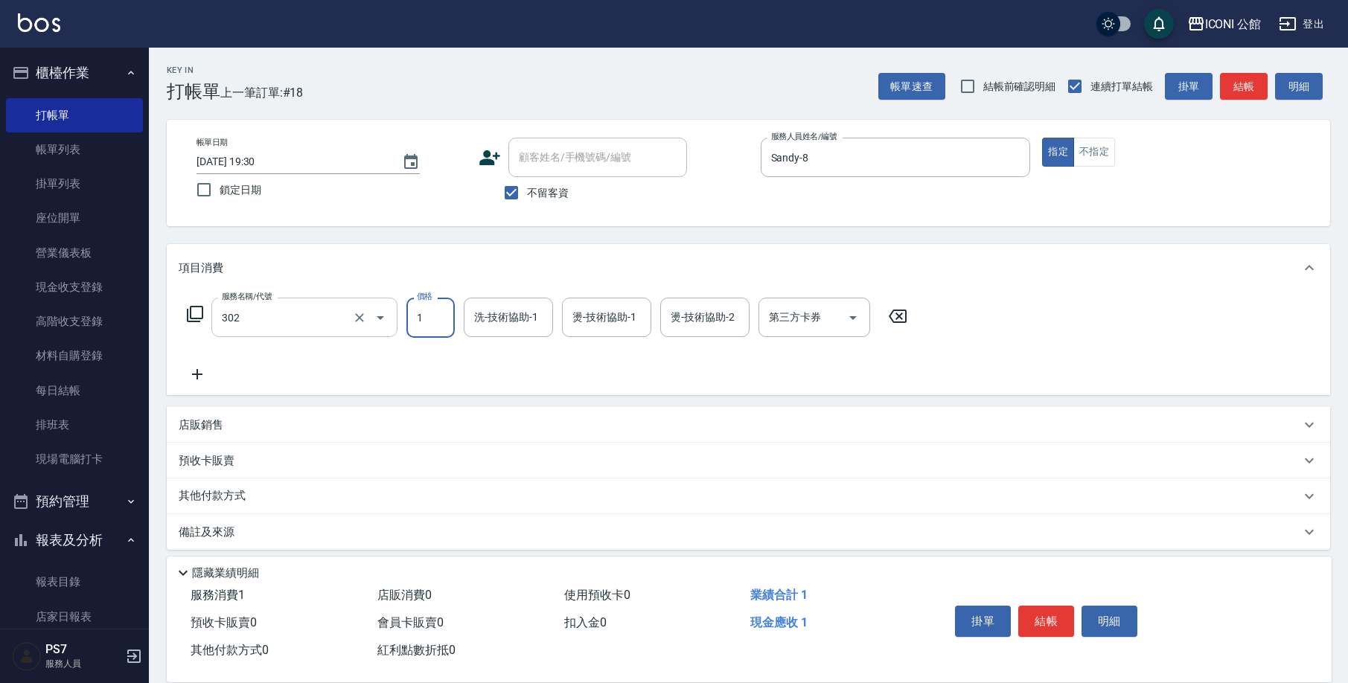
type input "設計燙髮(302)"
type input "1380"
type input "Sandy-8"
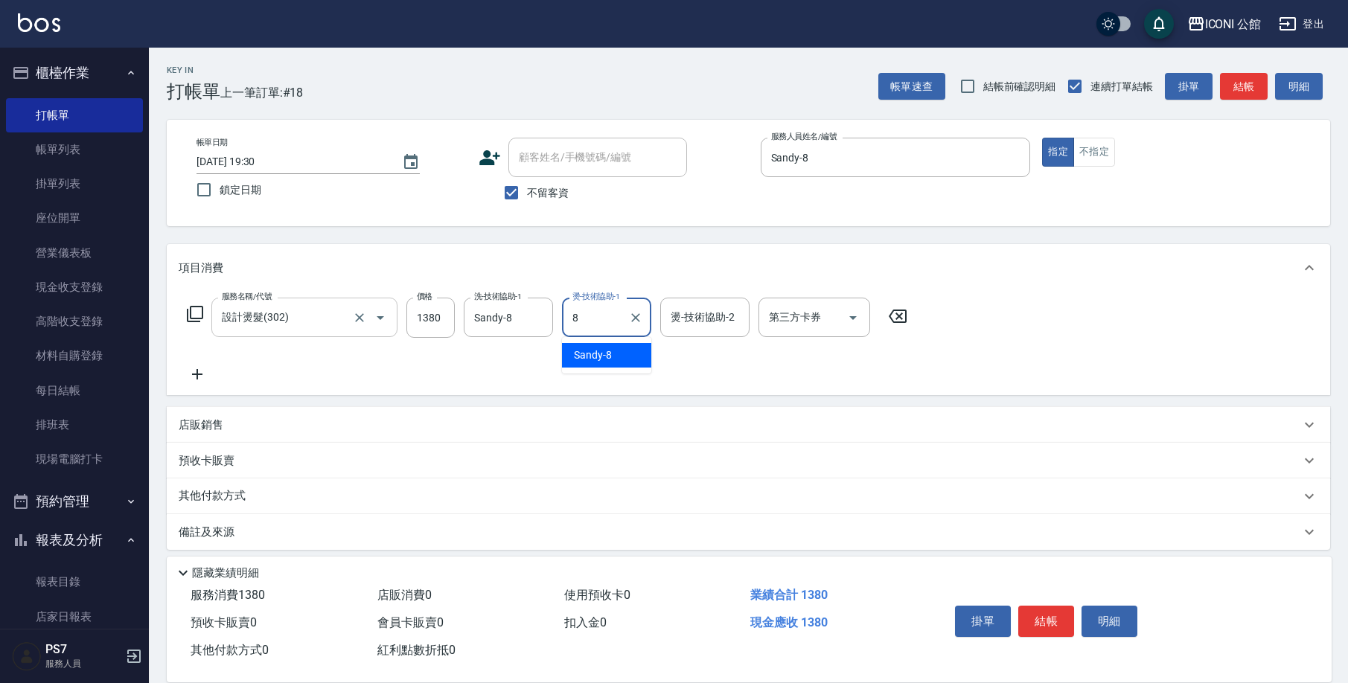
type input "Sandy-8"
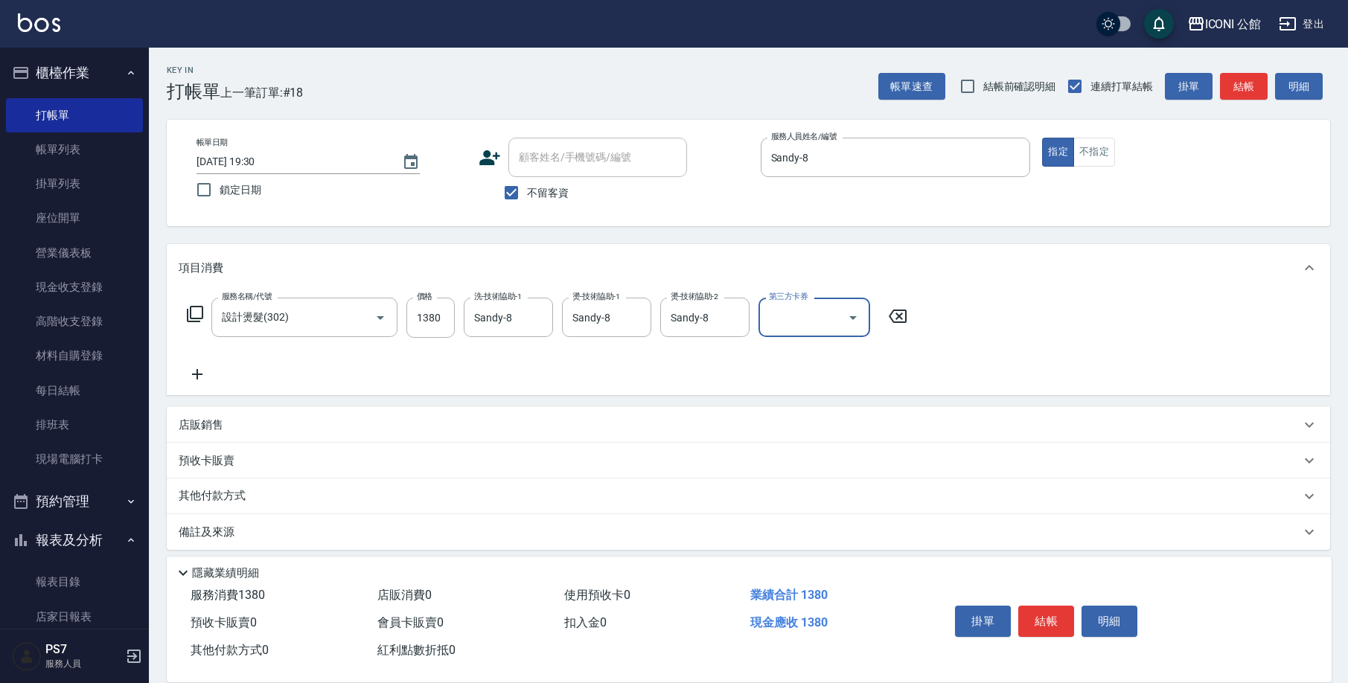
click at [190, 318] on icon at bounding box center [195, 314] width 16 height 16
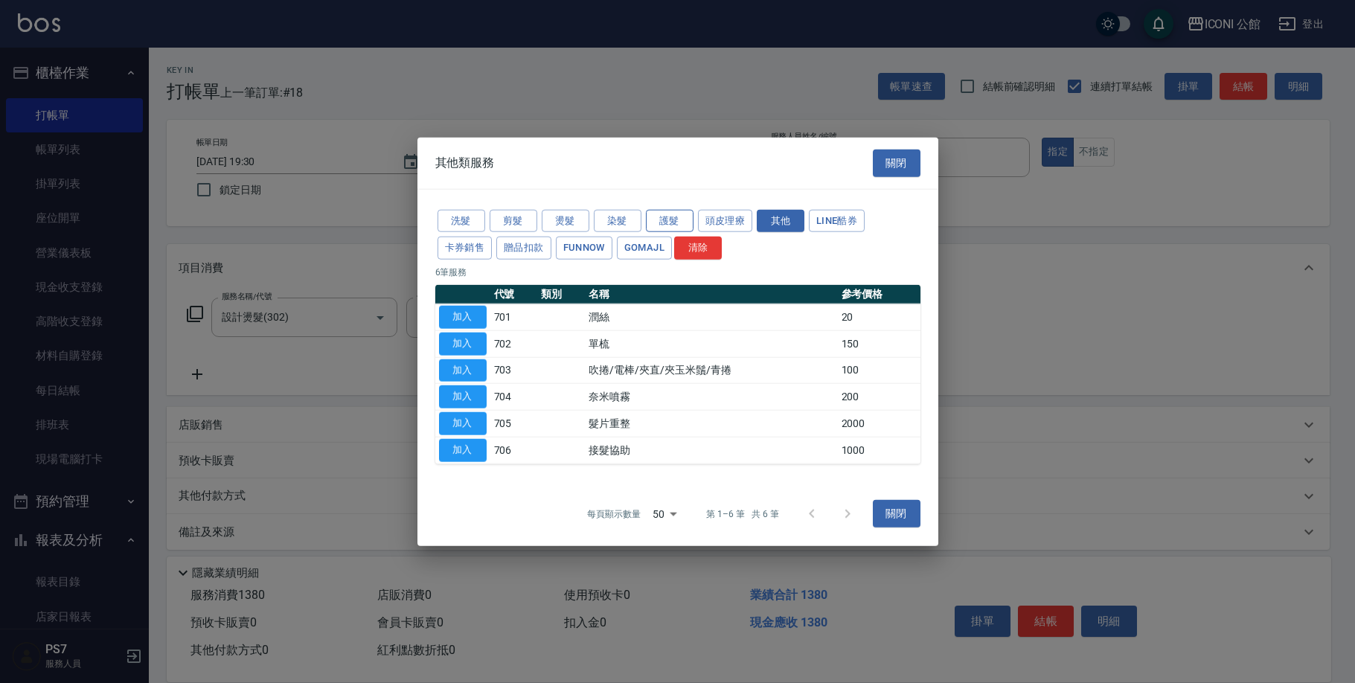
click at [670, 218] on button "護髮" at bounding box center [670, 220] width 48 height 23
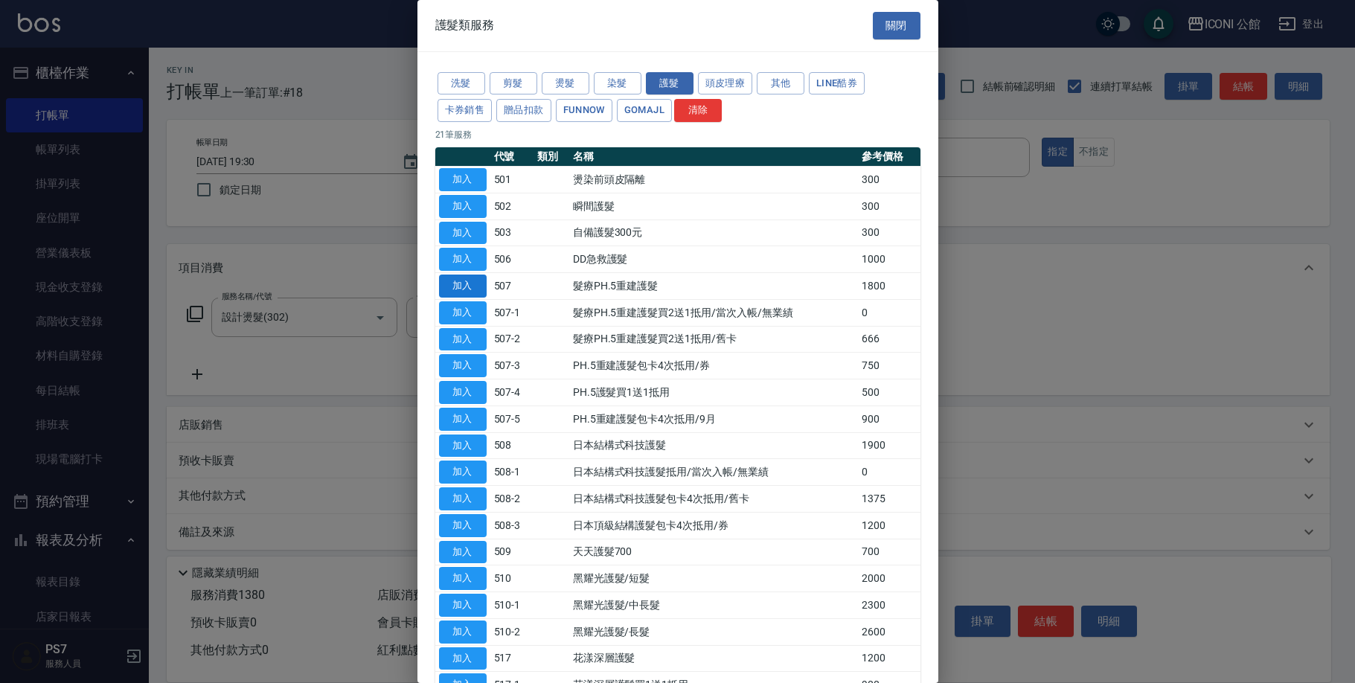
click at [485, 275] on button "加入" at bounding box center [463, 286] width 48 height 23
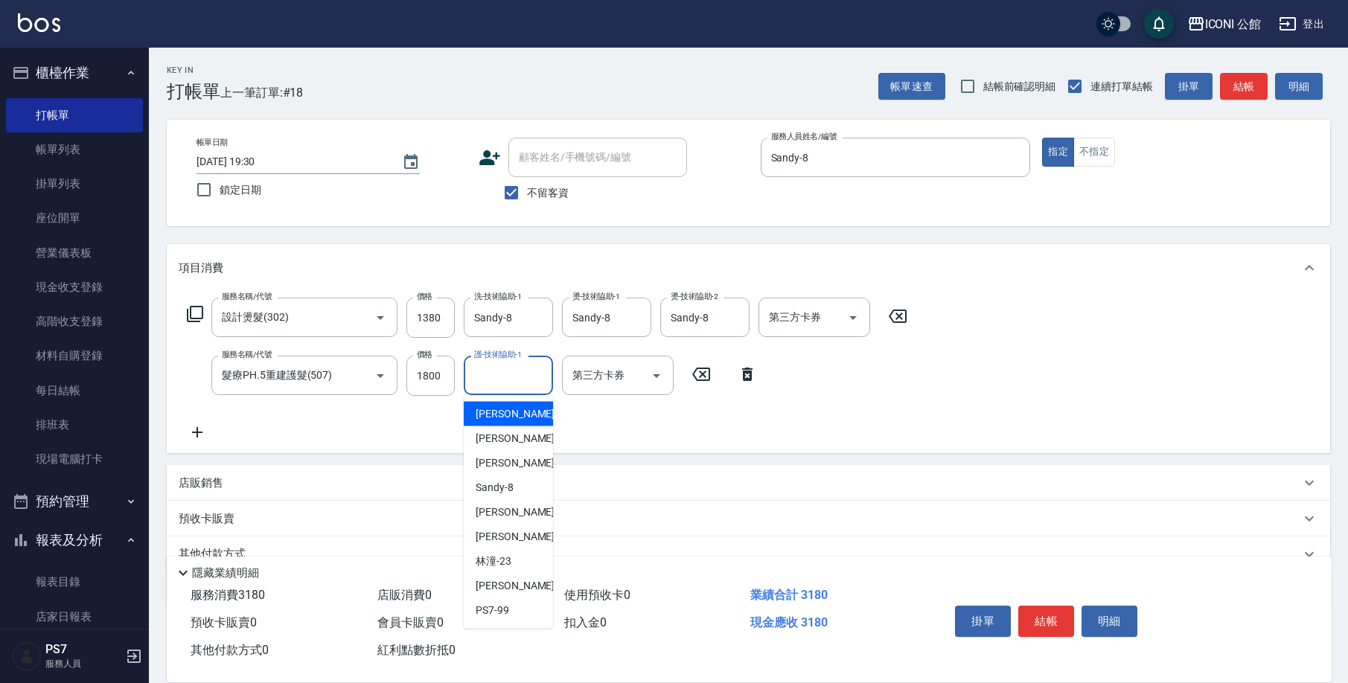
click at [520, 380] on input "護-技術協助-1" at bounding box center [508, 375] width 76 height 26
type input "Sandy-8"
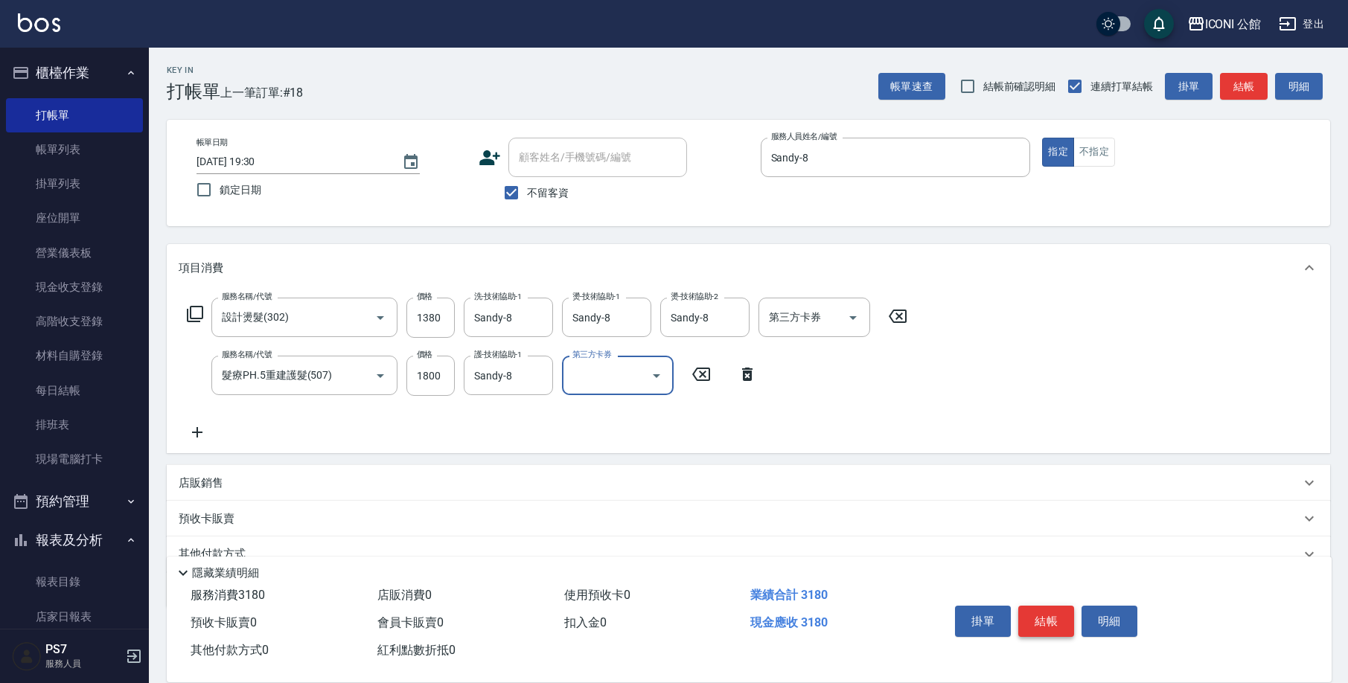
click at [1061, 606] on button "結帳" at bounding box center [1046, 621] width 56 height 31
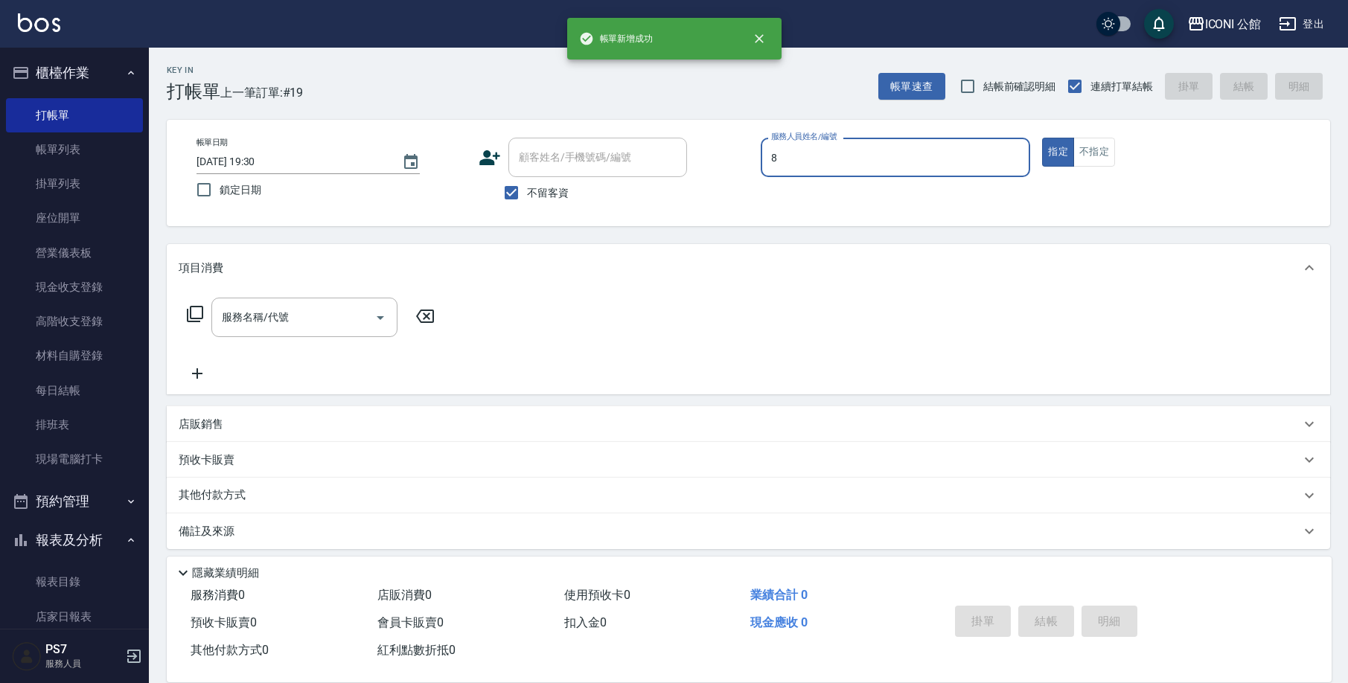
type input "Sandy-8"
click at [281, 330] on input "服務名稱/代號" at bounding box center [293, 317] width 150 height 26
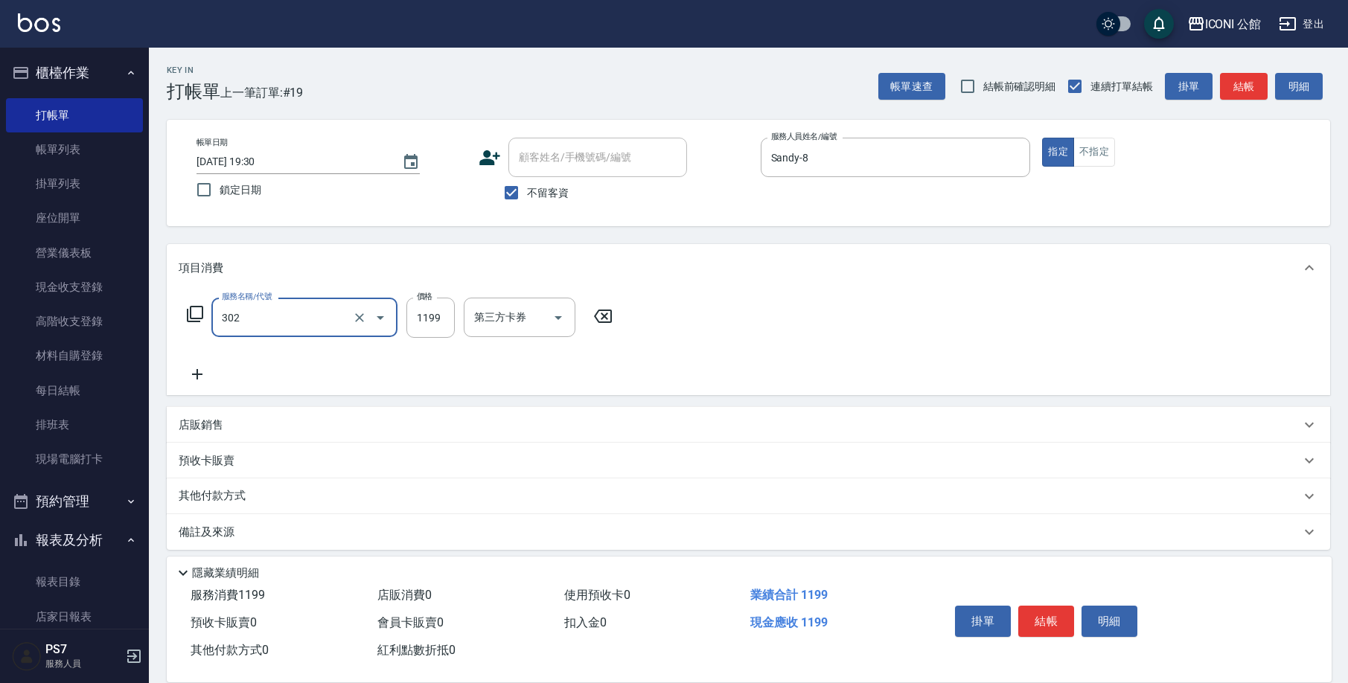
type input "設計燙髮(302)"
type input "1380"
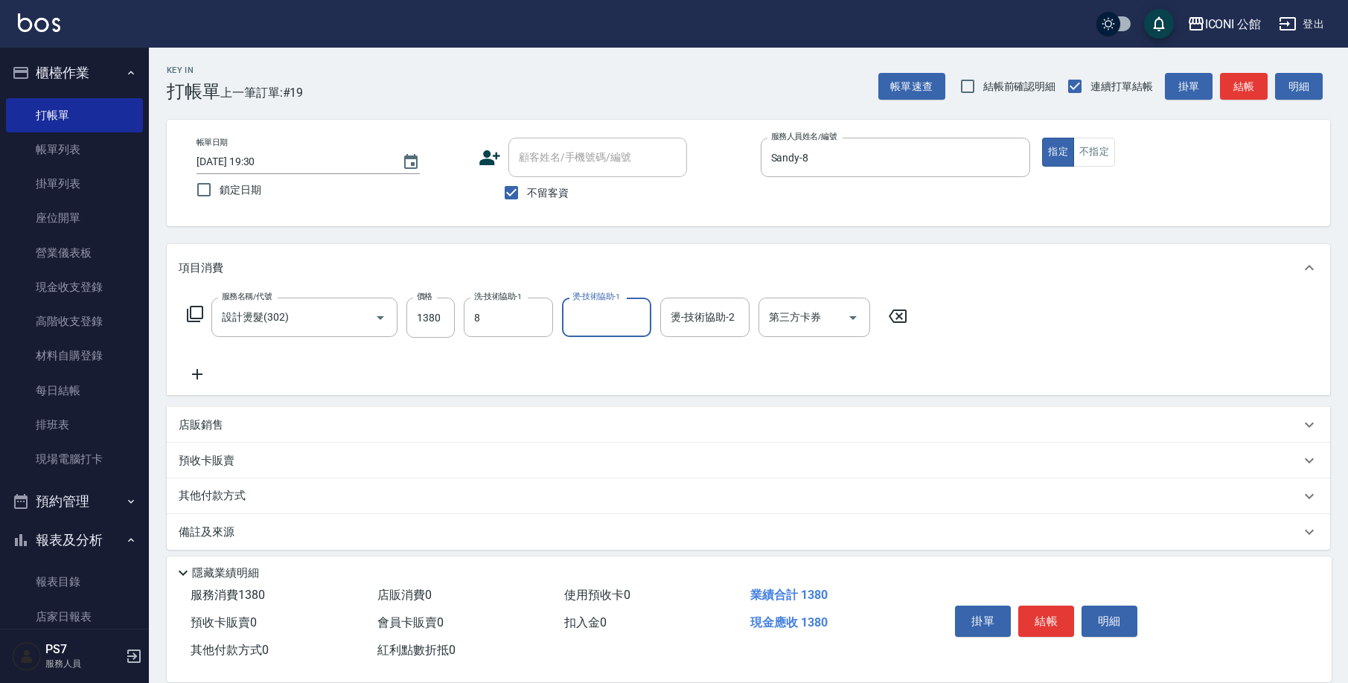
type input "Sandy-8"
type input "[PERSON_NAME]-1"
type input "Sandy-8"
click at [192, 318] on icon at bounding box center [195, 314] width 16 height 16
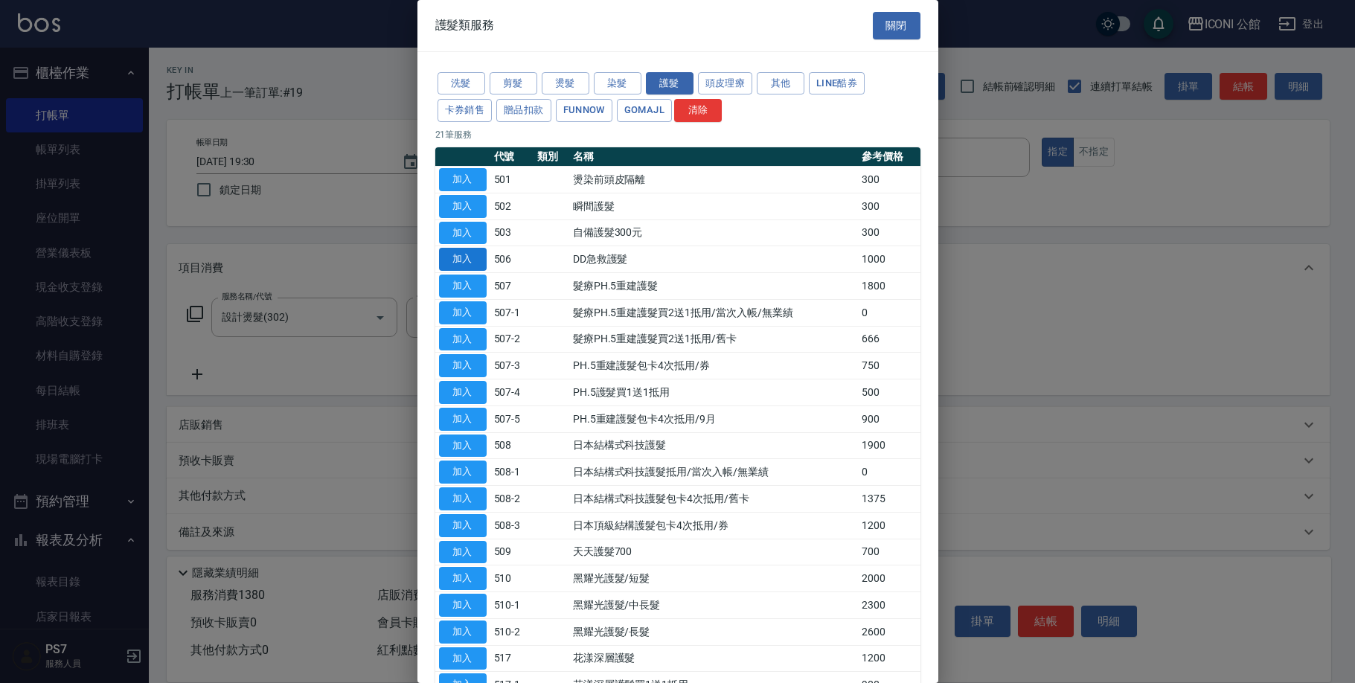
click at [476, 255] on button "加入" at bounding box center [463, 259] width 48 height 23
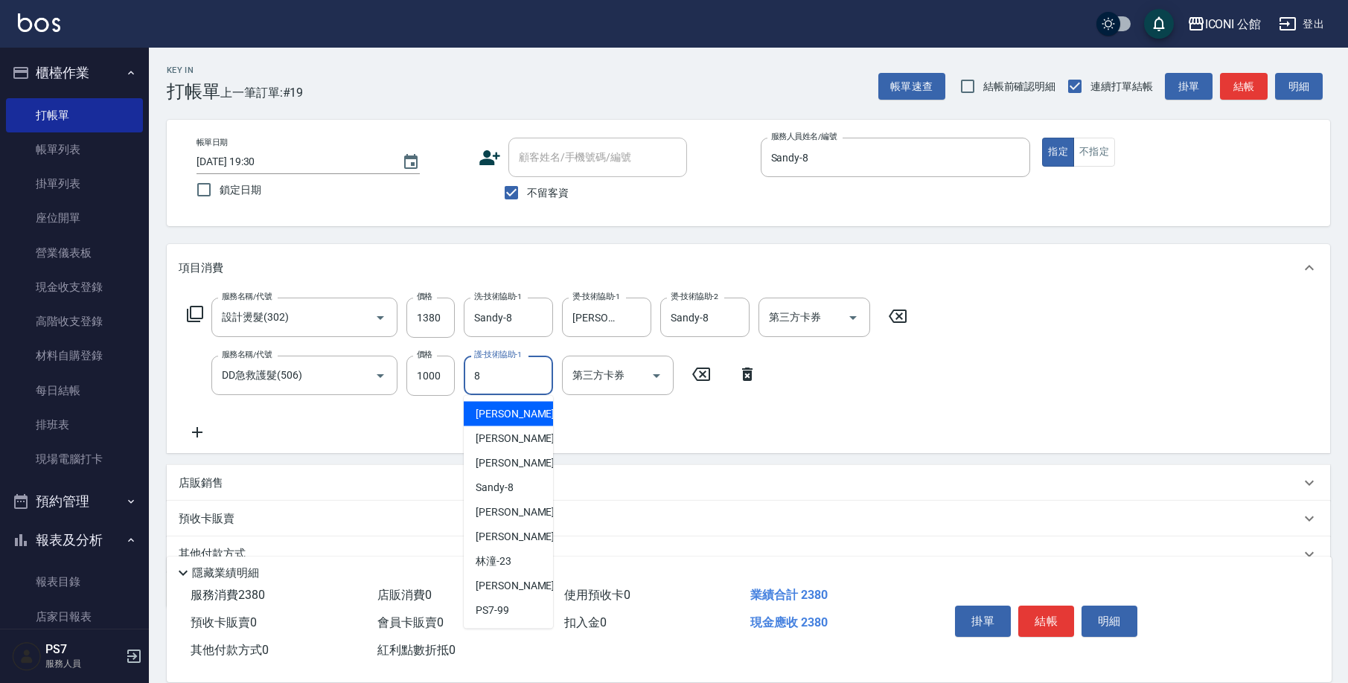
click at [507, 371] on input "8" at bounding box center [508, 375] width 76 height 26
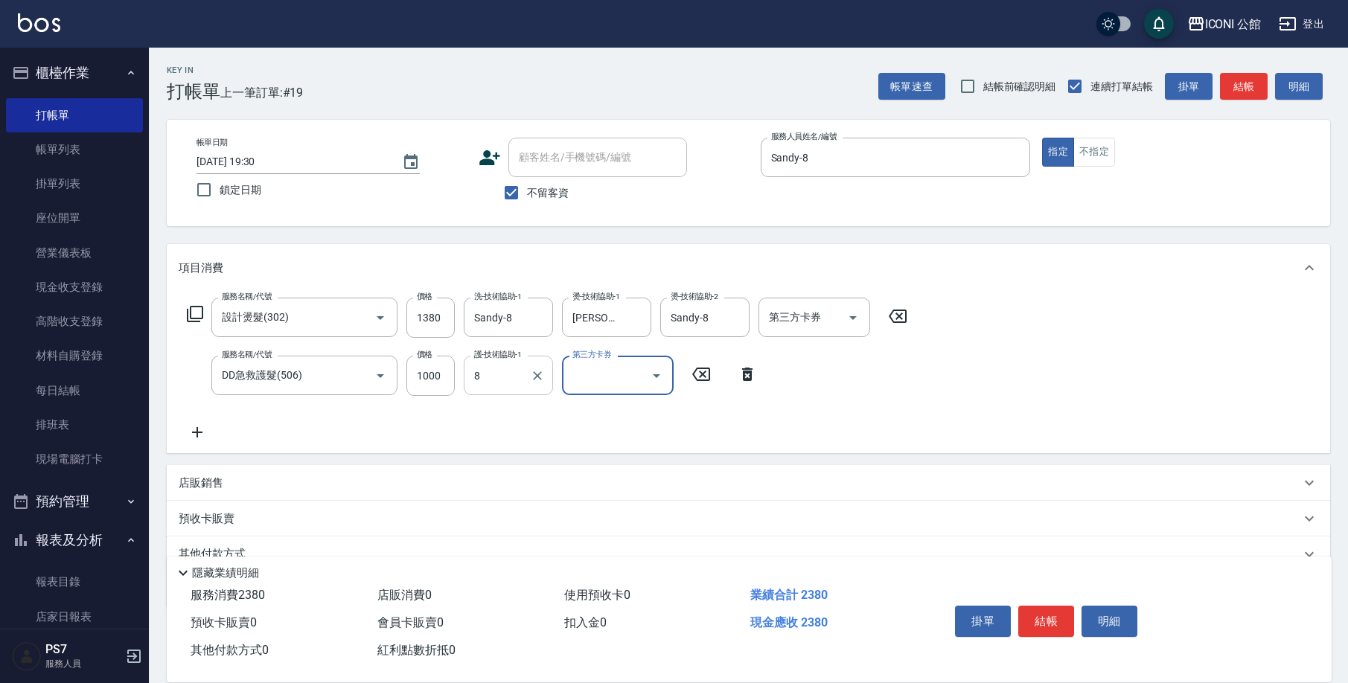
type input "Sandy-8"
click at [1054, 616] on button "結帳" at bounding box center [1046, 621] width 56 height 31
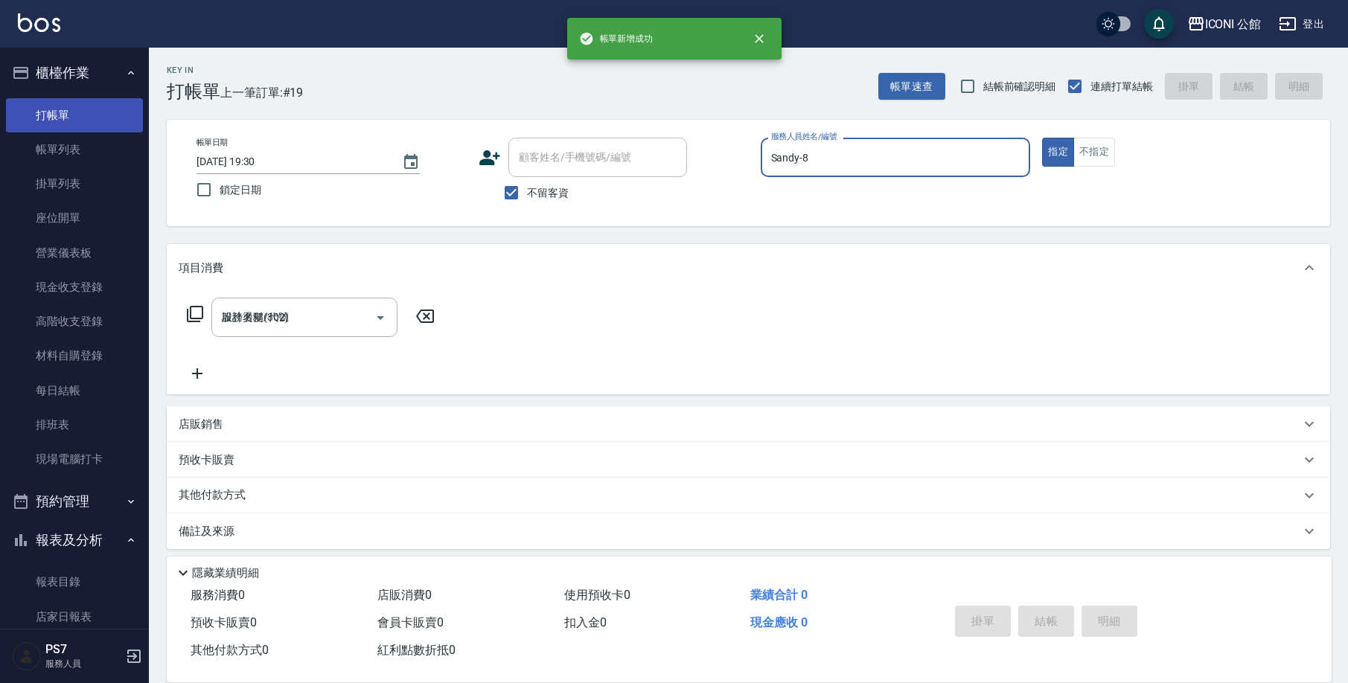
type input "[DATE] 19:31"
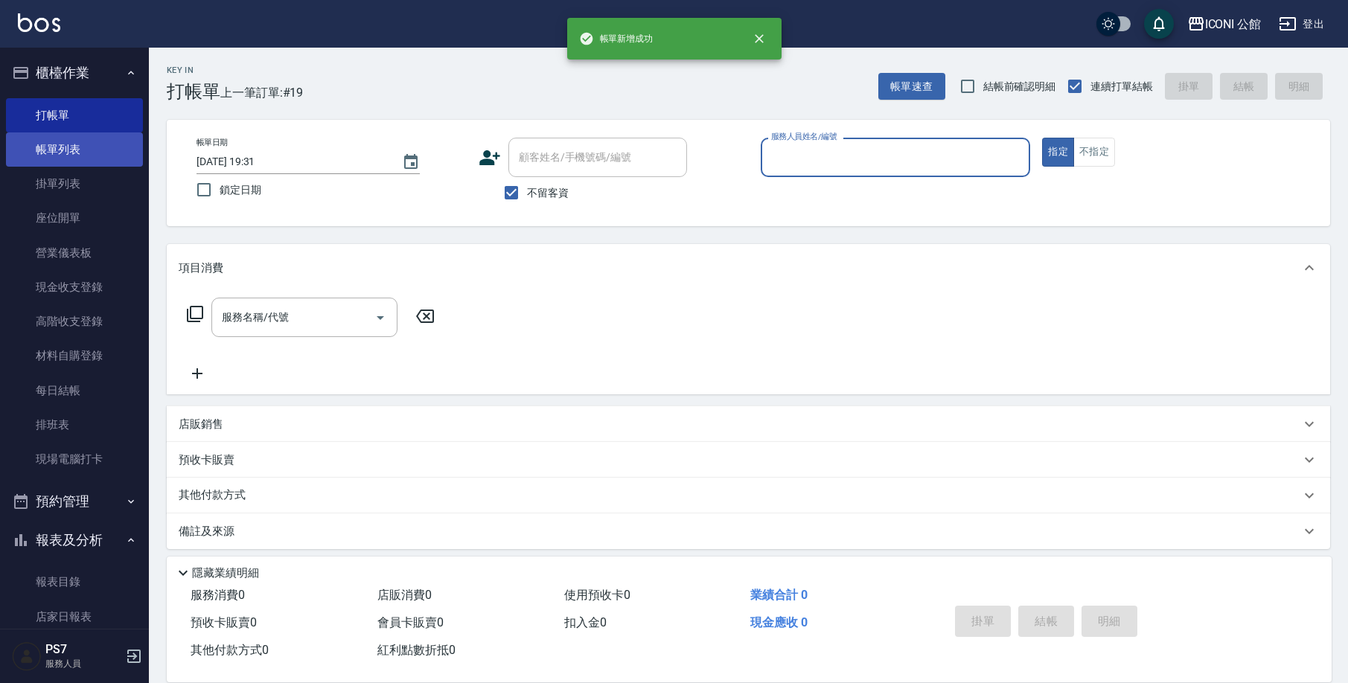
click at [75, 129] on link "打帳單" at bounding box center [74, 115] width 137 height 34
click at [76, 152] on link "帳單列表" at bounding box center [74, 149] width 137 height 34
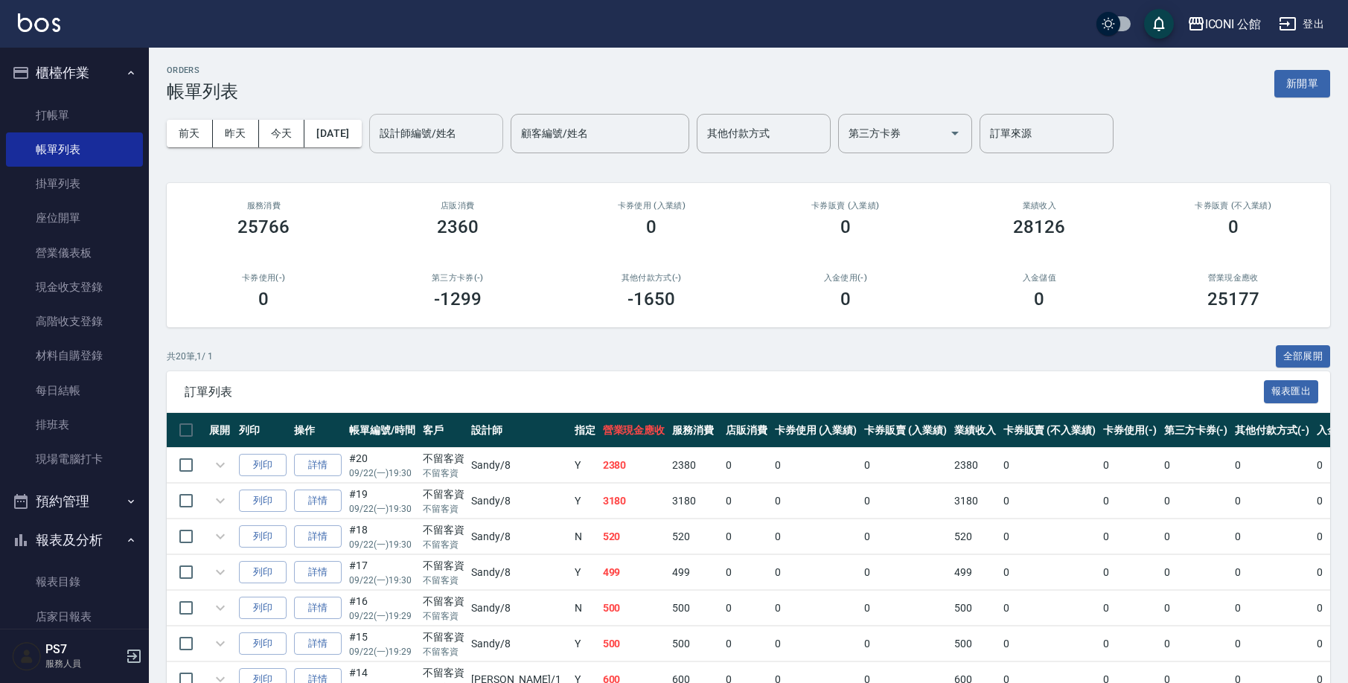
click at [467, 132] on div "設計師編號/姓名 設計師編號/姓名" at bounding box center [436, 133] width 134 height 39
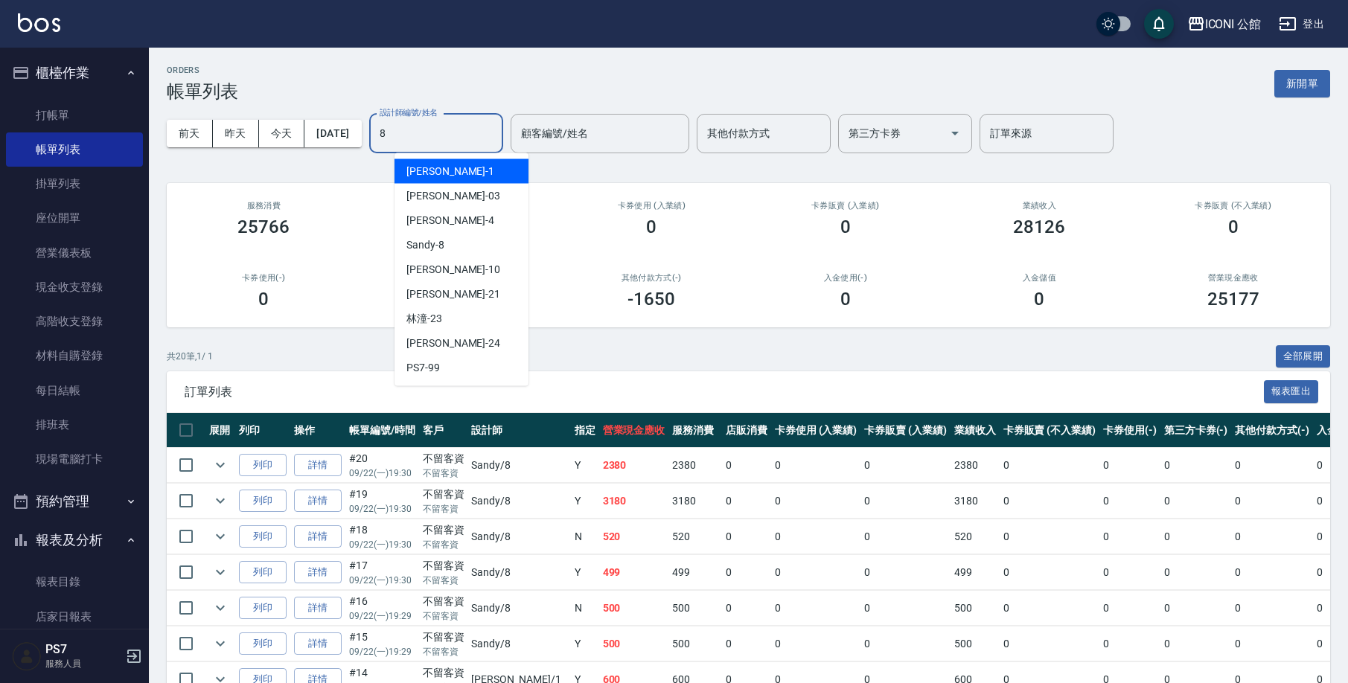
type input "Sandy-8"
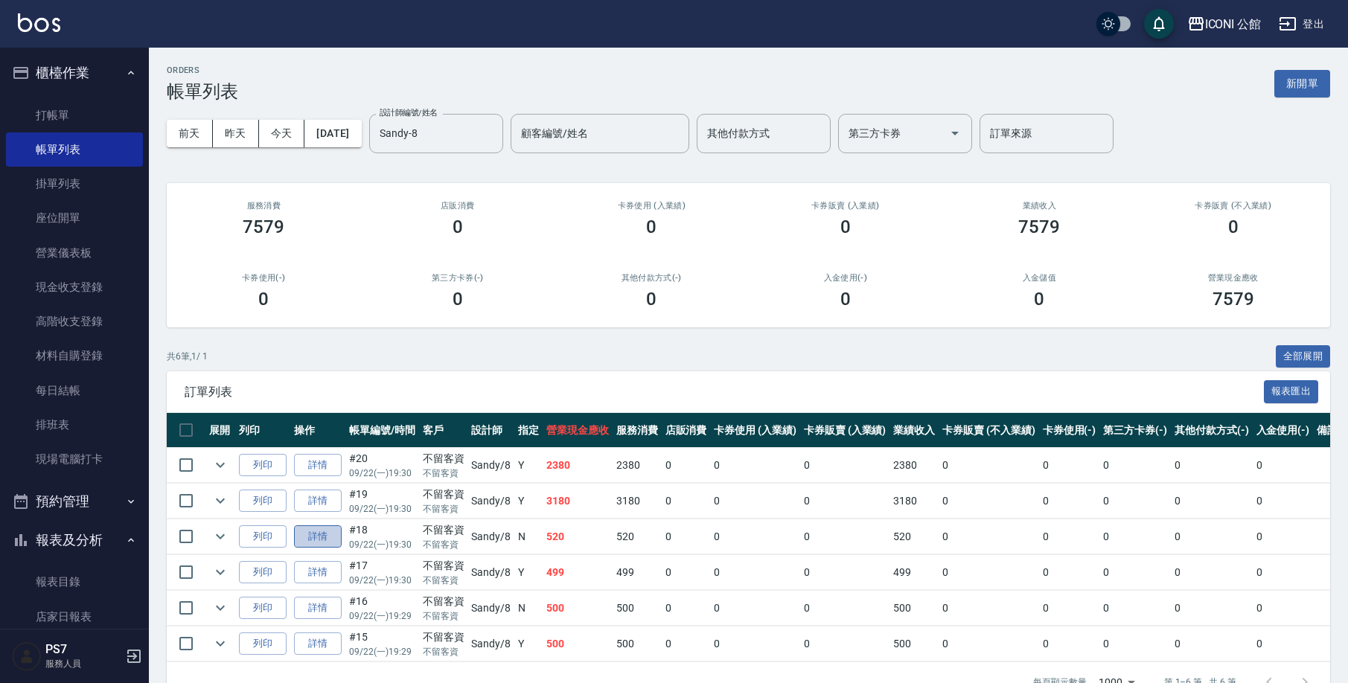
click at [329, 536] on link "詳情" at bounding box center [318, 536] width 48 height 23
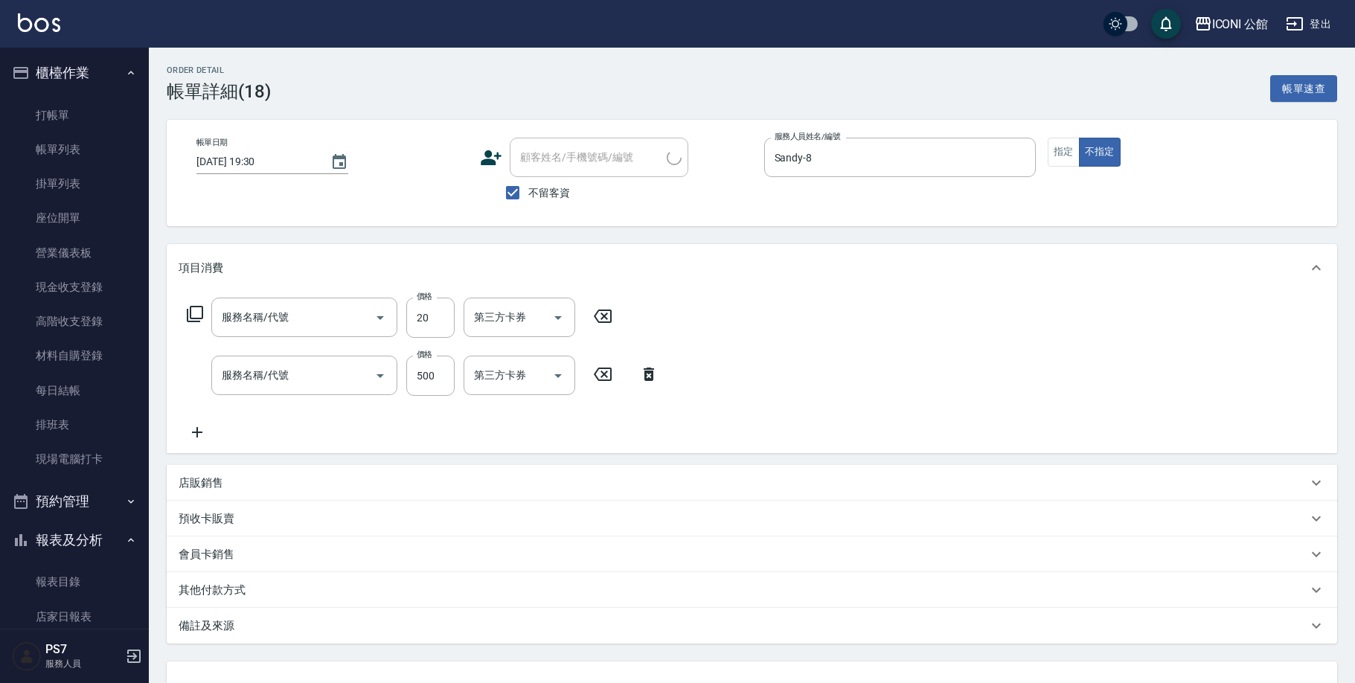
type input "[DATE] 19:30"
checkbox input "true"
type input "Sandy-8"
type input "潤絲(701)"
type input "不指定洗+剪(203)"
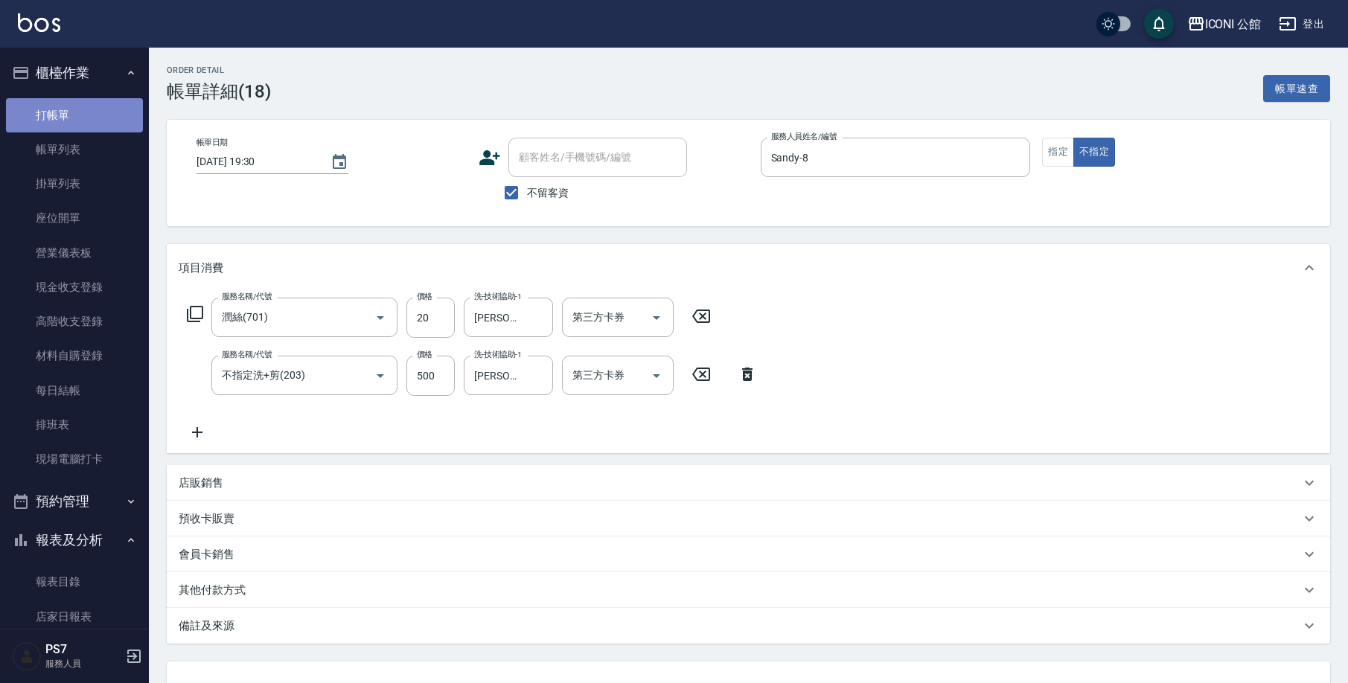
click at [74, 108] on link "打帳單" at bounding box center [74, 115] width 137 height 34
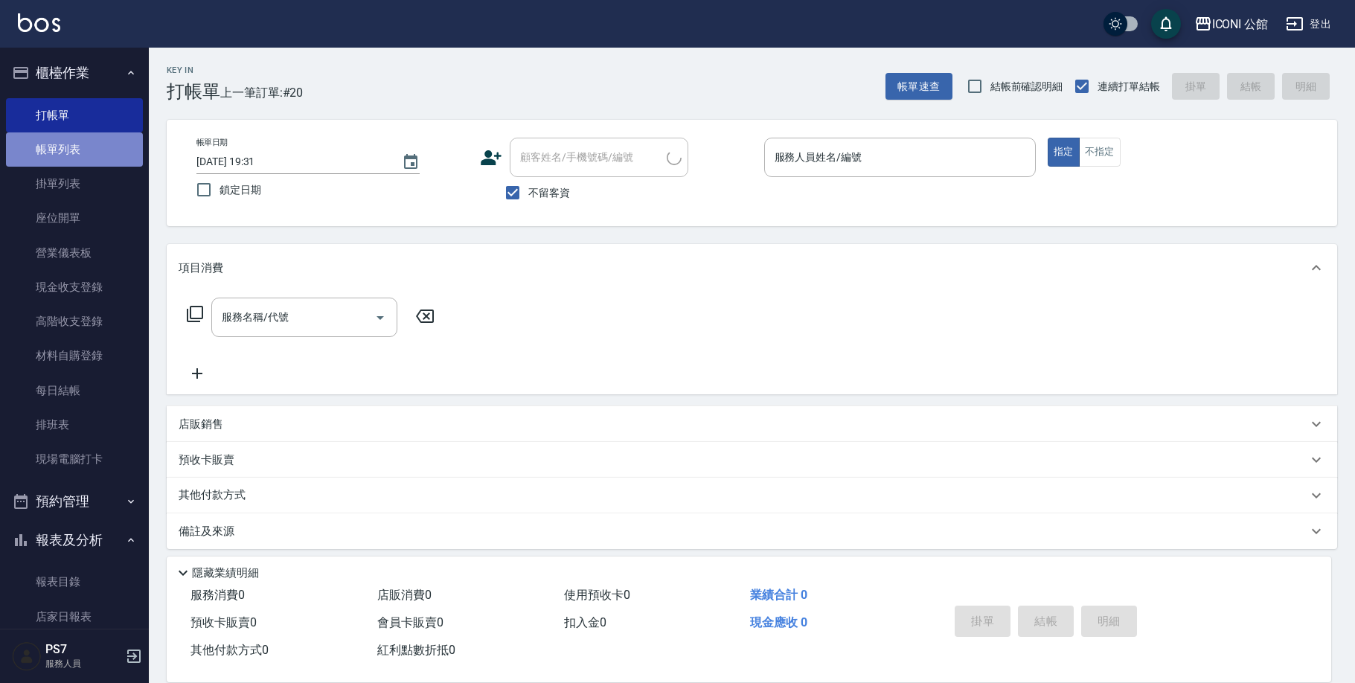
click at [80, 157] on link "帳單列表" at bounding box center [74, 149] width 137 height 34
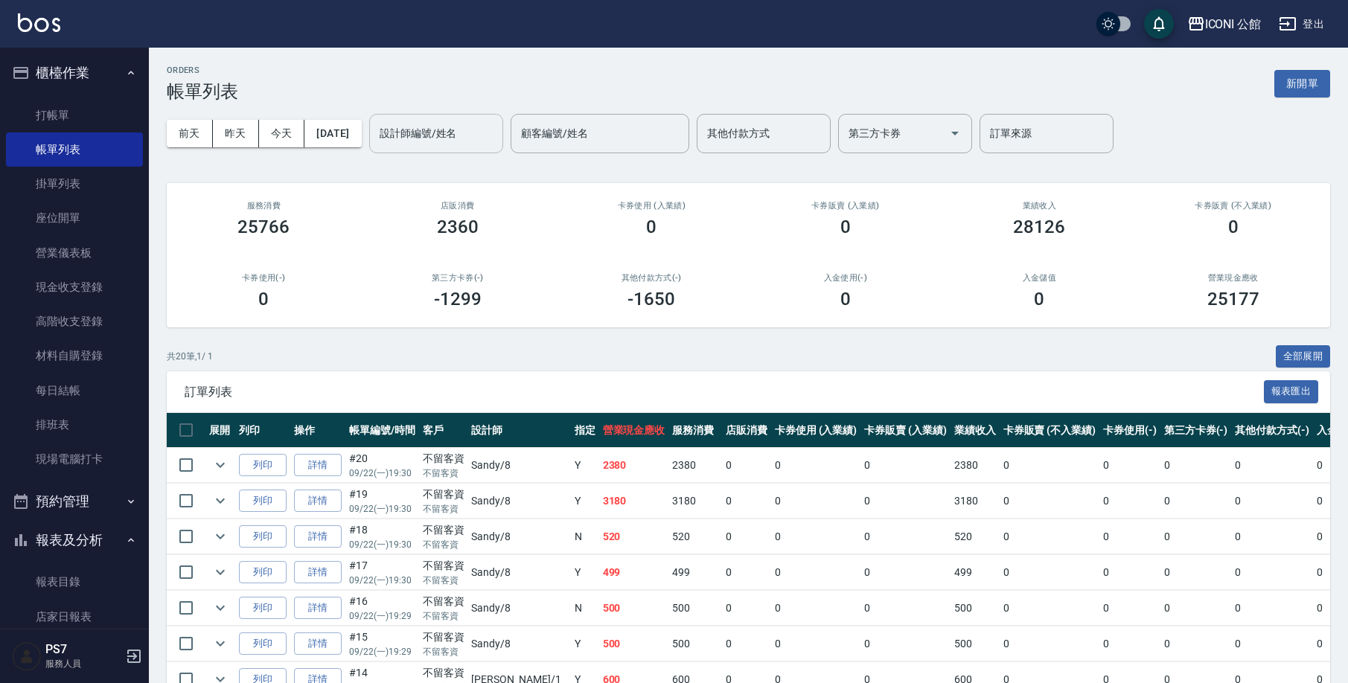
click at [486, 145] on input "設計師編號/姓名" at bounding box center [436, 134] width 121 height 26
type input "Sandy-8"
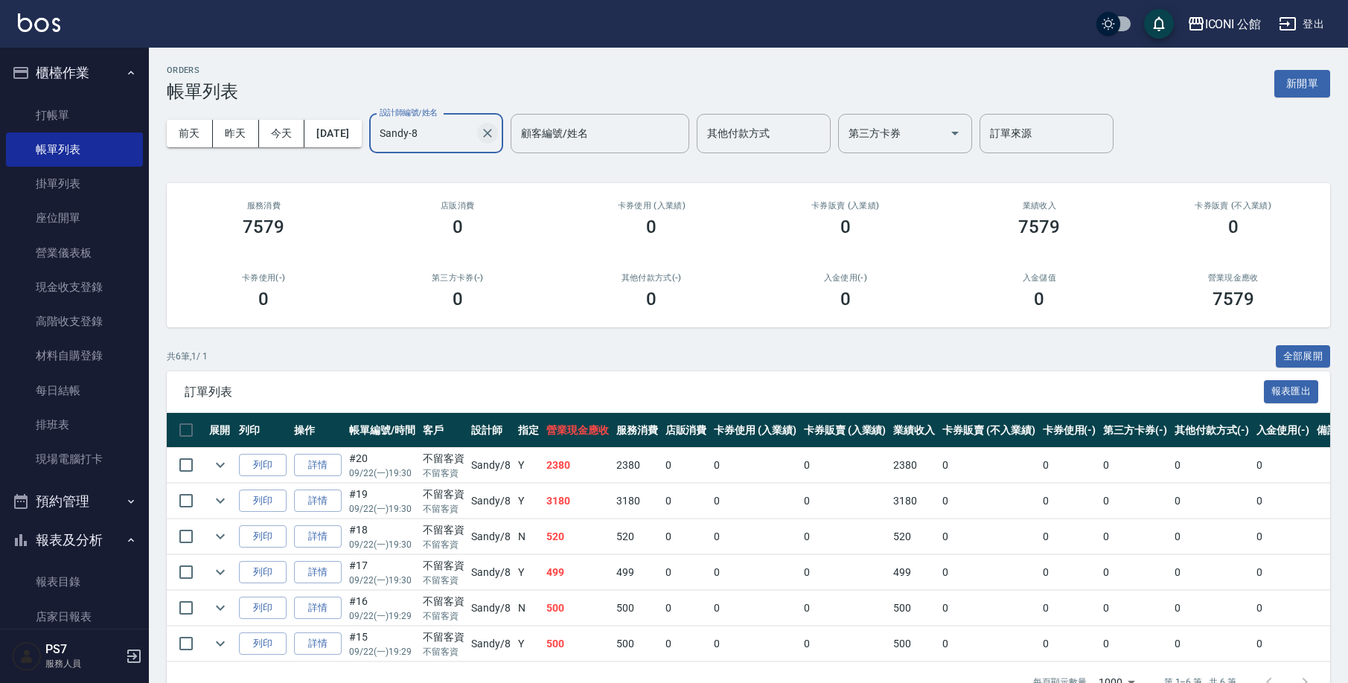
click at [492, 132] on icon "Clear" at bounding box center [487, 133] width 9 height 9
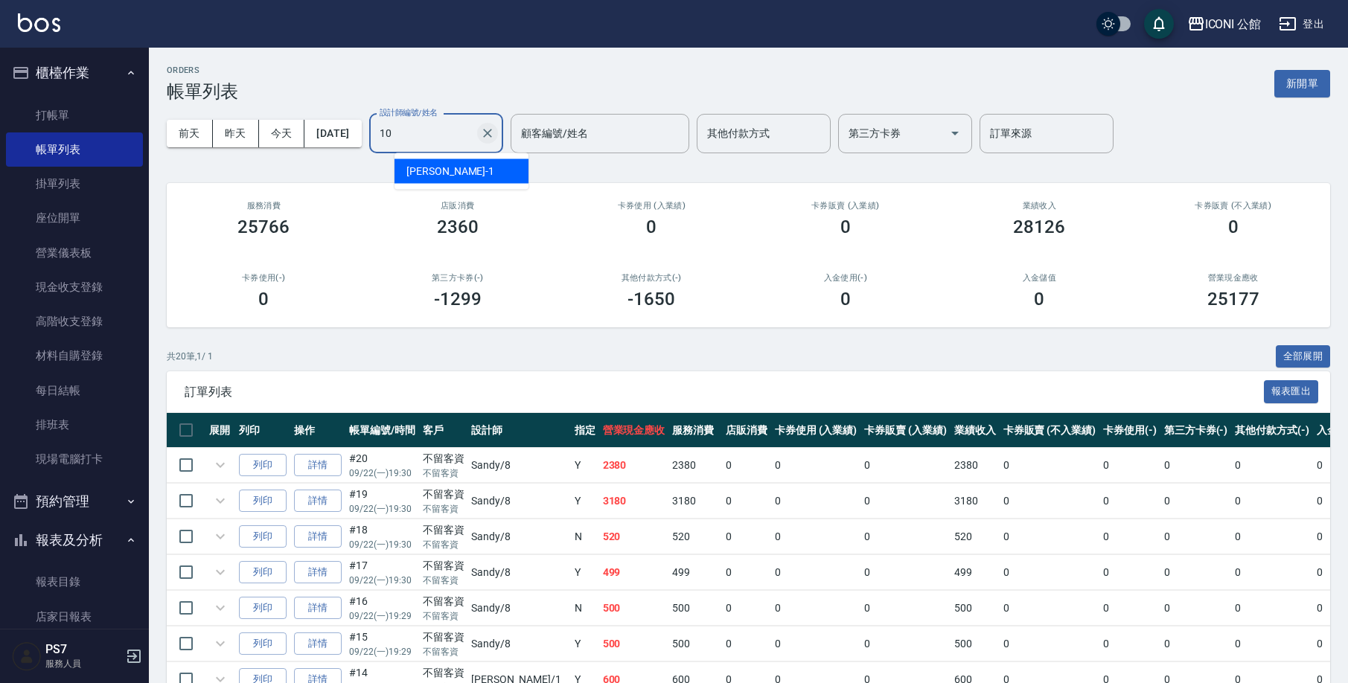
type input "[PERSON_NAME]-10"
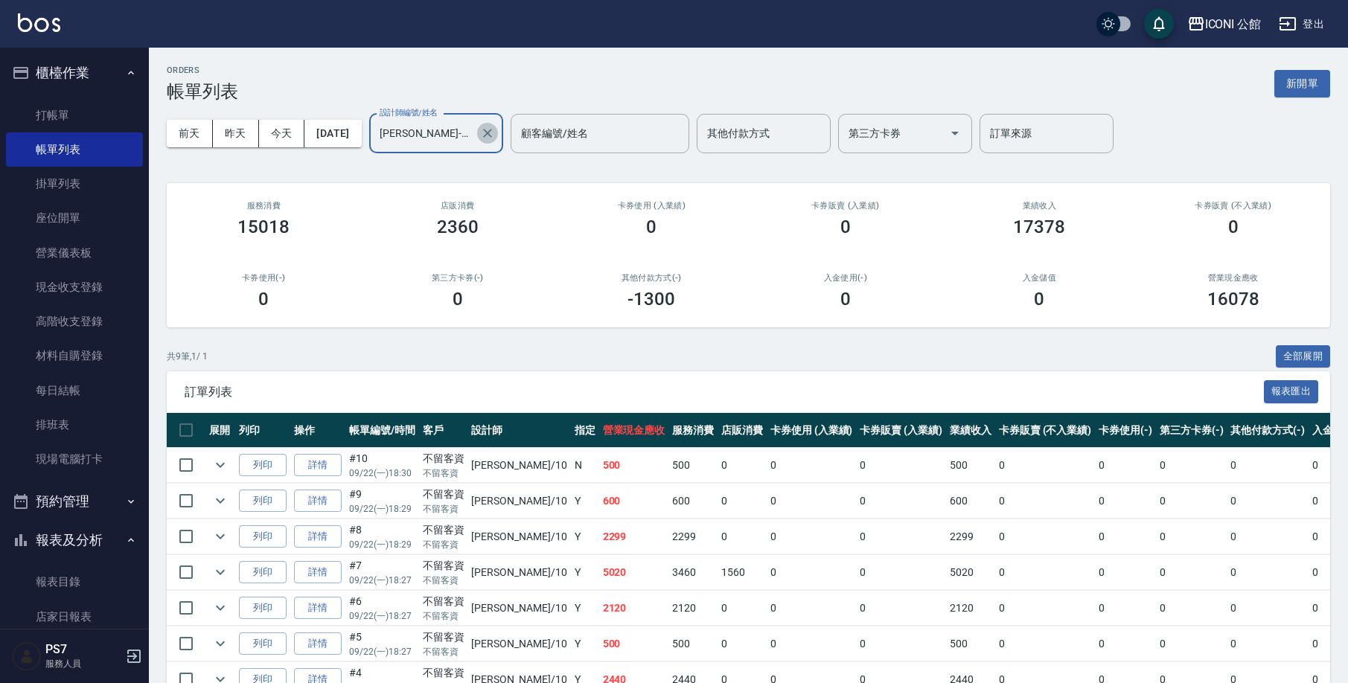
click at [495, 127] on icon "Clear" at bounding box center [487, 133] width 15 height 15
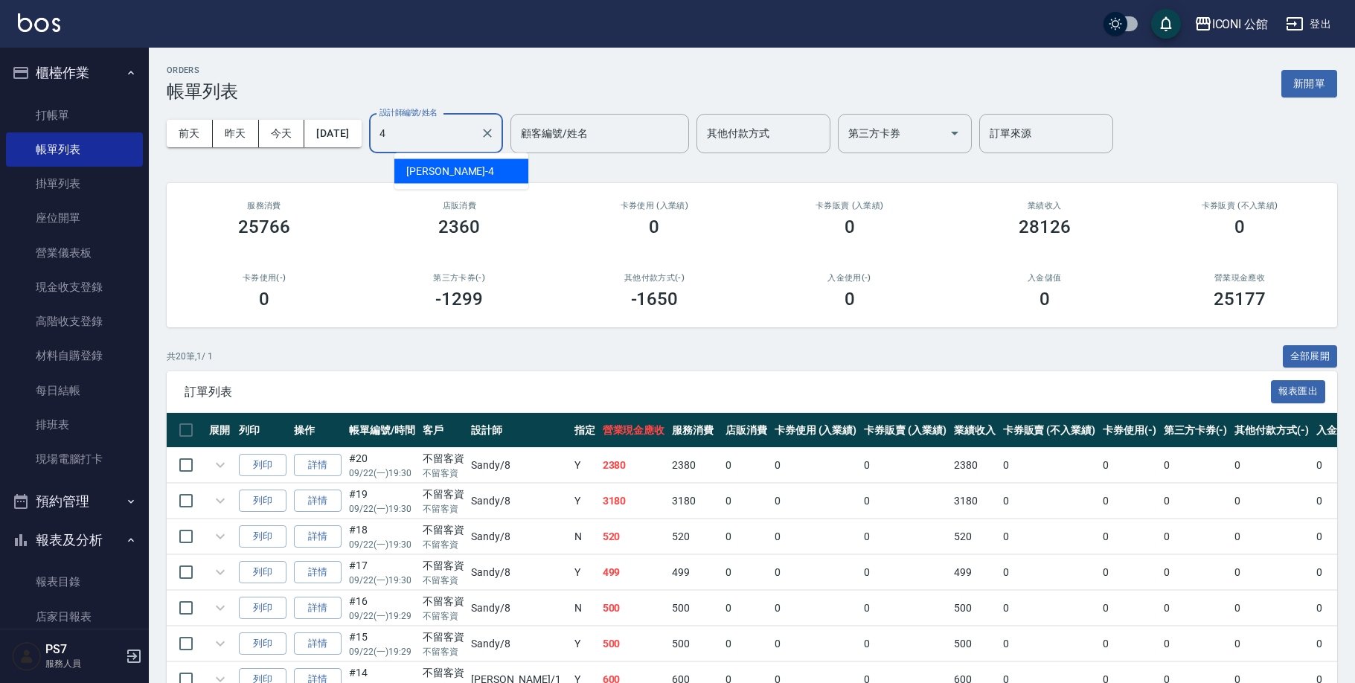
type input "Lina-4"
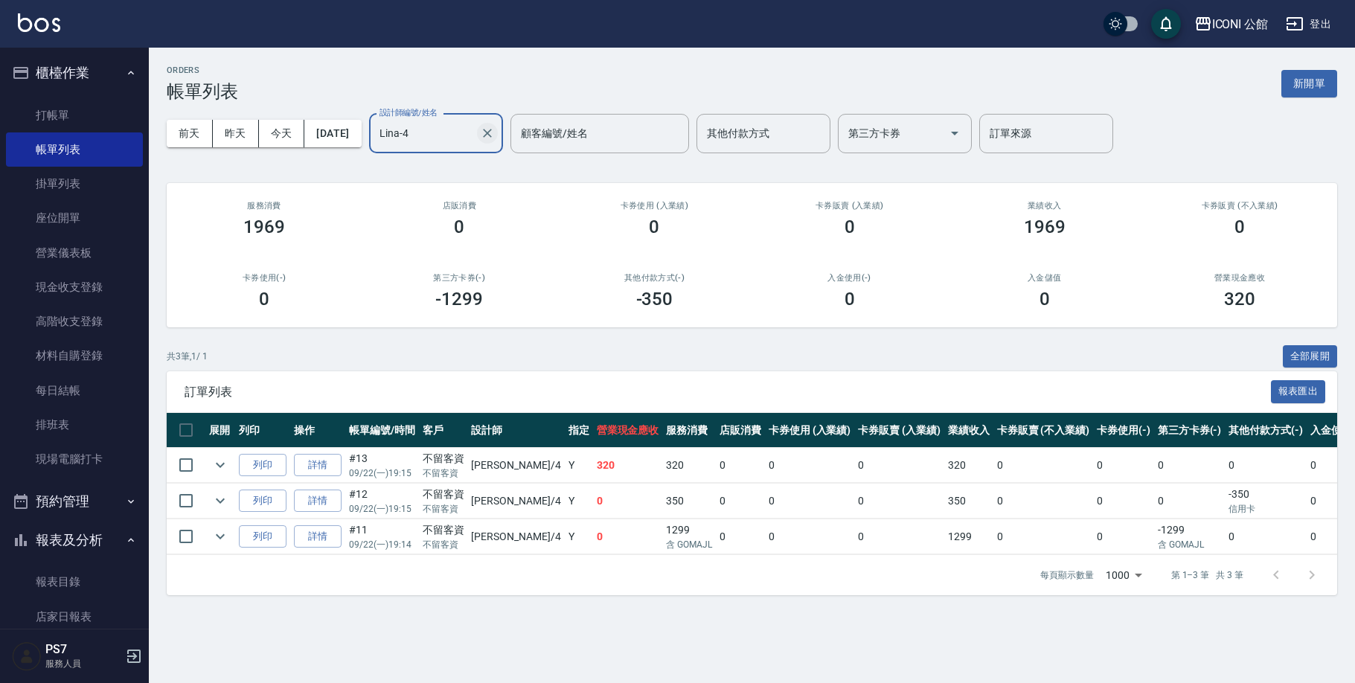
click at [498, 134] on button "Clear" at bounding box center [487, 133] width 21 height 21
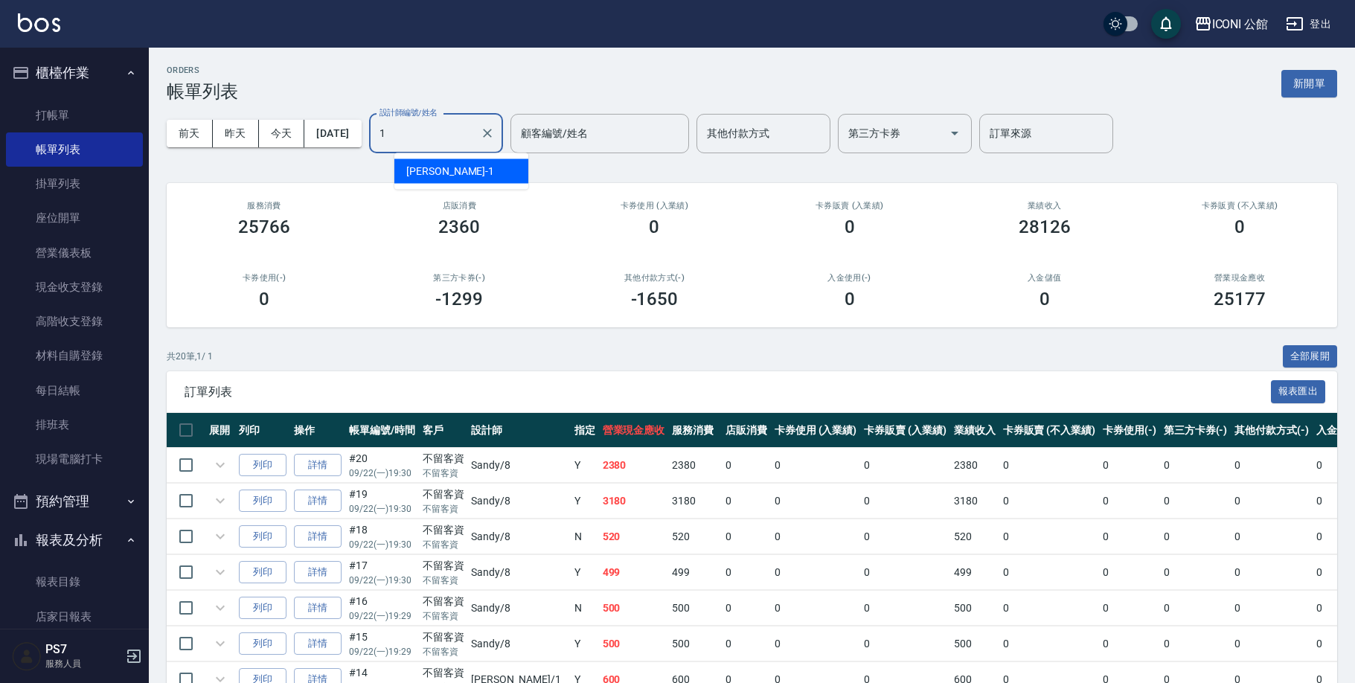
type input "[PERSON_NAME]-1"
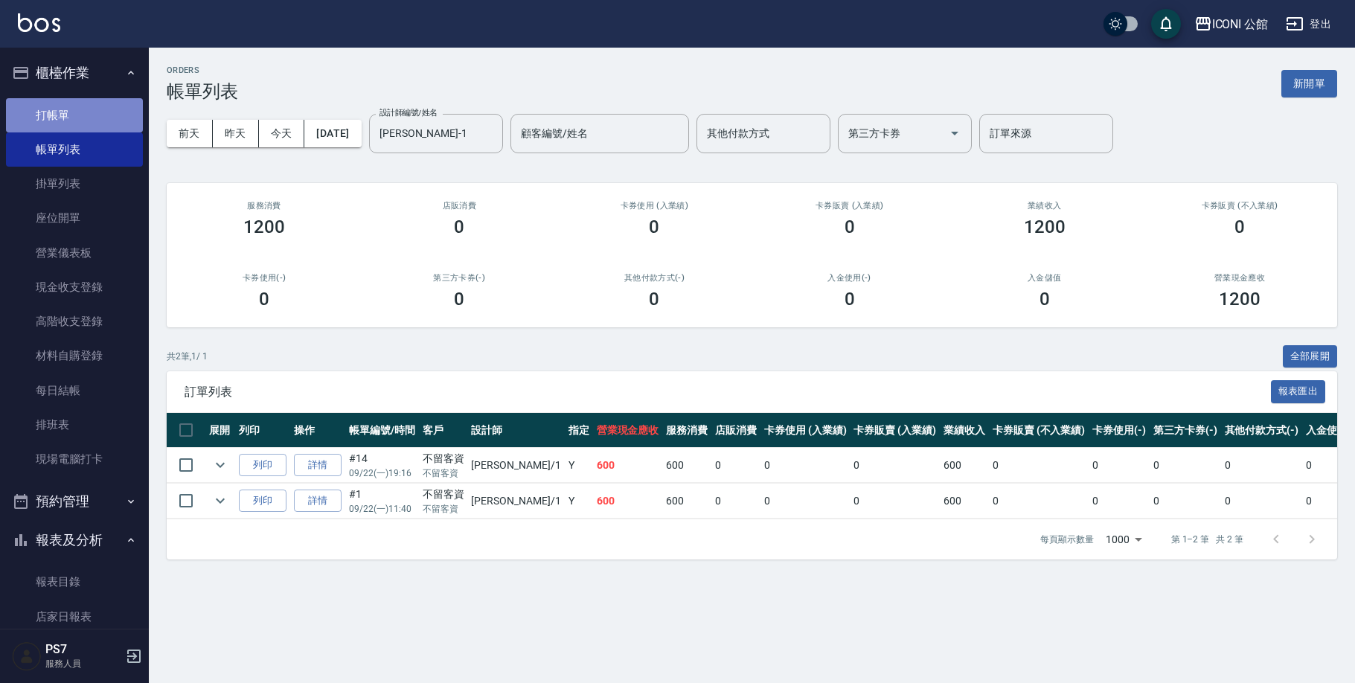
click at [74, 120] on link "打帳單" at bounding box center [74, 115] width 137 height 34
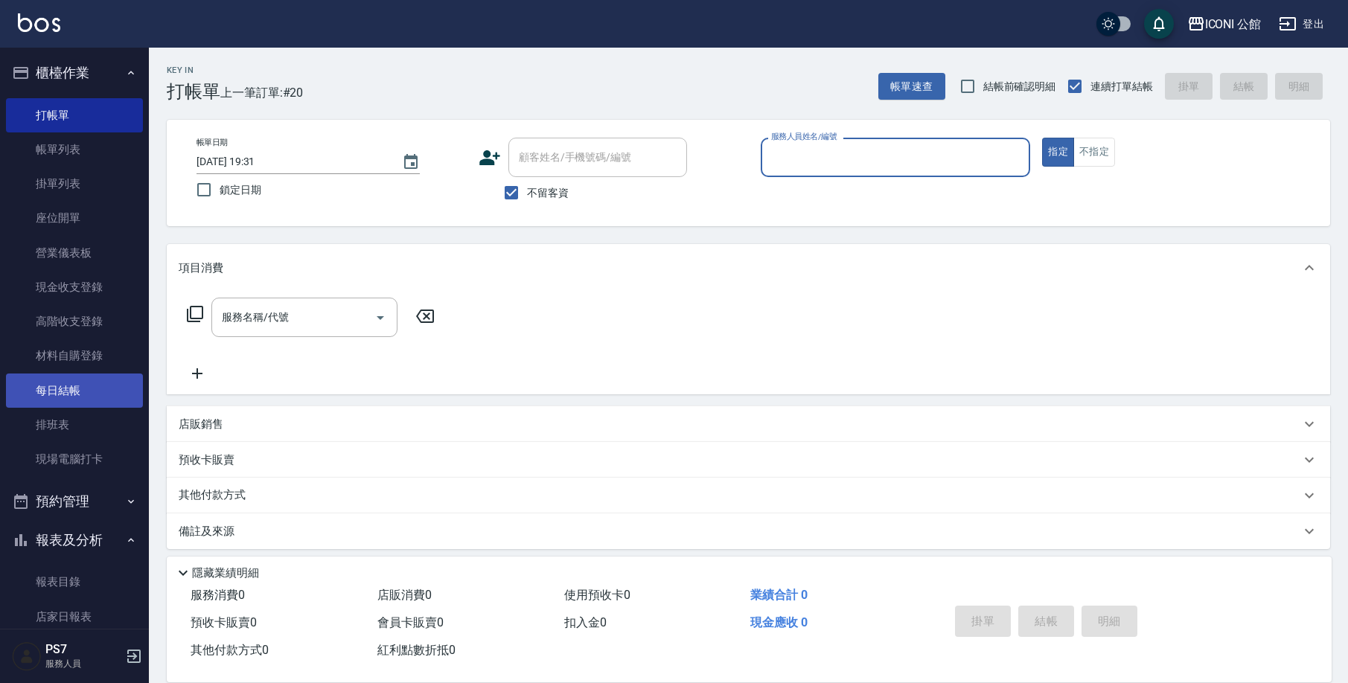
click at [80, 396] on link "每日結帳" at bounding box center [74, 391] width 137 height 34
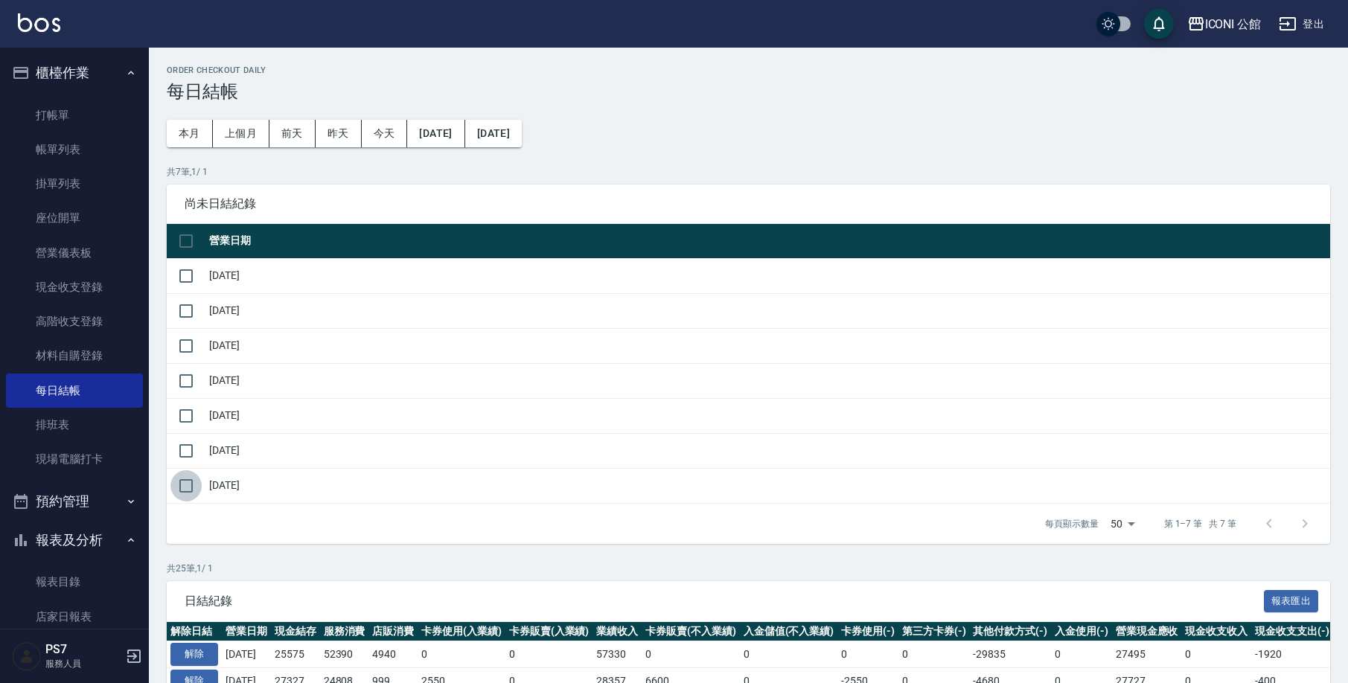
click at [176, 483] on input "checkbox" at bounding box center [185, 485] width 31 height 31
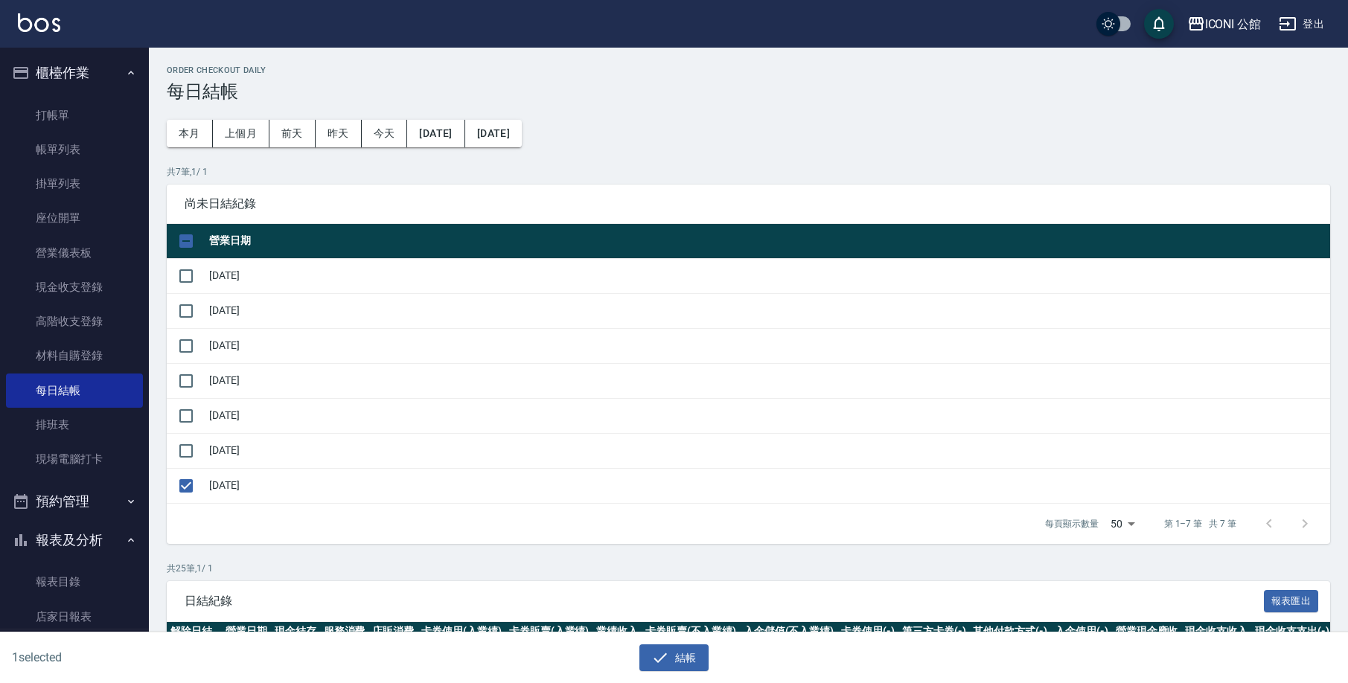
click at [669, 672] on div "1 selected 結帳" at bounding box center [674, 658] width 1348 height 51
click at [672, 665] on button "結帳" at bounding box center [673, 658] width 69 height 28
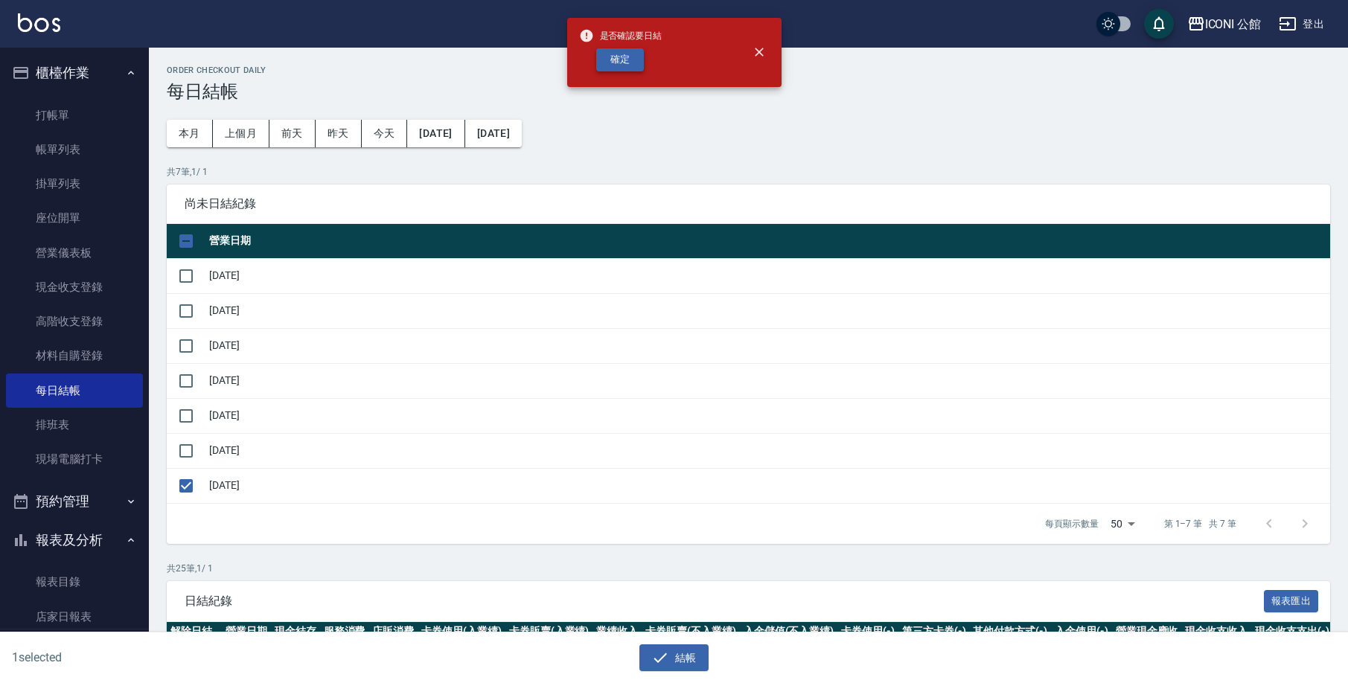
click at [618, 57] on button "確定" at bounding box center [620, 59] width 48 height 23
checkbox input "false"
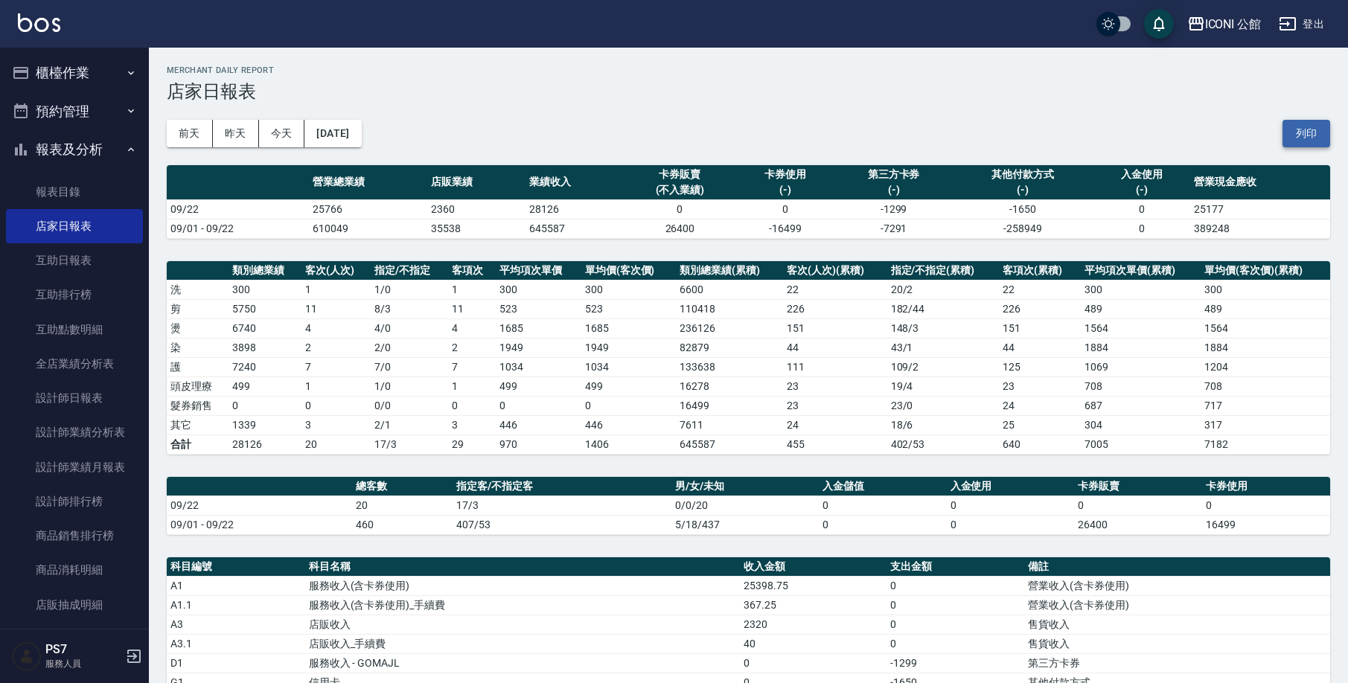
click at [1316, 130] on button "列印" at bounding box center [1306, 134] width 48 height 28
click at [104, 506] on link "設計師排行榜" at bounding box center [74, 501] width 137 height 34
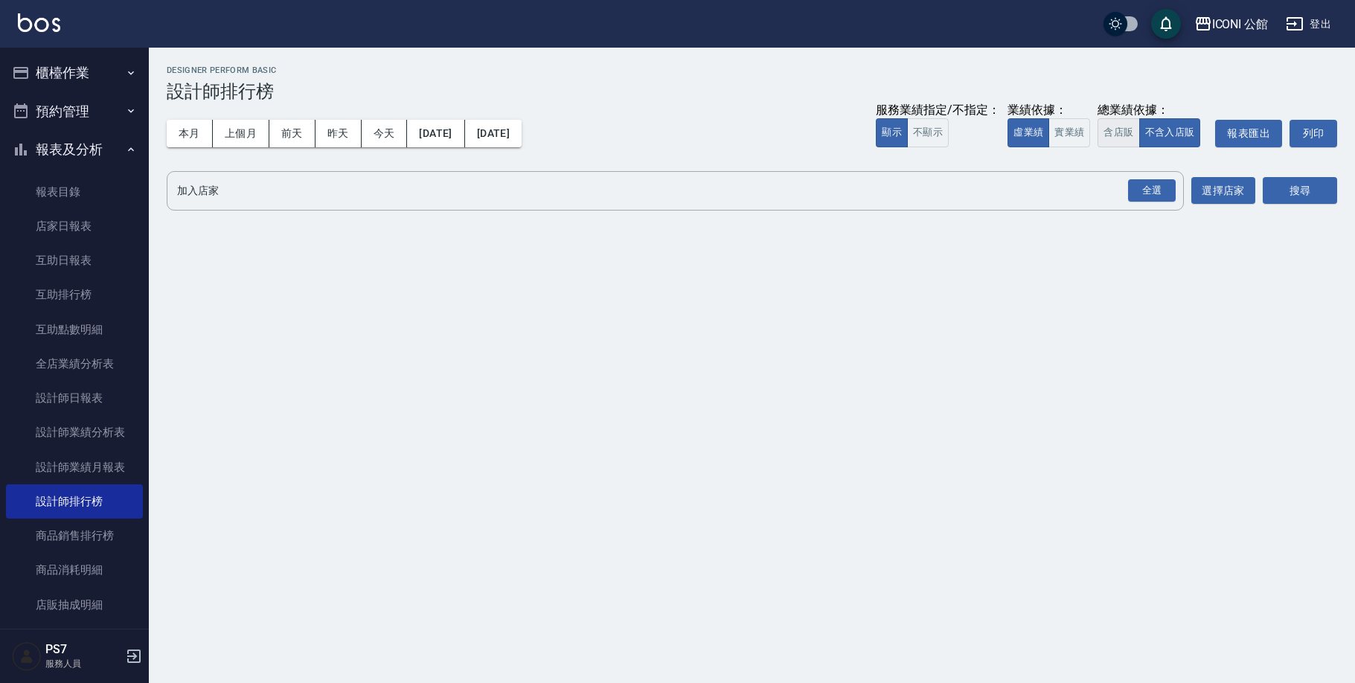
click at [1122, 133] on button "含店販" at bounding box center [1119, 132] width 42 height 29
click at [1142, 185] on div "全選" at bounding box center [1152, 190] width 48 height 23
click at [1316, 202] on button "搜尋" at bounding box center [1300, 192] width 74 height 28
